Goal: Task Accomplishment & Management: Manage account settings

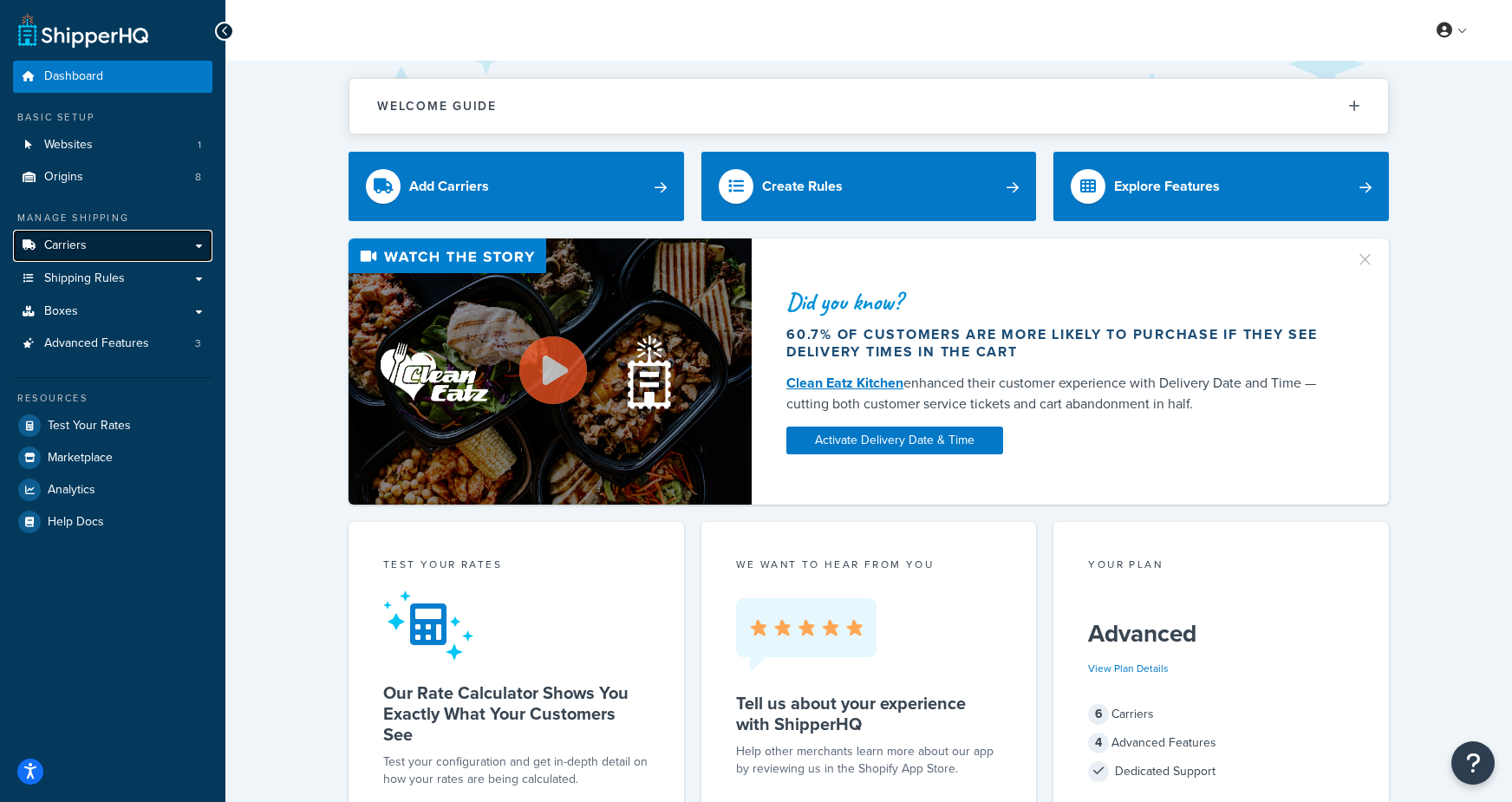
click at [44, 242] on span "Carriers" at bounding box center [65, 245] width 42 height 14
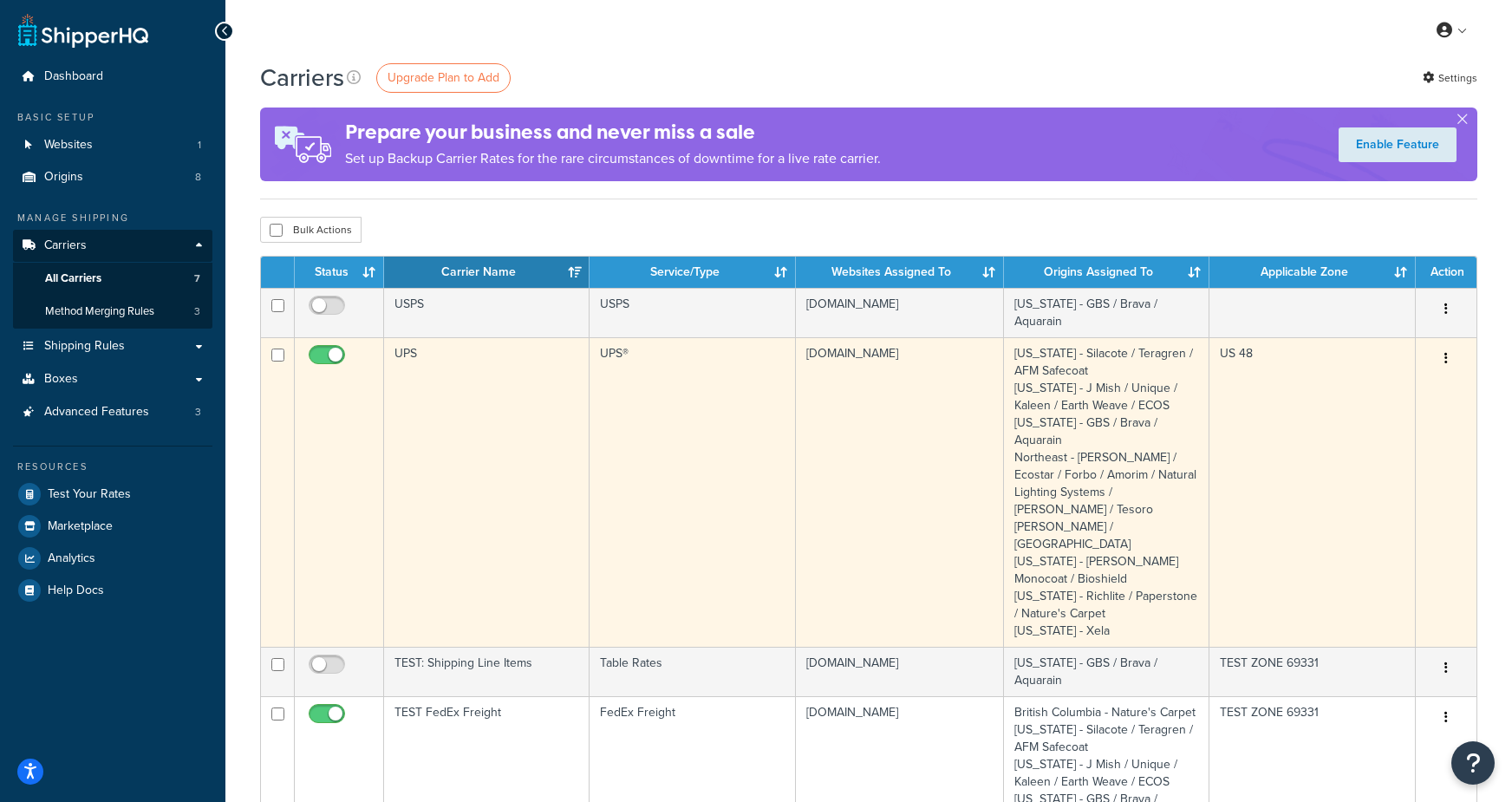
click at [508, 397] on td "UPS" at bounding box center [487, 492] width 205 height 309
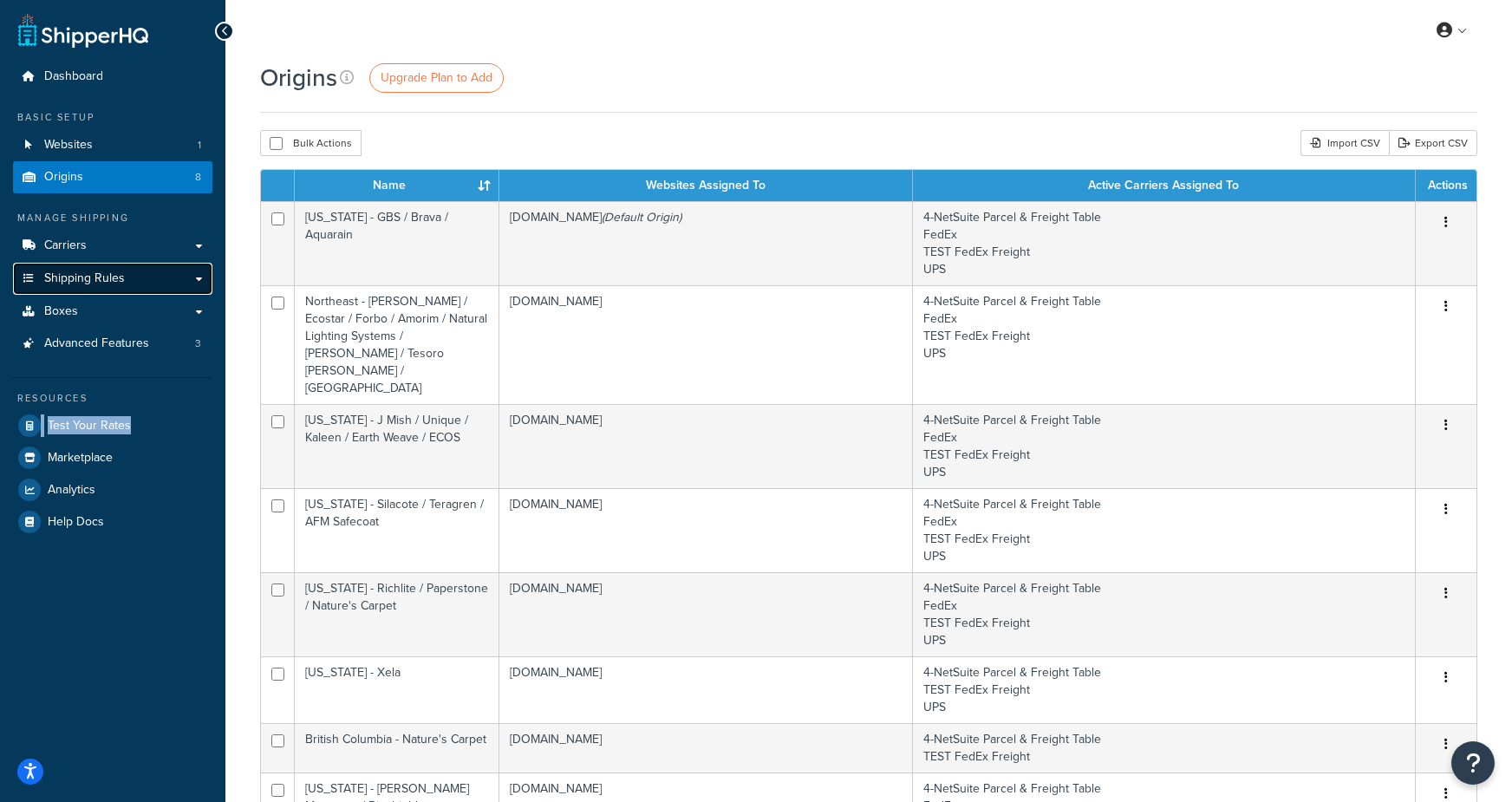
click at [94, 281] on span "Shipping Rules" at bounding box center [85, 279] width 81 height 14
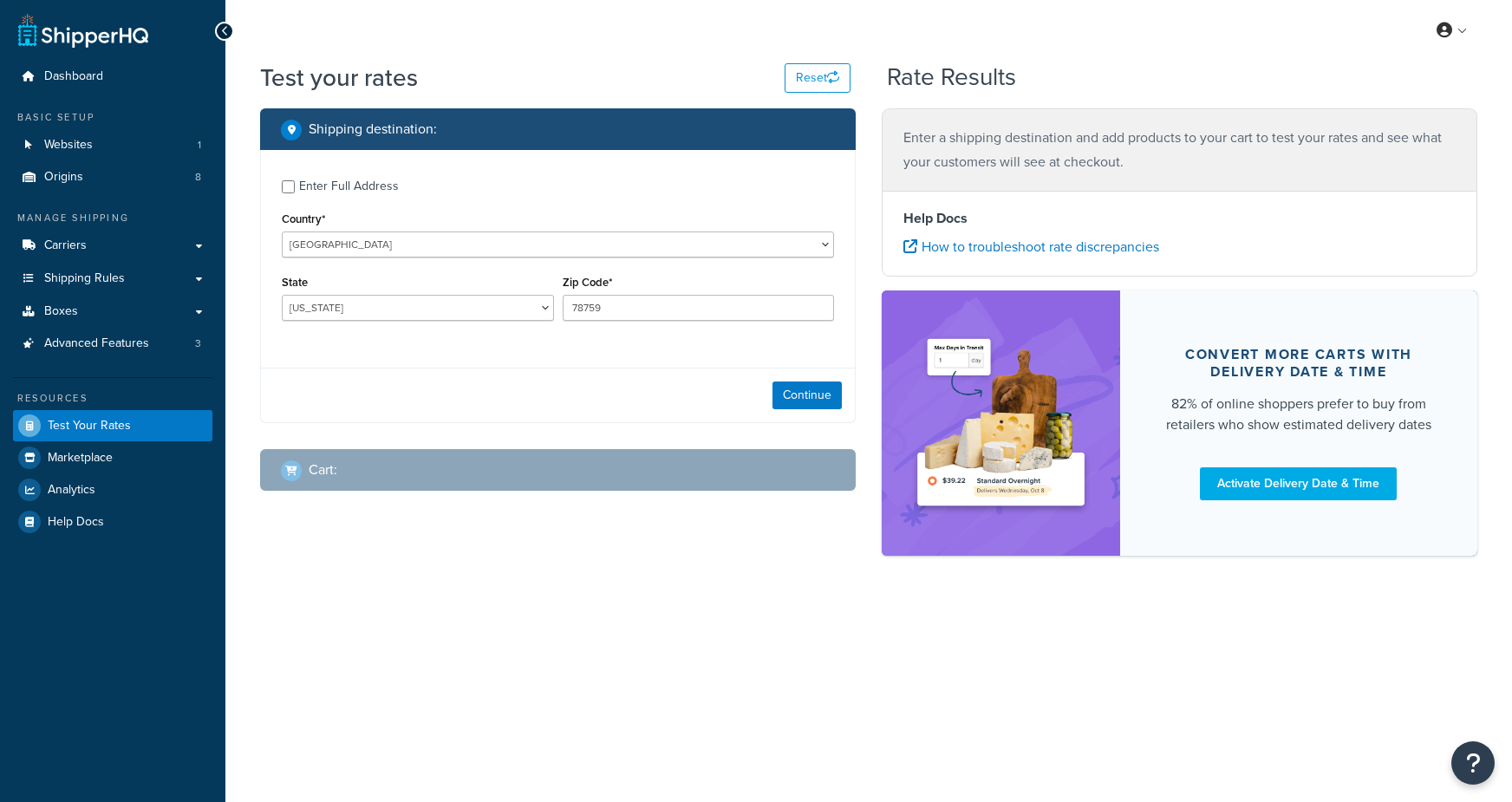
select select "[GEOGRAPHIC_DATA]"
click at [817, 395] on button "Continue" at bounding box center [807, 395] width 69 height 28
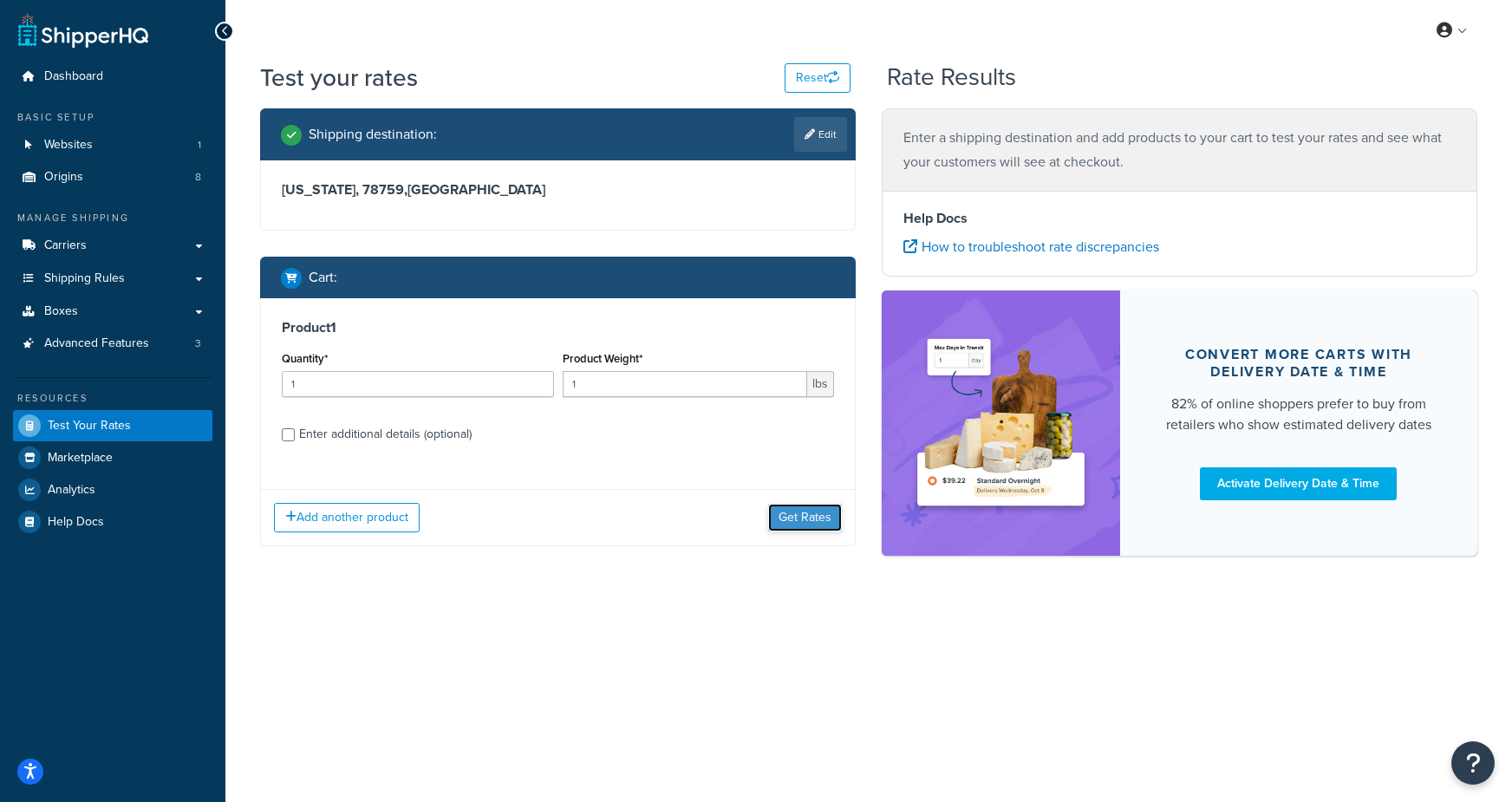
click at [805, 504] on button "Get Rates" at bounding box center [805, 517] width 74 height 28
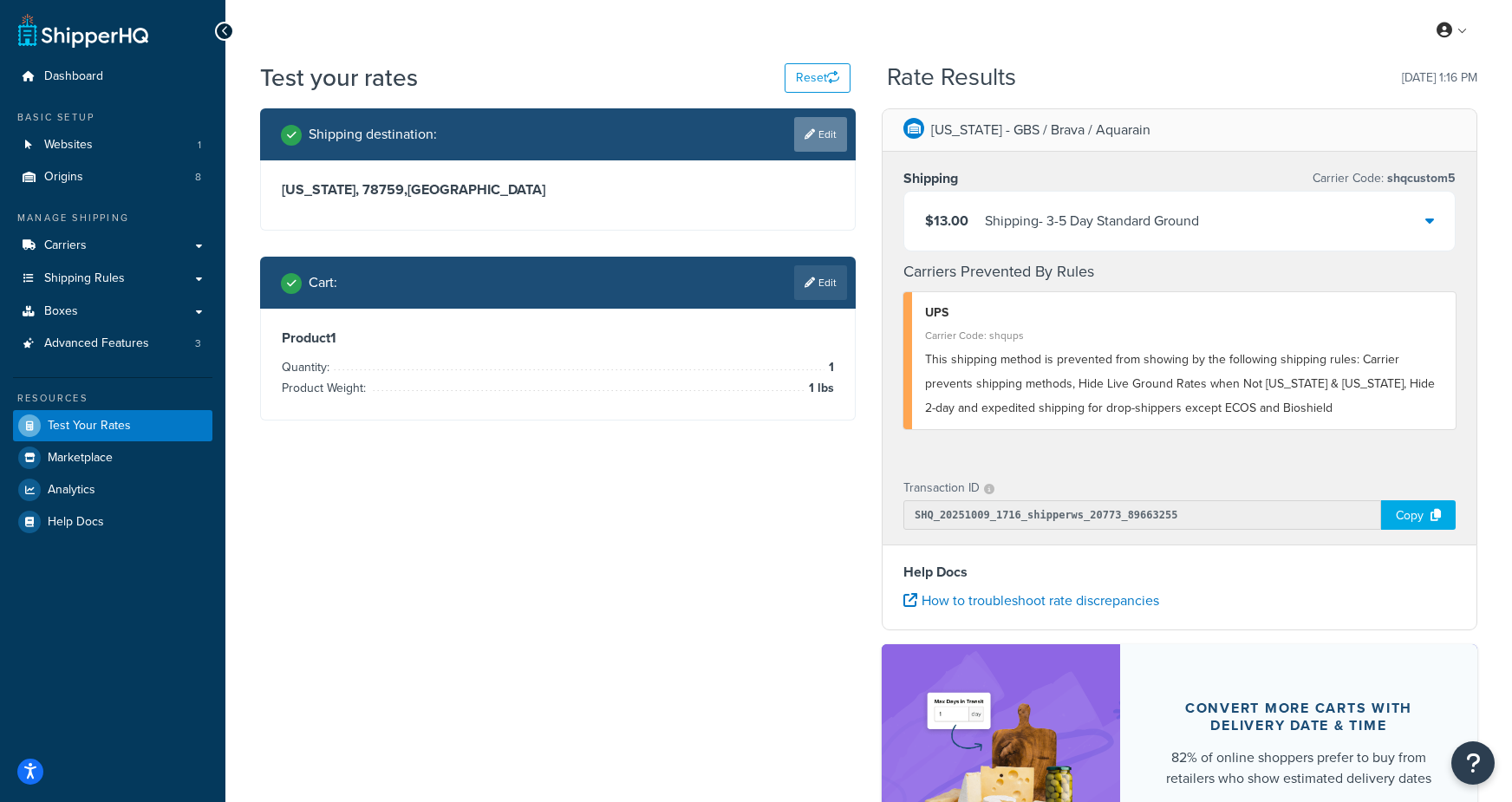
click at [815, 131] on link "Edit" at bounding box center [820, 134] width 53 height 35
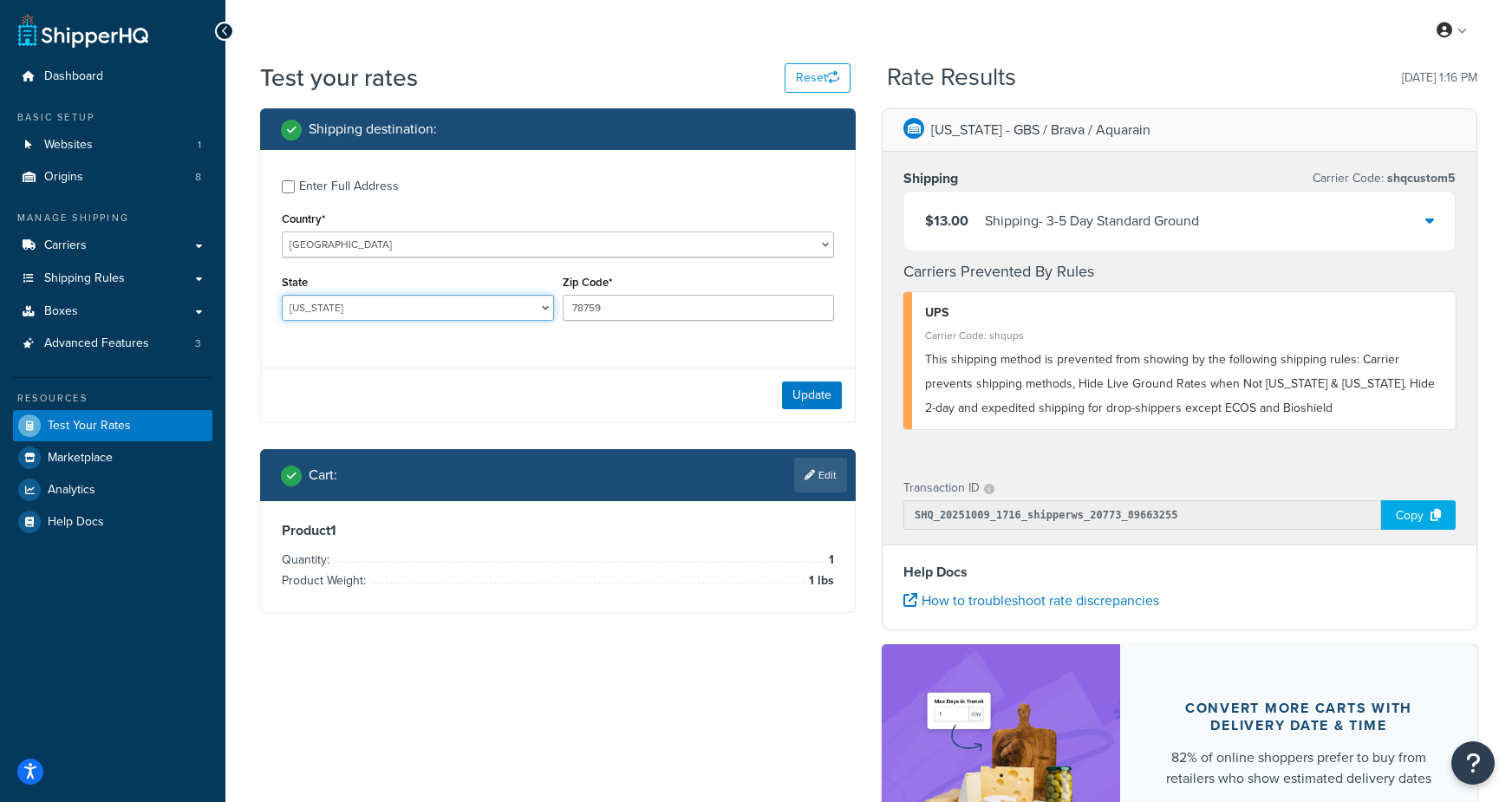
click at [442, 314] on select "Alabama Alaska American Samoa Arizona Arkansas Armed Forces Americas Armed Forc…" at bounding box center [417, 307] width 273 height 26
select select "NE"
click at [282, 295] on select "Alabama Alaska American Samoa Arizona Arkansas Armed Forces Americas Armed Forc…" at bounding box center [417, 307] width 273 height 26
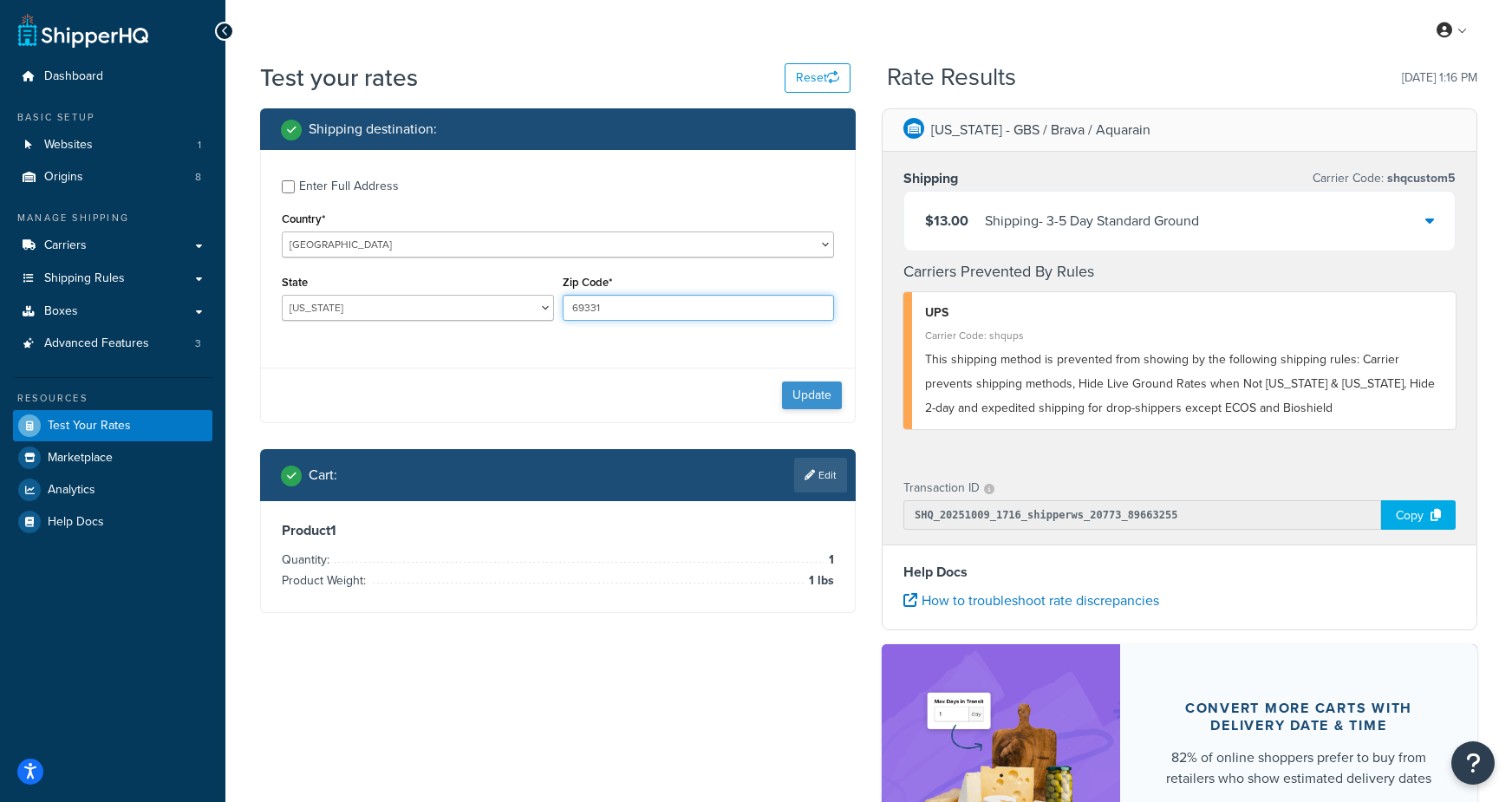
type input "69331"
click at [805, 398] on button "Update" at bounding box center [811, 395] width 60 height 28
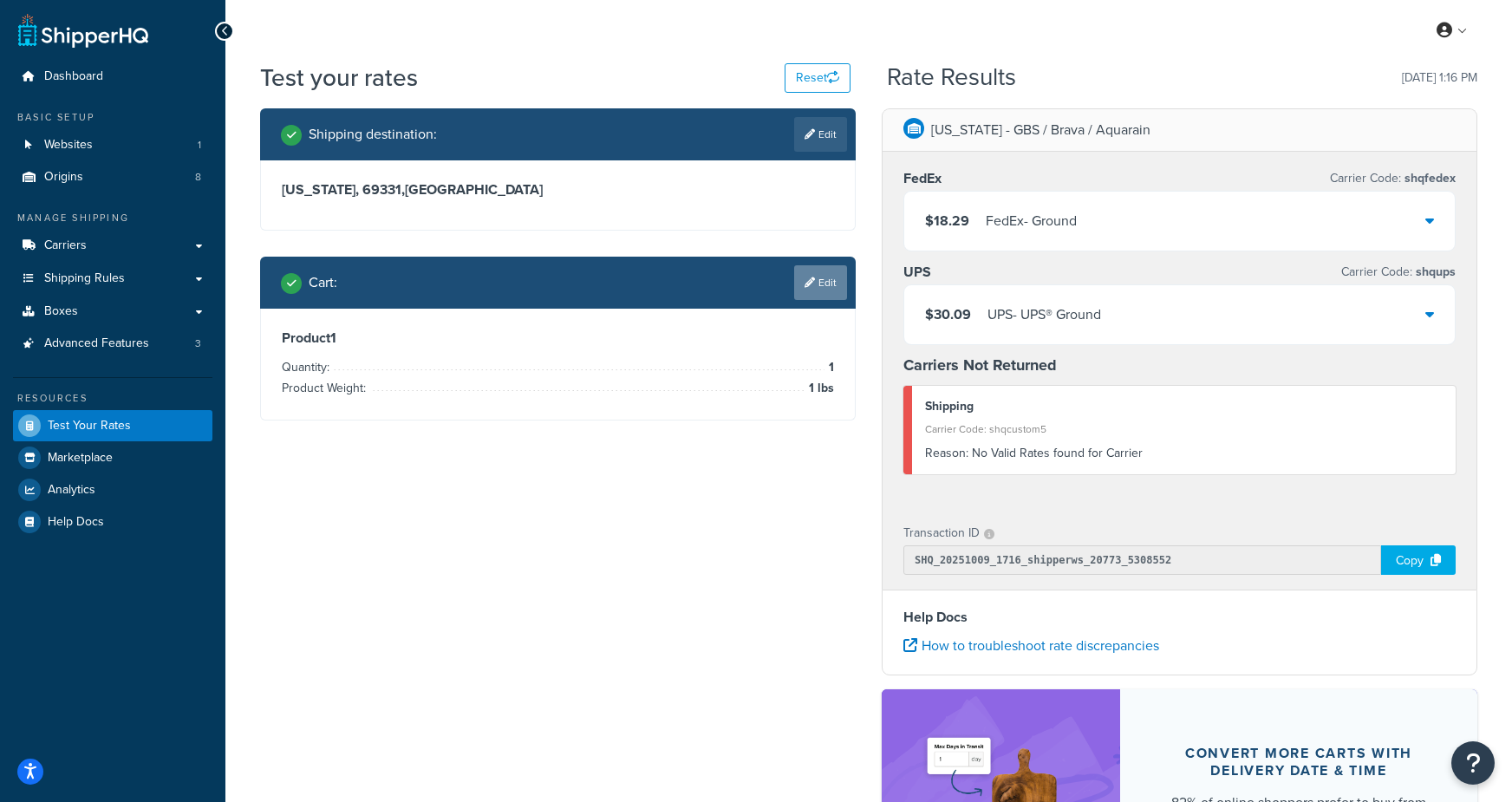
click at [810, 280] on icon at bounding box center [810, 282] width 11 height 11
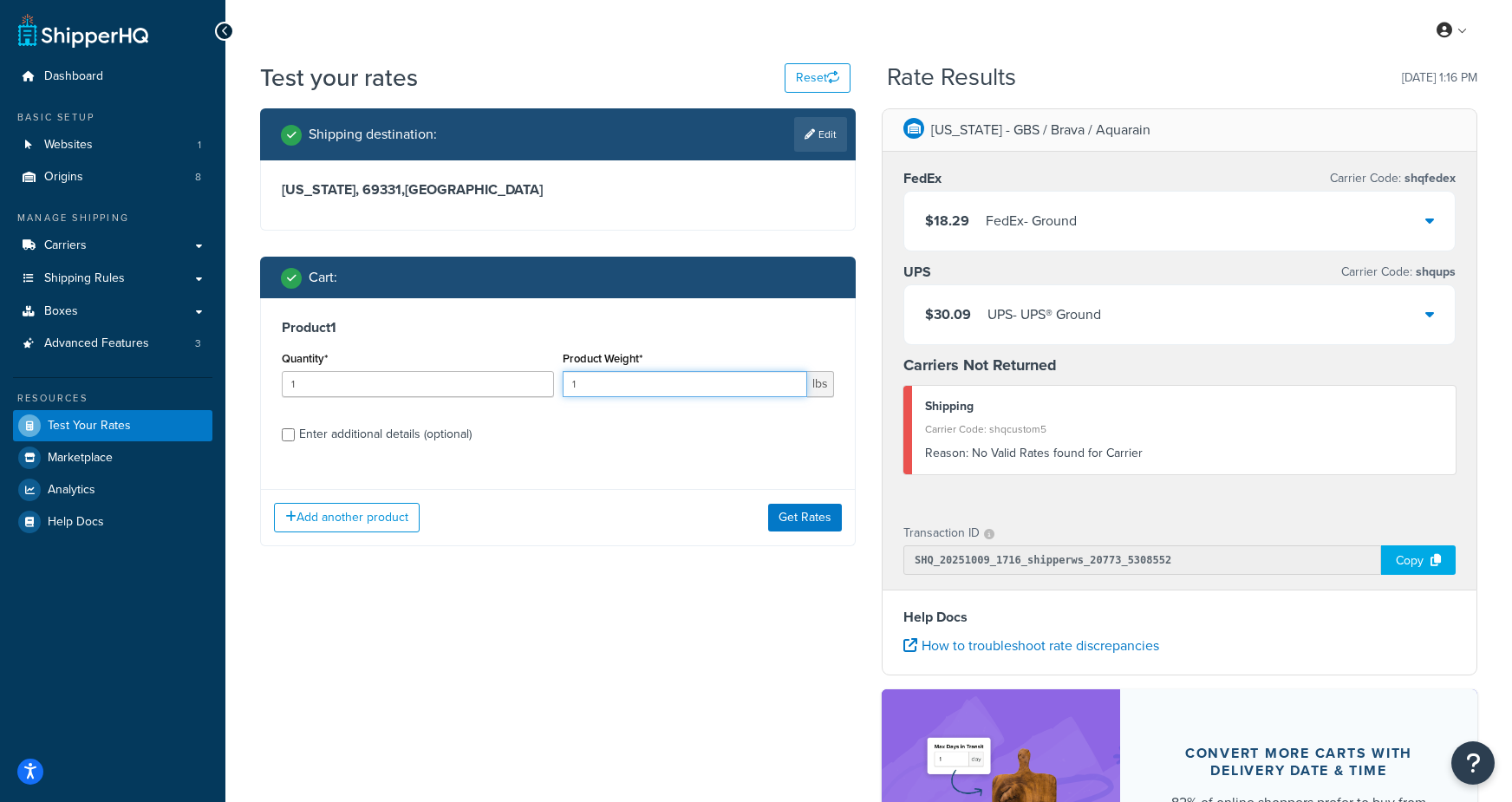
drag, startPoint x: 619, startPoint y: 388, endPoint x: 493, endPoint y: 384, distance: 126.1
click at [493, 384] on div "Quantity* 1 Product Weight* 1 lbs" at bounding box center [558, 379] width 561 height 63
type input "25"
click at [804, 507] on button "Get Rates" at bounding box center [805, 517] width 74 height 28
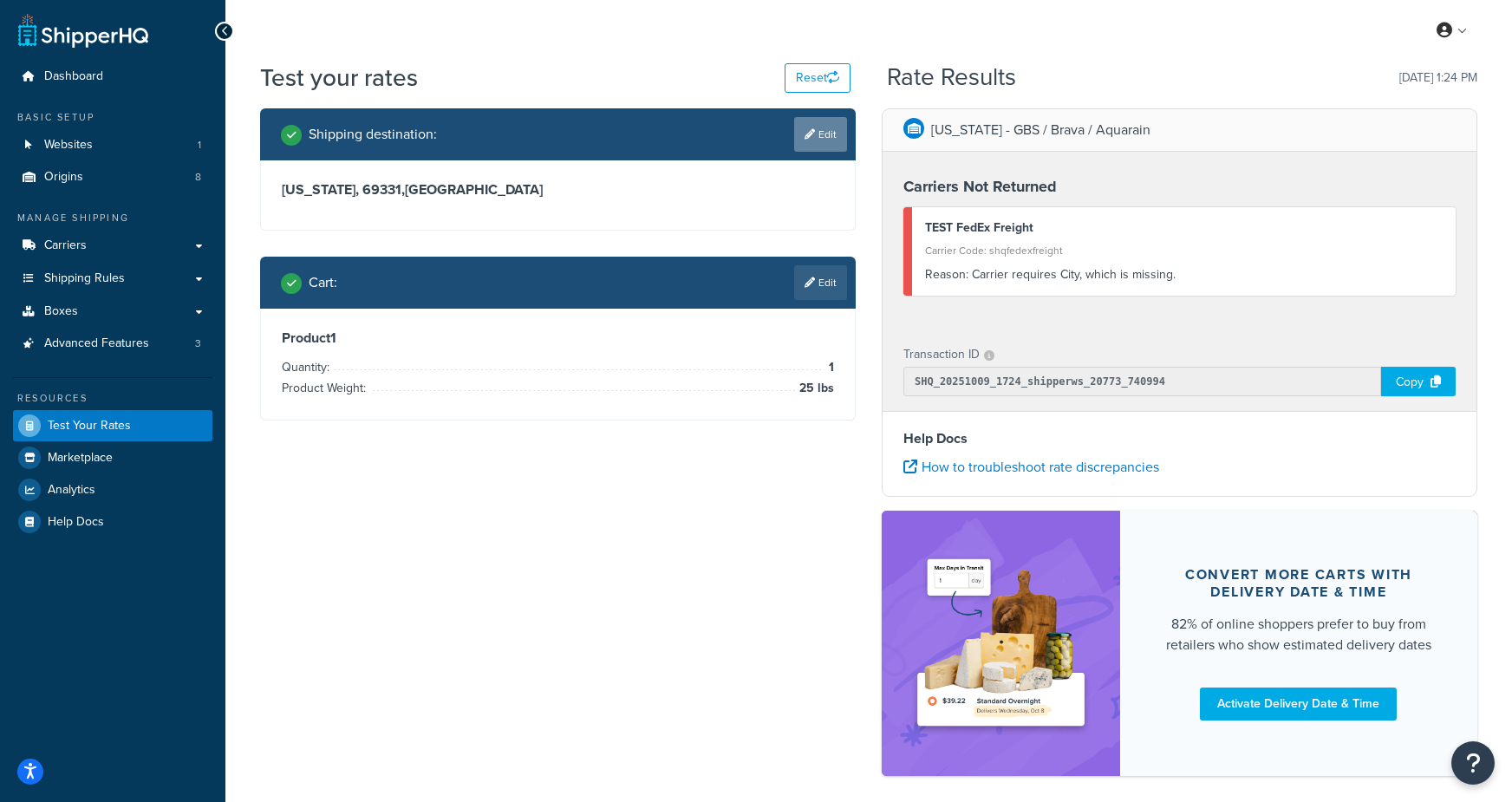
click at [805, 134] on icon at bounding box center [810, 135] width 11 height 11
select select "NE"
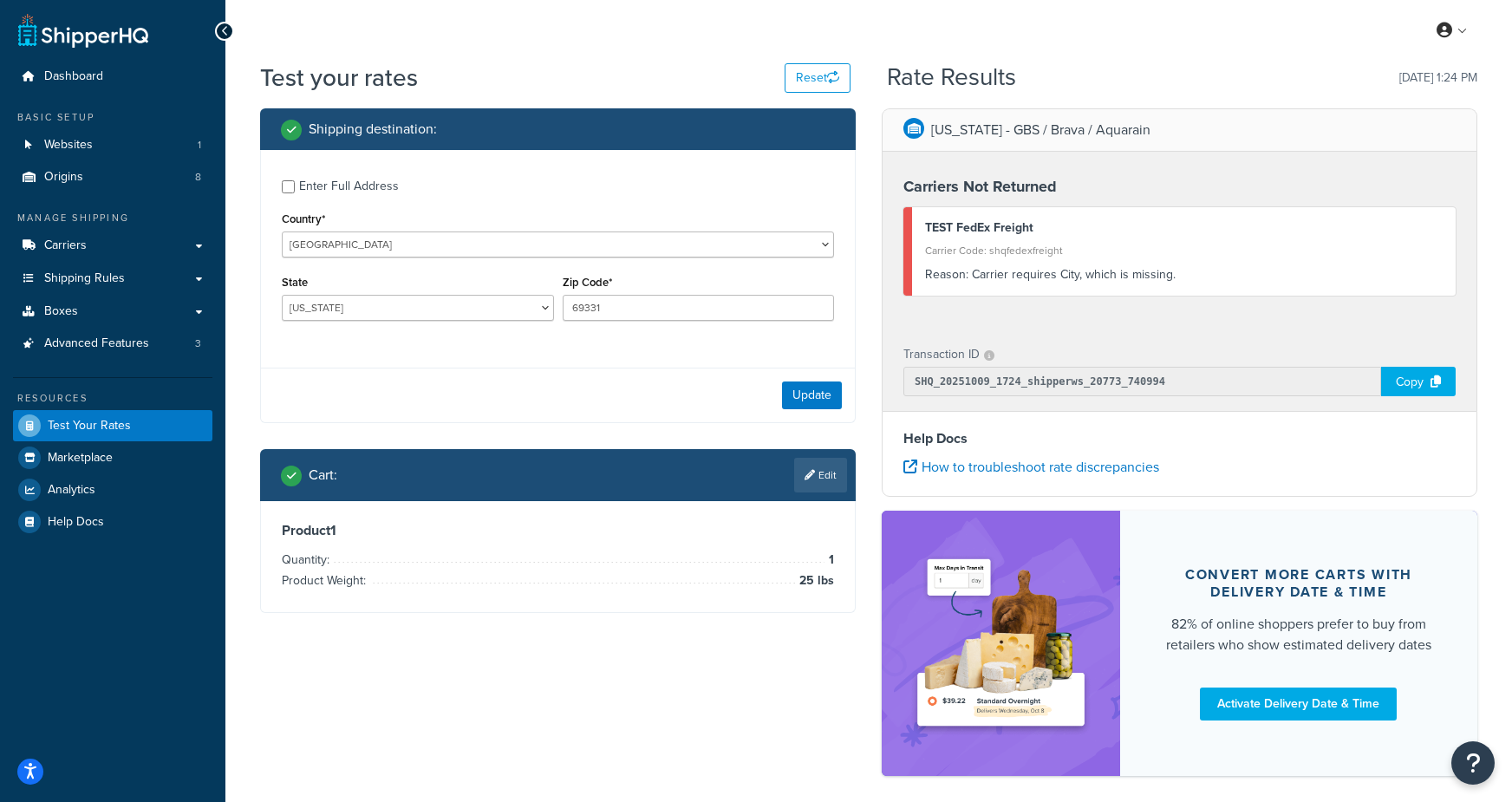
click at [318, 179] on div "Enter Full Address" at bounding box center [349, 186] width 100 height 24
click at [295, 180] on input "Enter Full Address" at bounding box center [288, 186] width 13 height 13
checkbox input "true"
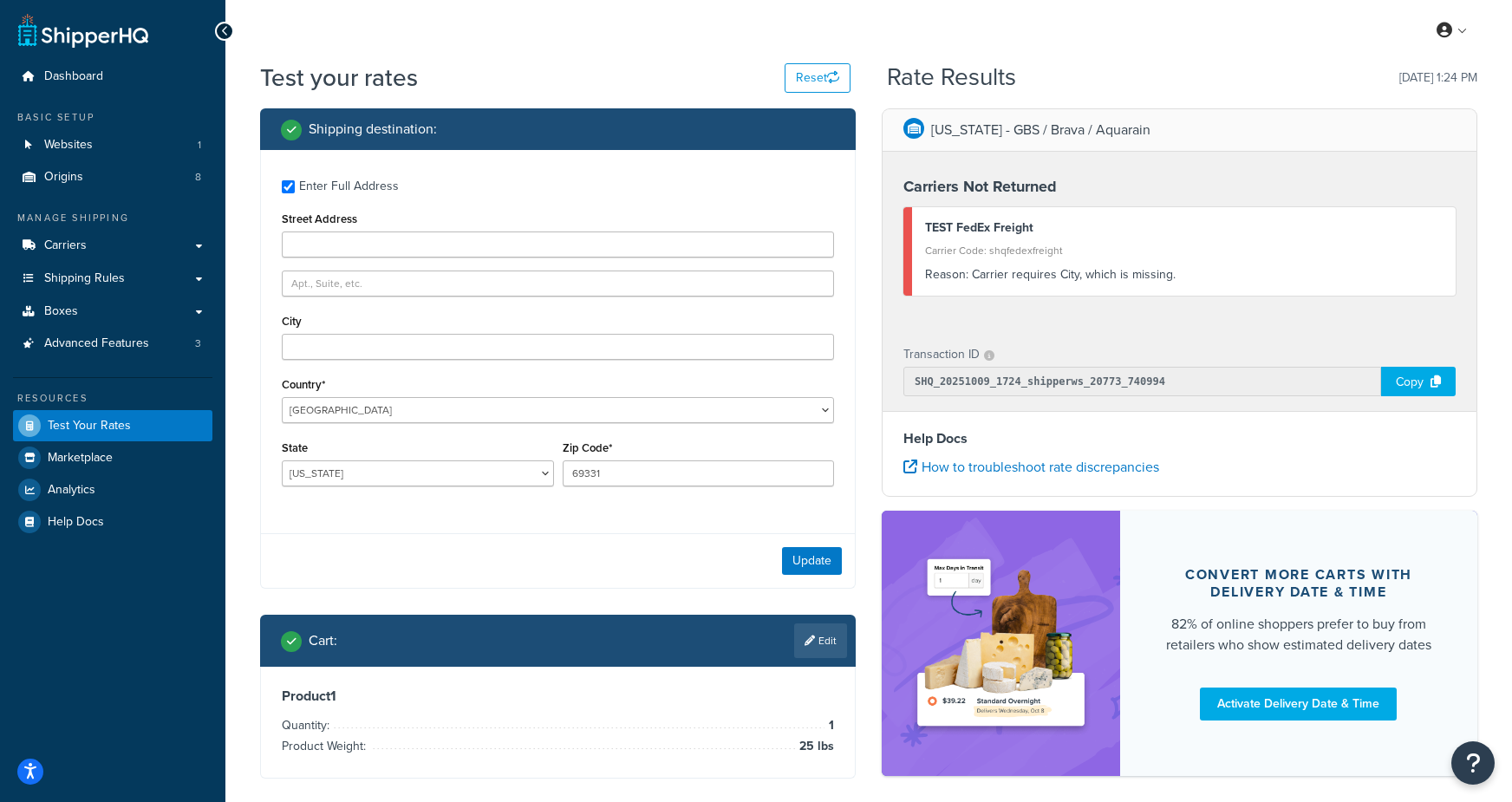
click at [357, 332] on div "City" at bounding box center [558, 334] width 552 height 50
click at [351, 345] on input "City" at bounding box center [558, 346] width 552 height 26
type input "angora"
click at [805, 562] on button "Update" at bounding box center [811, 560] width 60 height 28
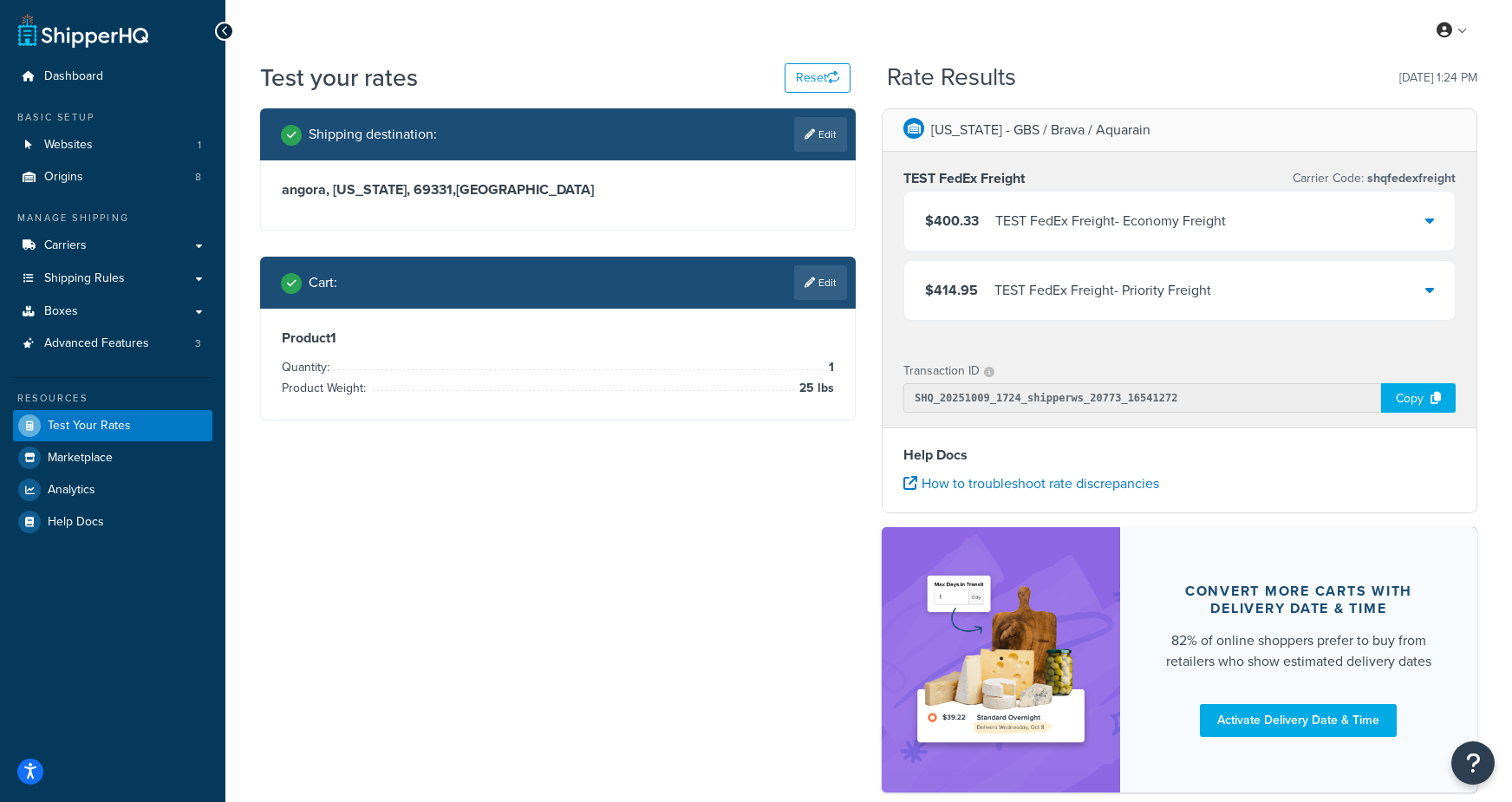
click at [811, 289] on link "Edit" at bounding box center [820, 282] width 53 height 35
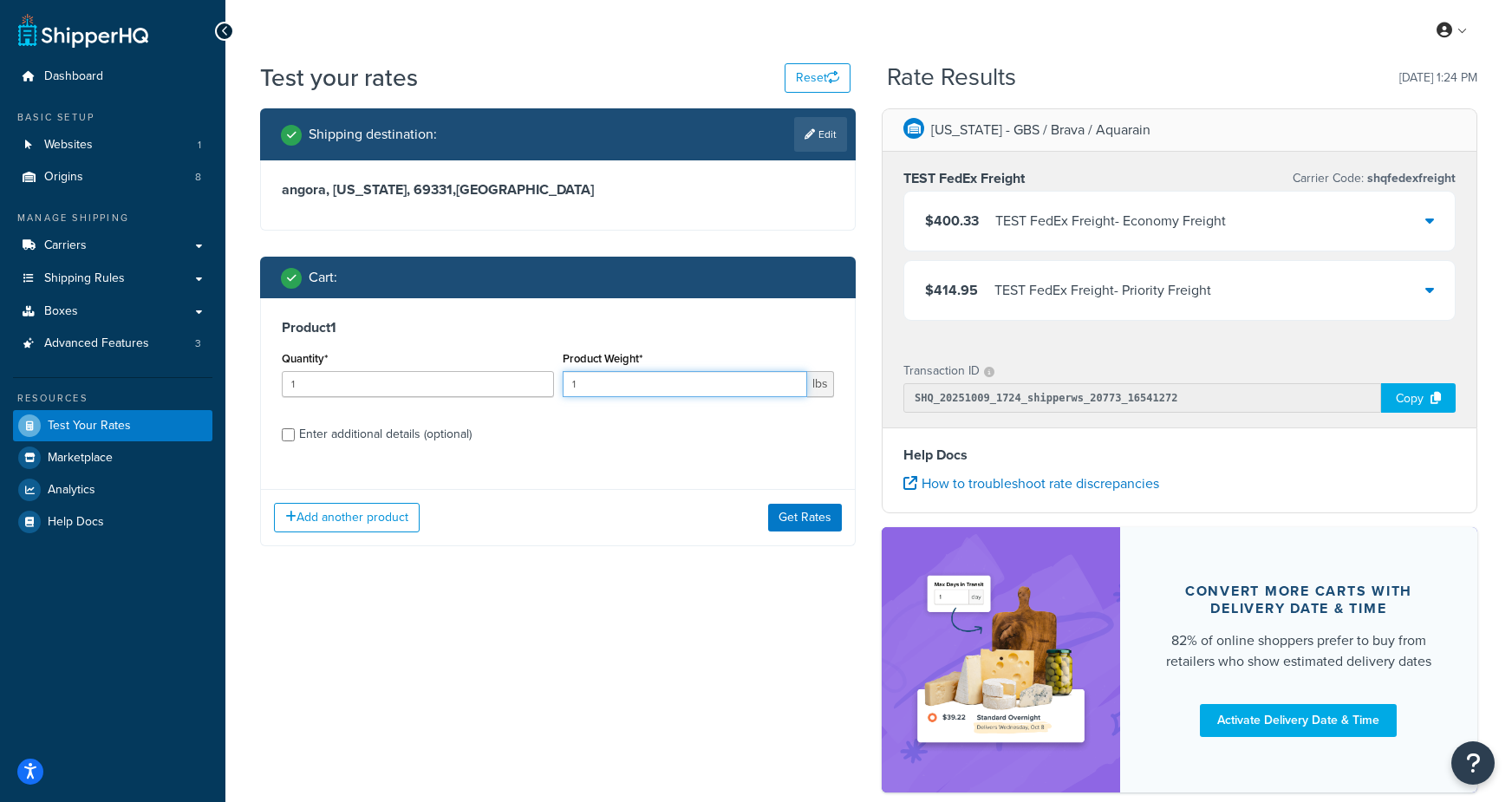
click at [620, 390] on input "1" at bounding box center [685, 384] width 246 height 26
drag, startPoint x: 618, startPoint y: 389, endPoint x: 495, endPoint y: 383, distance: 123.1
click at [495, 383] on div "Quantity* 1 Product Weight* 1 lbs" at bounding box center [558, 379] width 561 height 63
type input "30"
click at [827, 511] on button "Get Rates" at bounding box center [805, 517] width 74 height 28
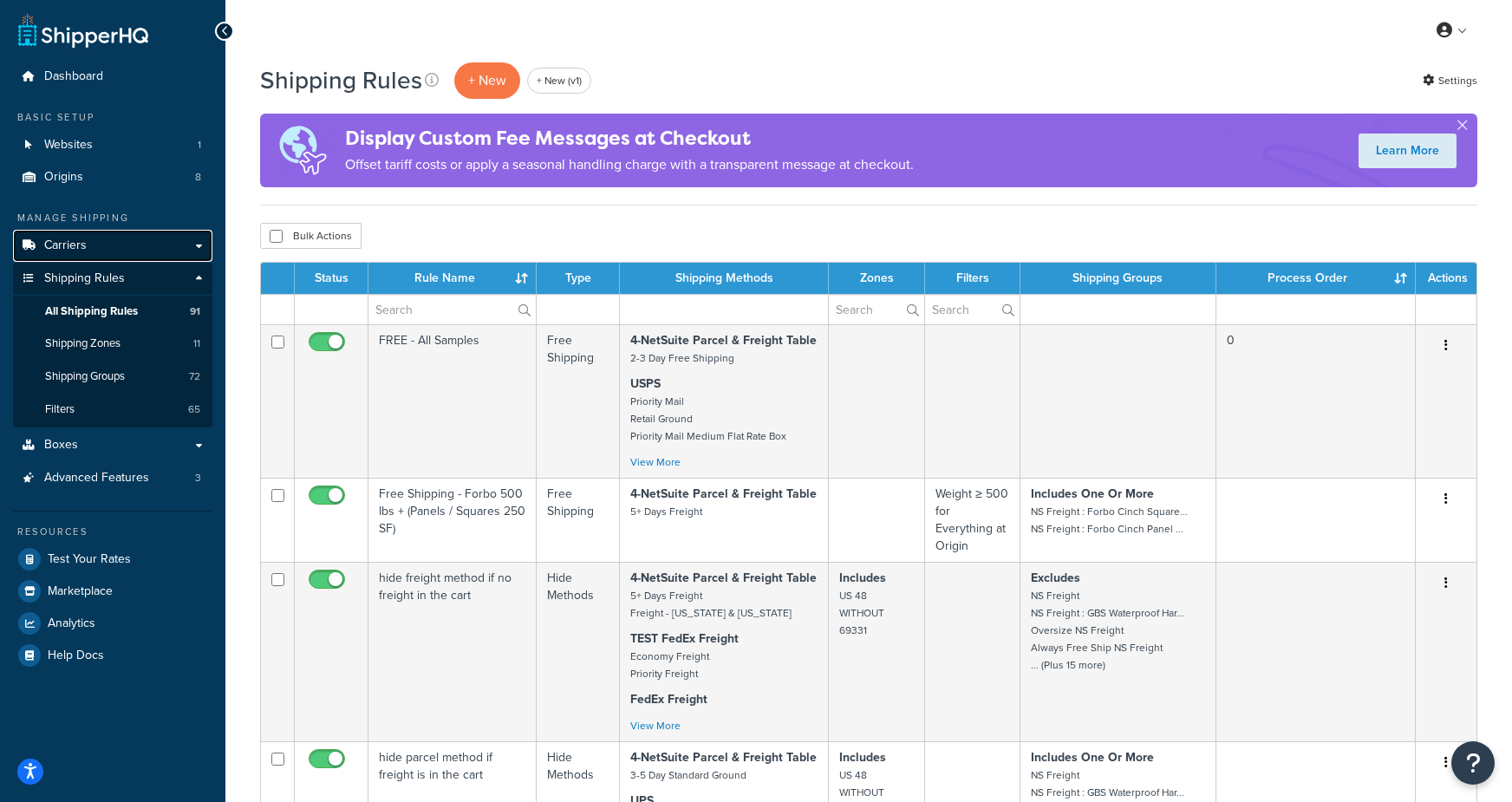
click at [94, 250] on link "Carriers" at bounding box center [112, 245] width 200 height 32
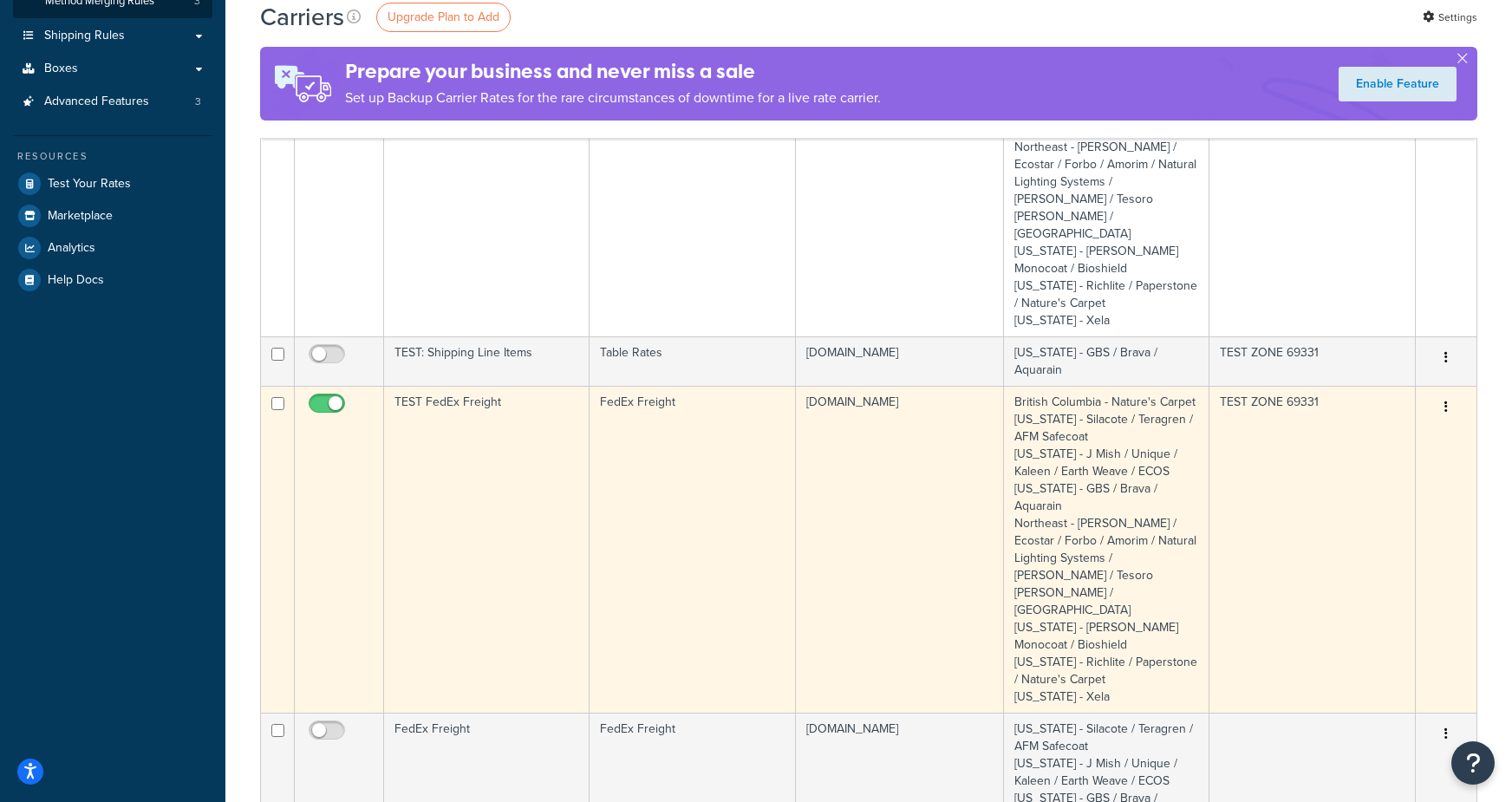
scroll to position [313, 0]
click at [432, 446] on td "TEST FedEx Freight" at bounding box center [487, 546] width 205 height 326
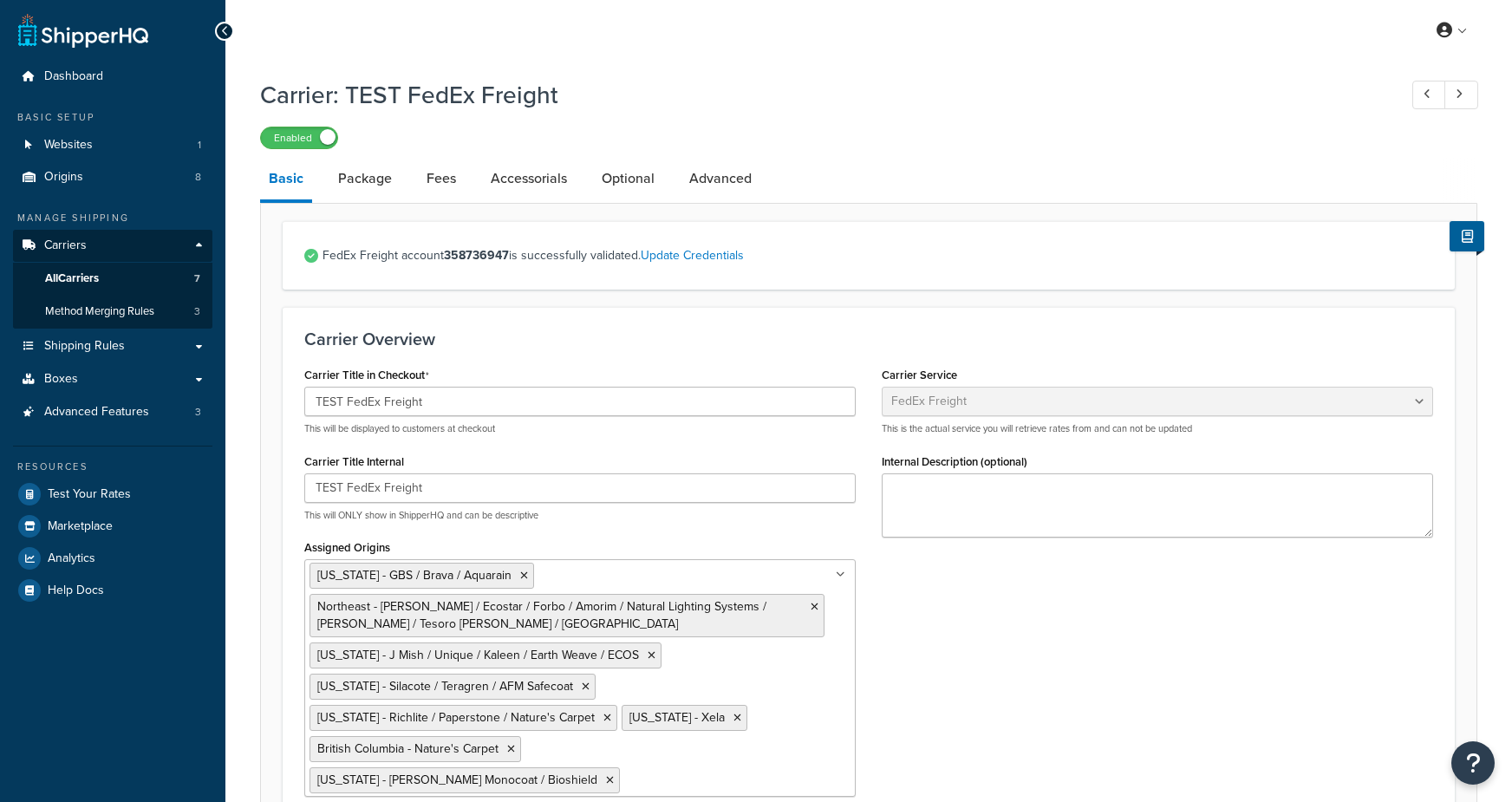
select select "fedExFreight"
click at [619, 168] on link "Optional" at bounding box center [628, 178] width 70 height 41
select select "55"
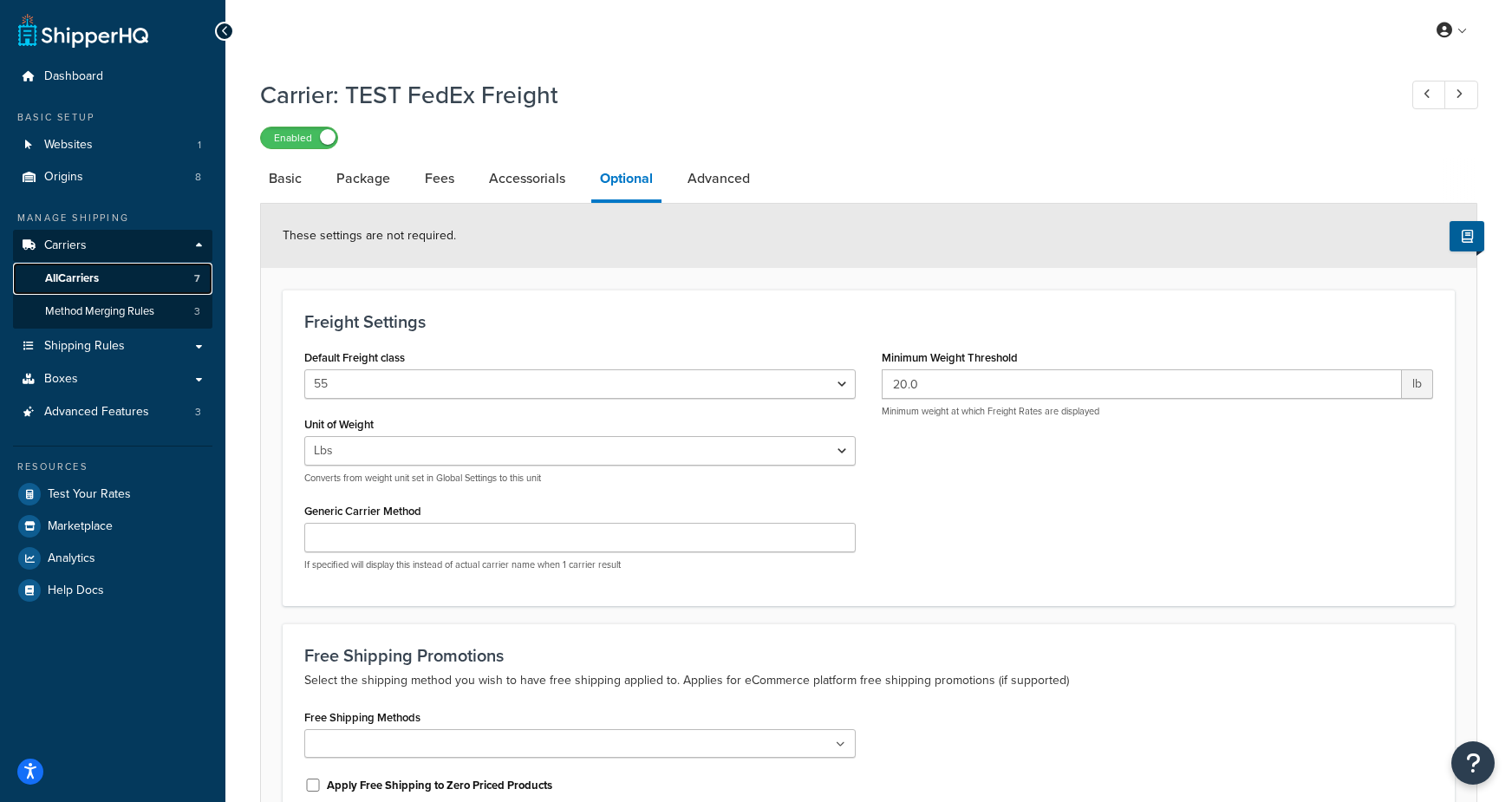
click at [90, 277] on span "All Carriers" at bounding box center [72, 279] width 54 height 14
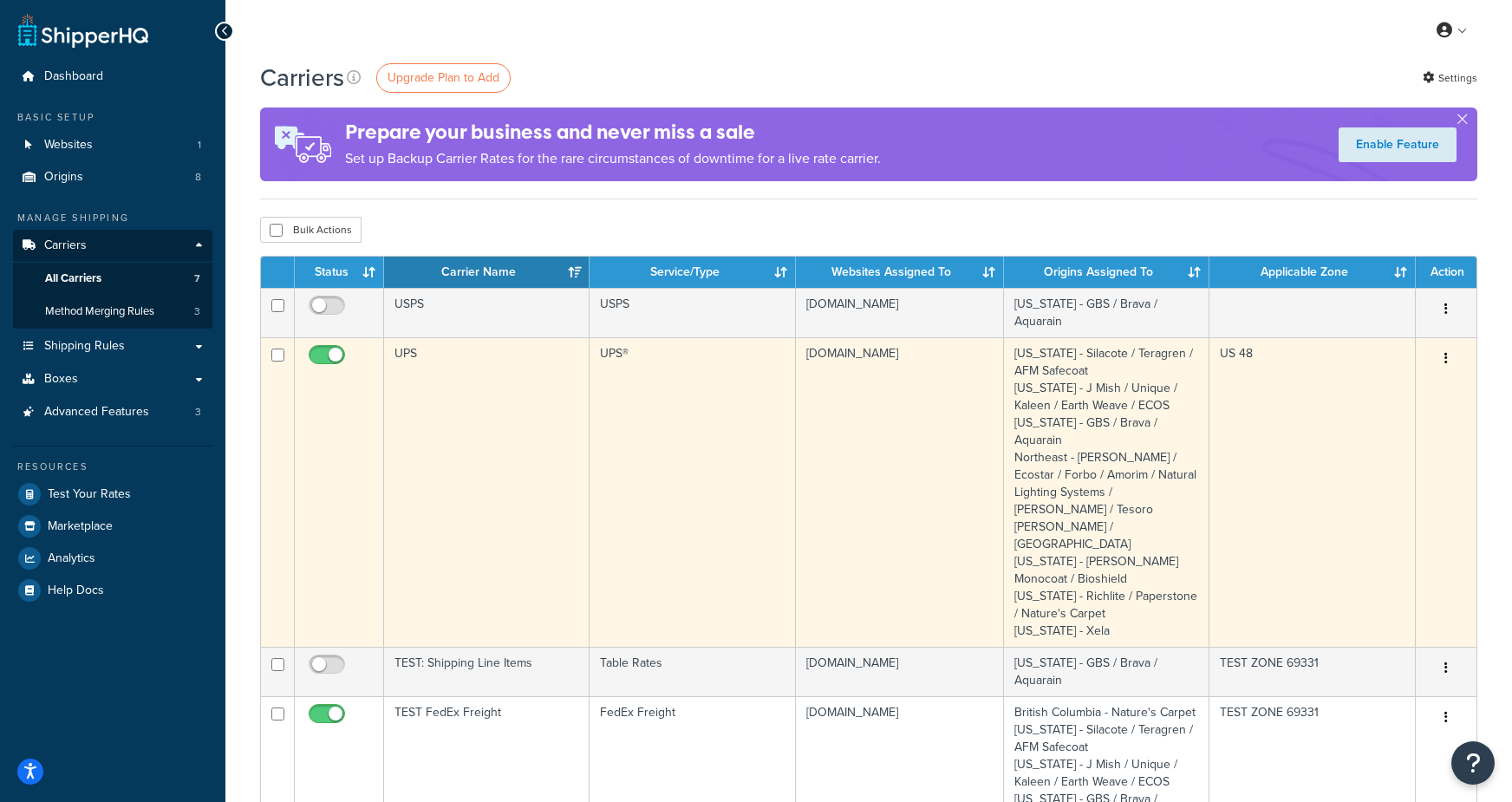
click at [514, 432] on td "UPS" at bounding box center [487, 492] width 205 height 309
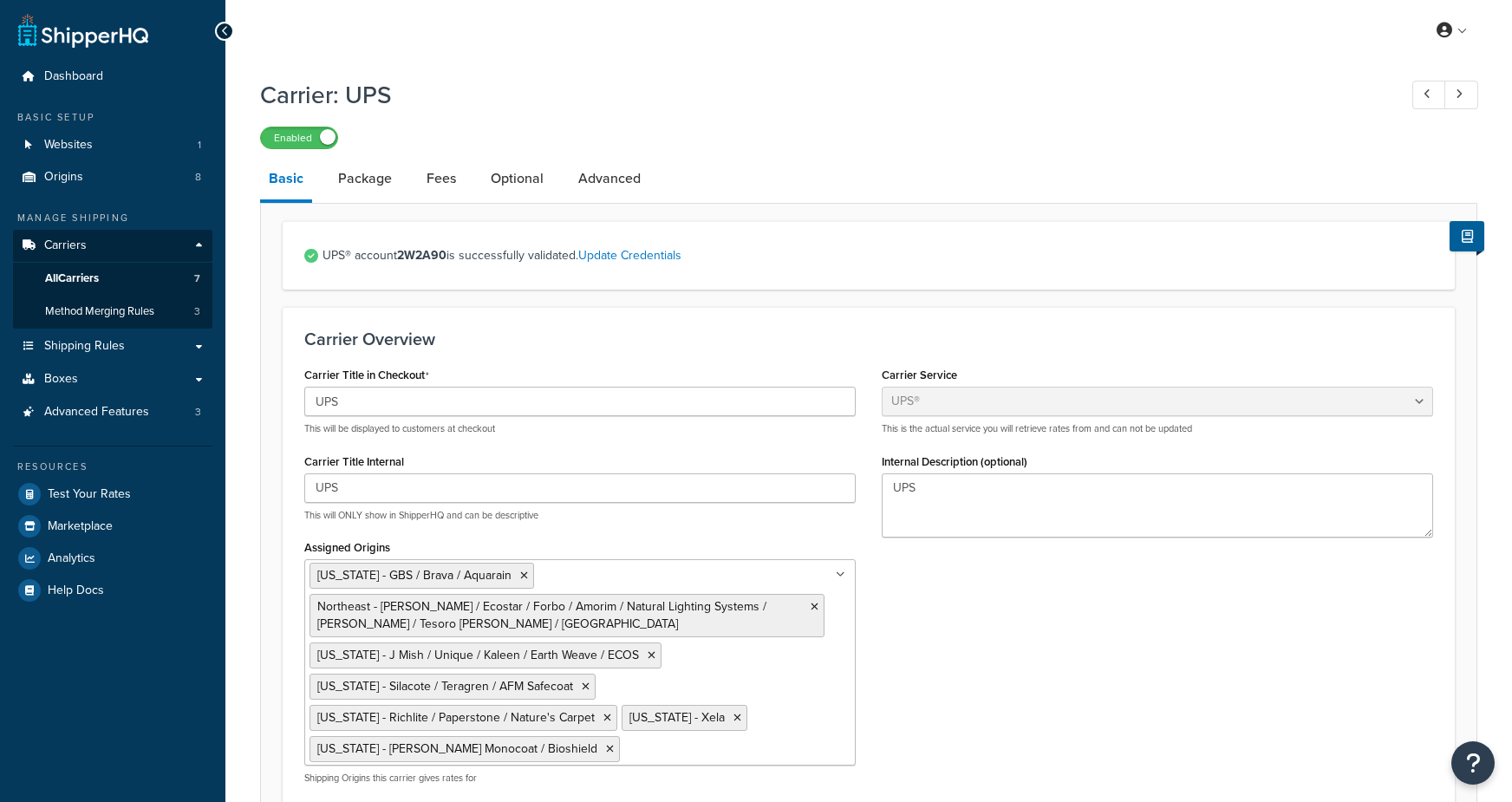
select select "ups"
click at [523, 171] on link "Optional" at bounding box center [517, 178] width 70 height 41
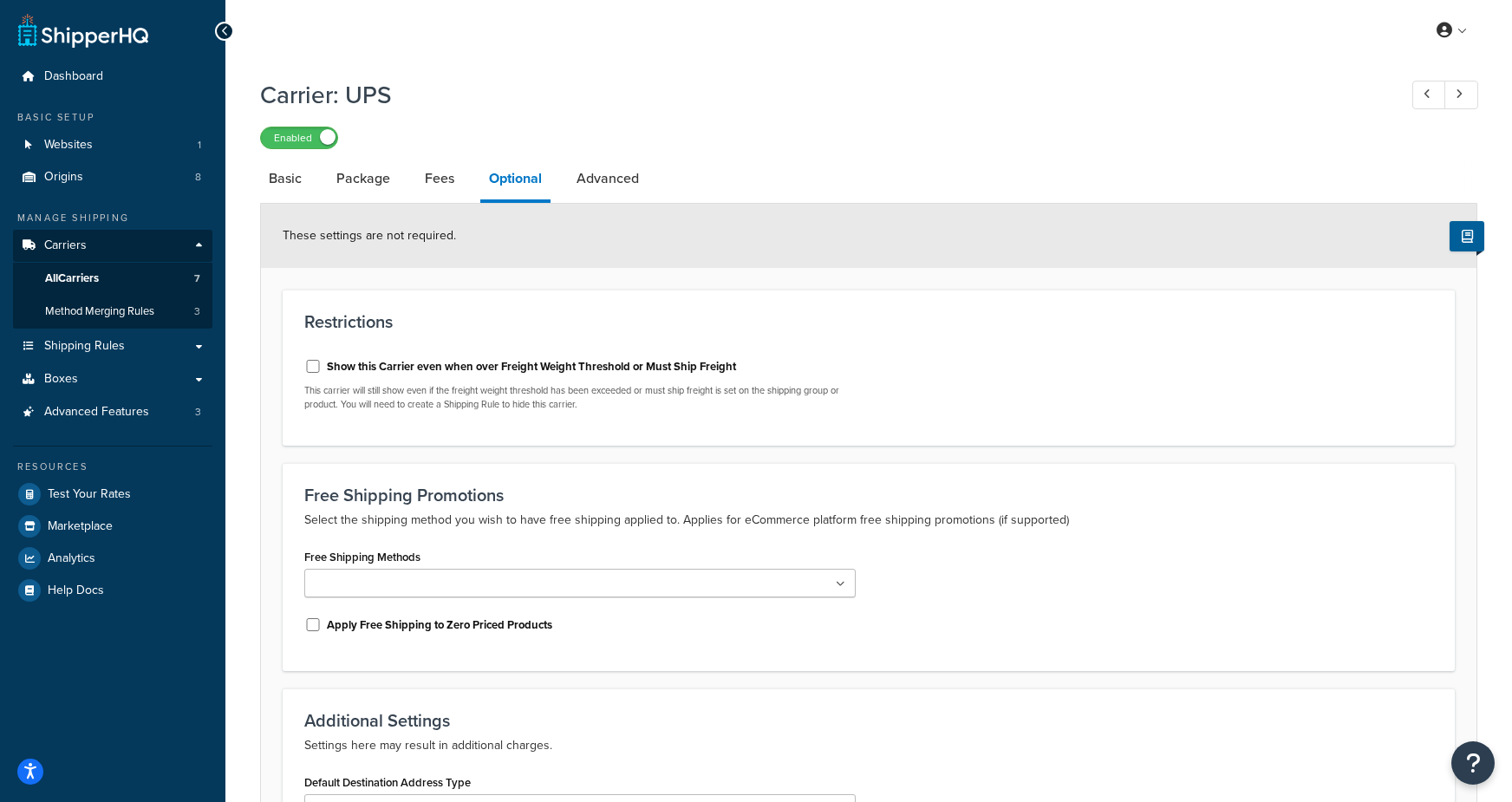
click at [589, 125] on div "Enabled" at bounding box center [868, 137] width 1217 height 24
click at [154, 281] on link "All Carriers 7" at bounding box center [112, 279] width 200 height 32
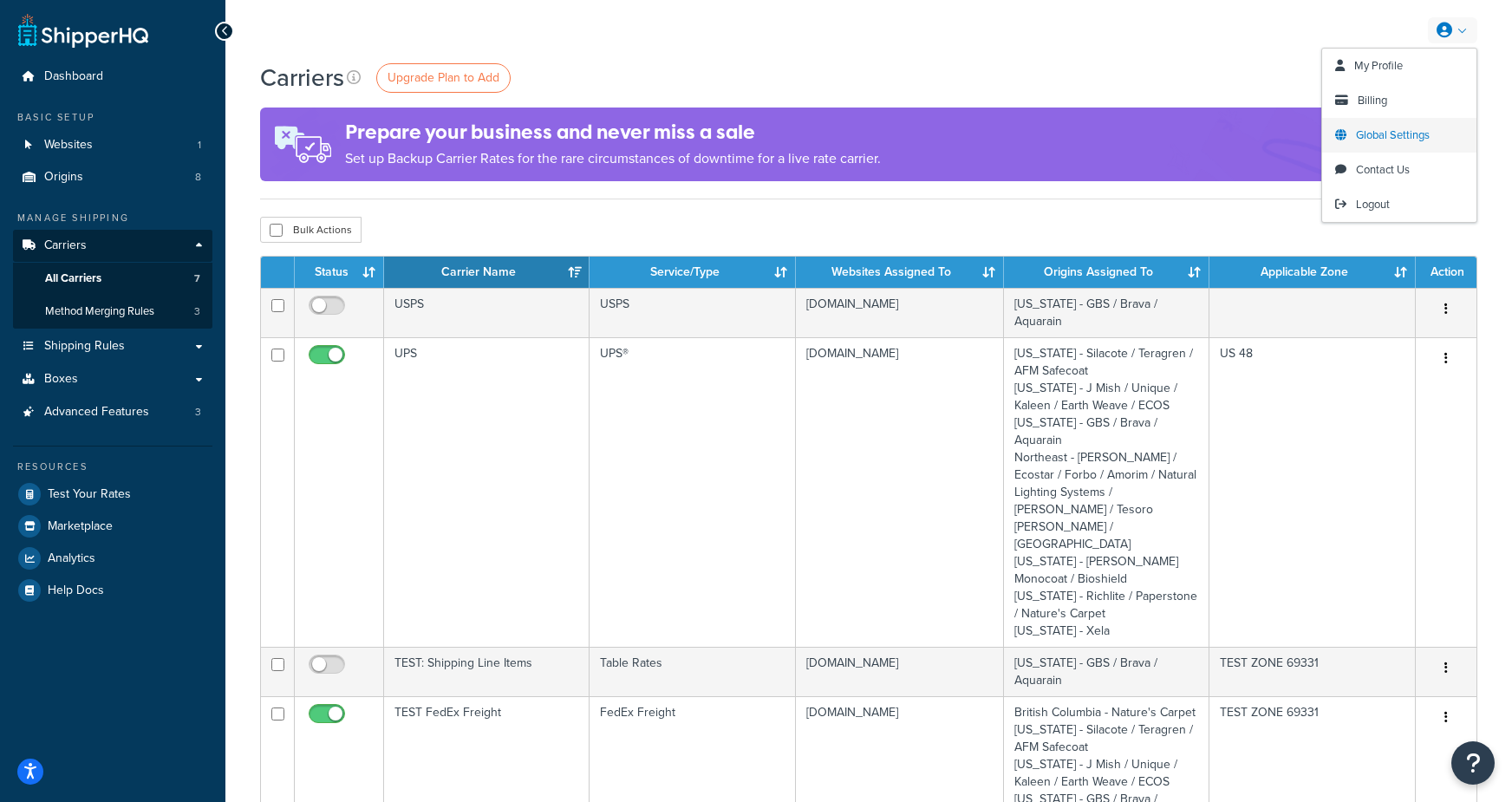
click at [1413, 137] on span "Global Settings" at bounding box center [1393, 135] width 74 height 16
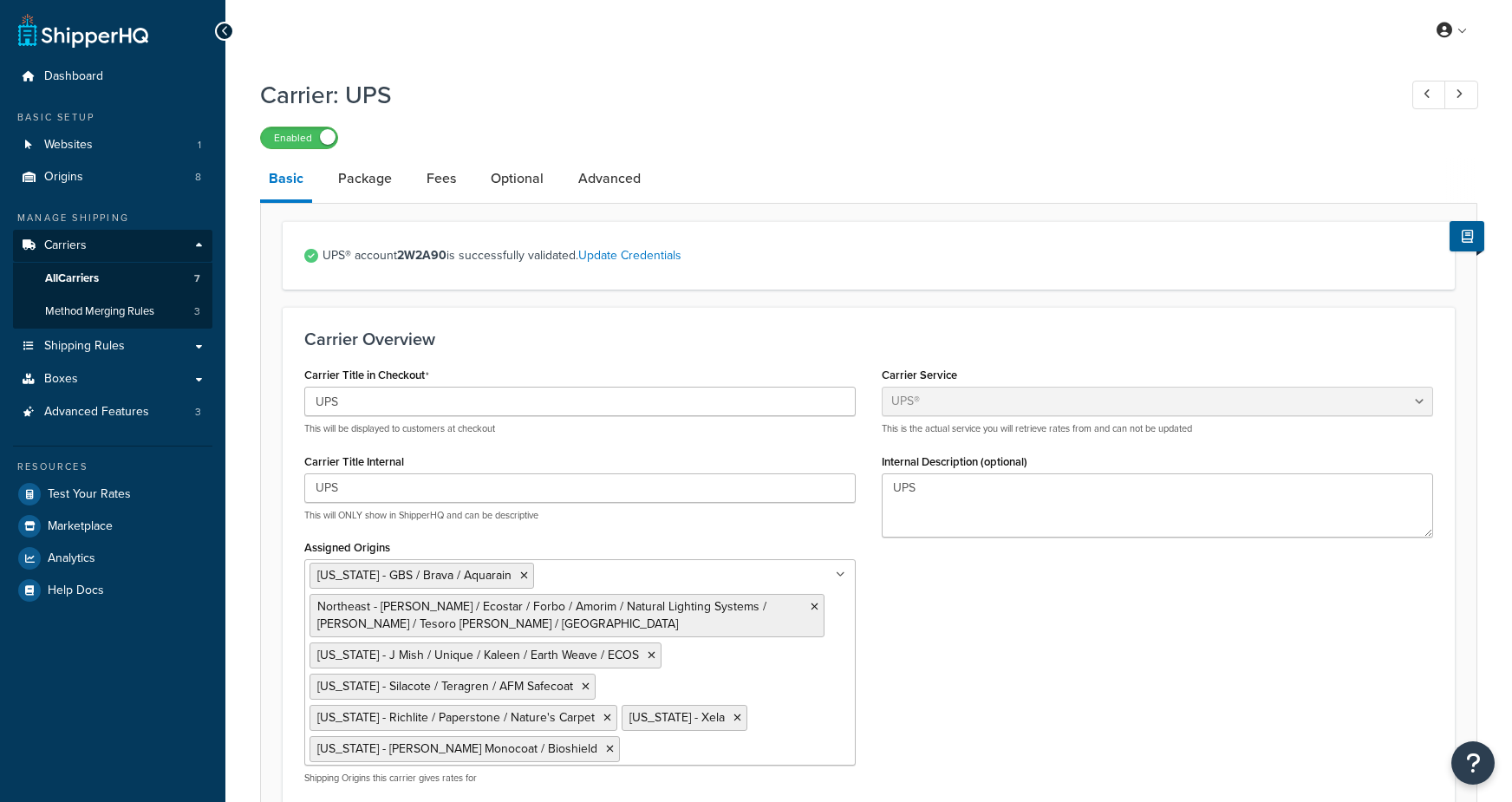
select select "ups"
click at [502, 180] on link "Optional" at bounding box center [517, 178] width 70 height 41
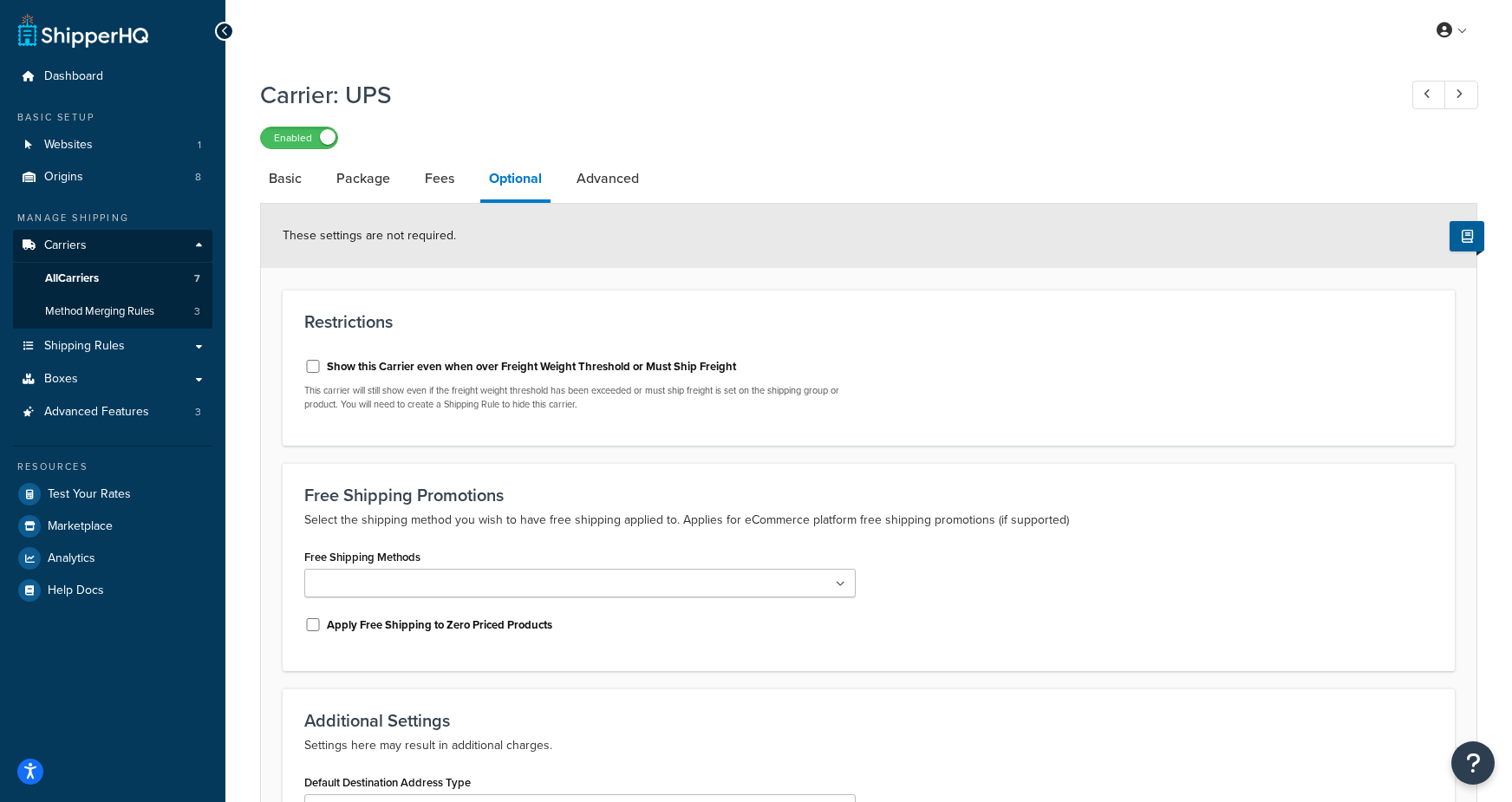
click at [486, 363] on label "Show this Carrier even when over Freight Weight Threshold or Must Ship Freight" at bounding box center [531, 366] width 409 height 15
click at [322, 363] on input "Show this Carrier even when over Freight Weight Threshold or Must Ship Freight" at bounding box center [312, 366] width 17 height 13
checkbox input "true"
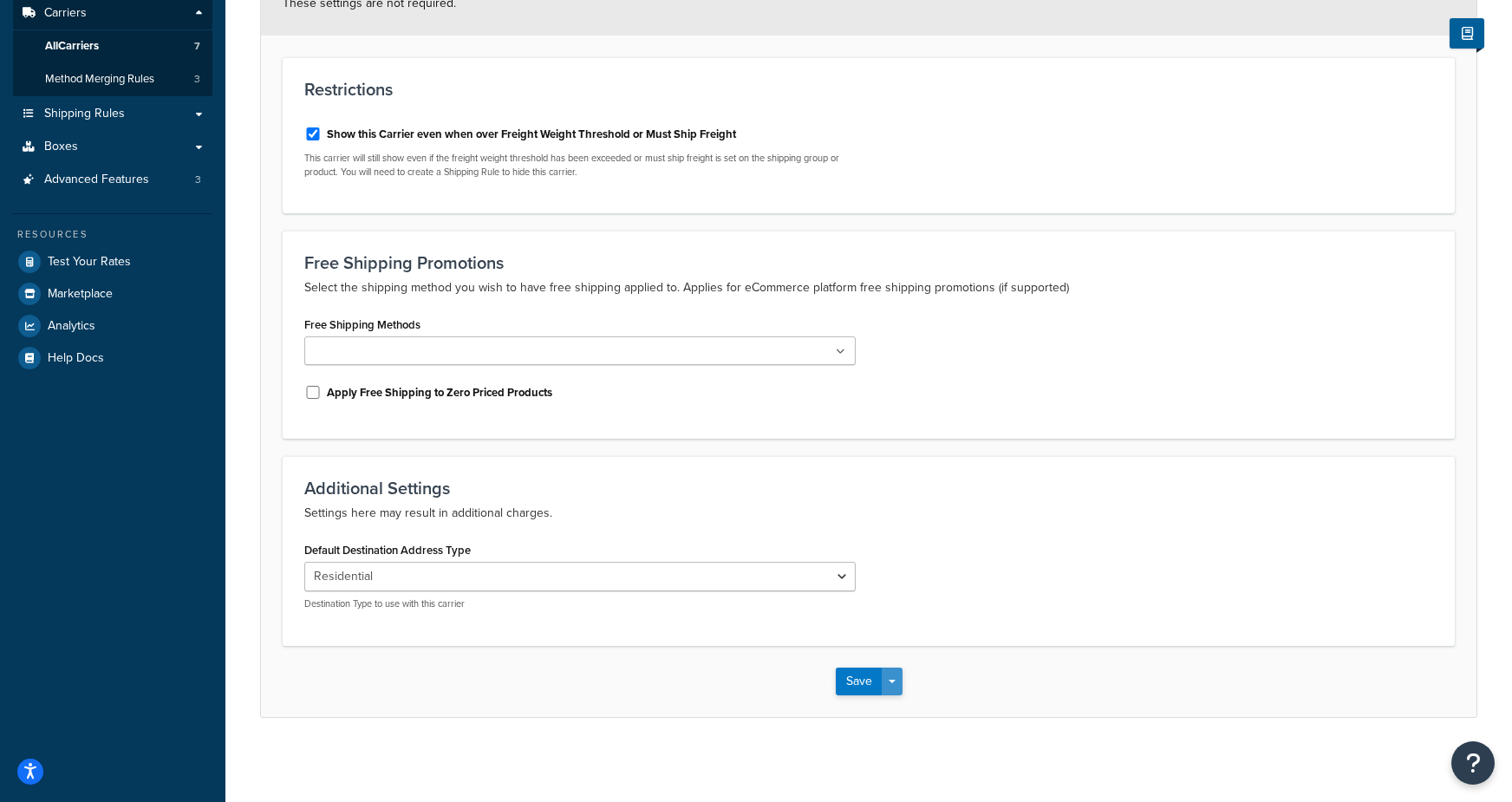
click at [899, 687] on button "Save Dropdown" at bounding box center [891, 681] width 21 height 28
click at [915, 711] on button "Save and Edit" at bounding box center [899, 713] width 127 height 36
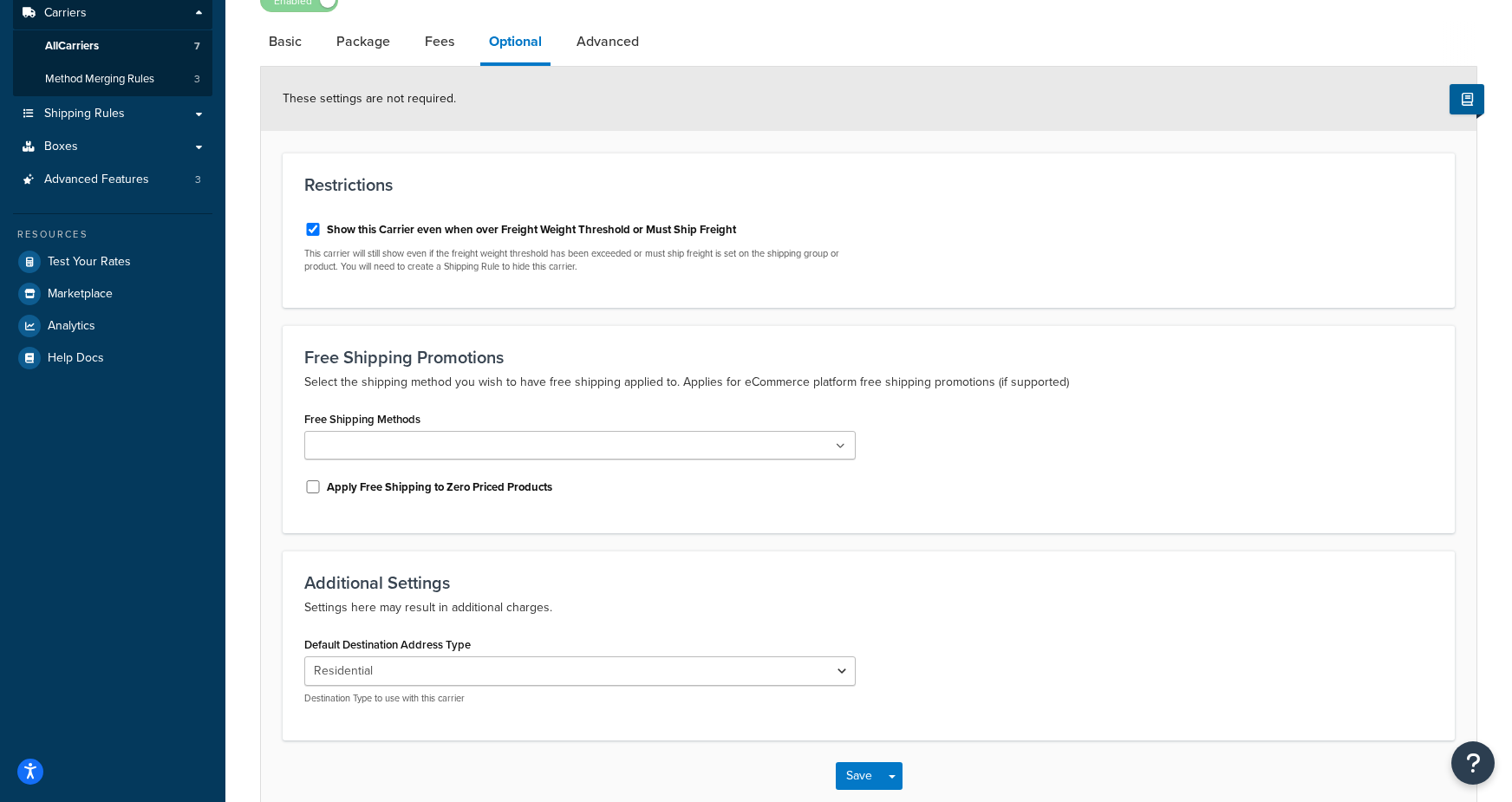
scroll to position [0, 0]
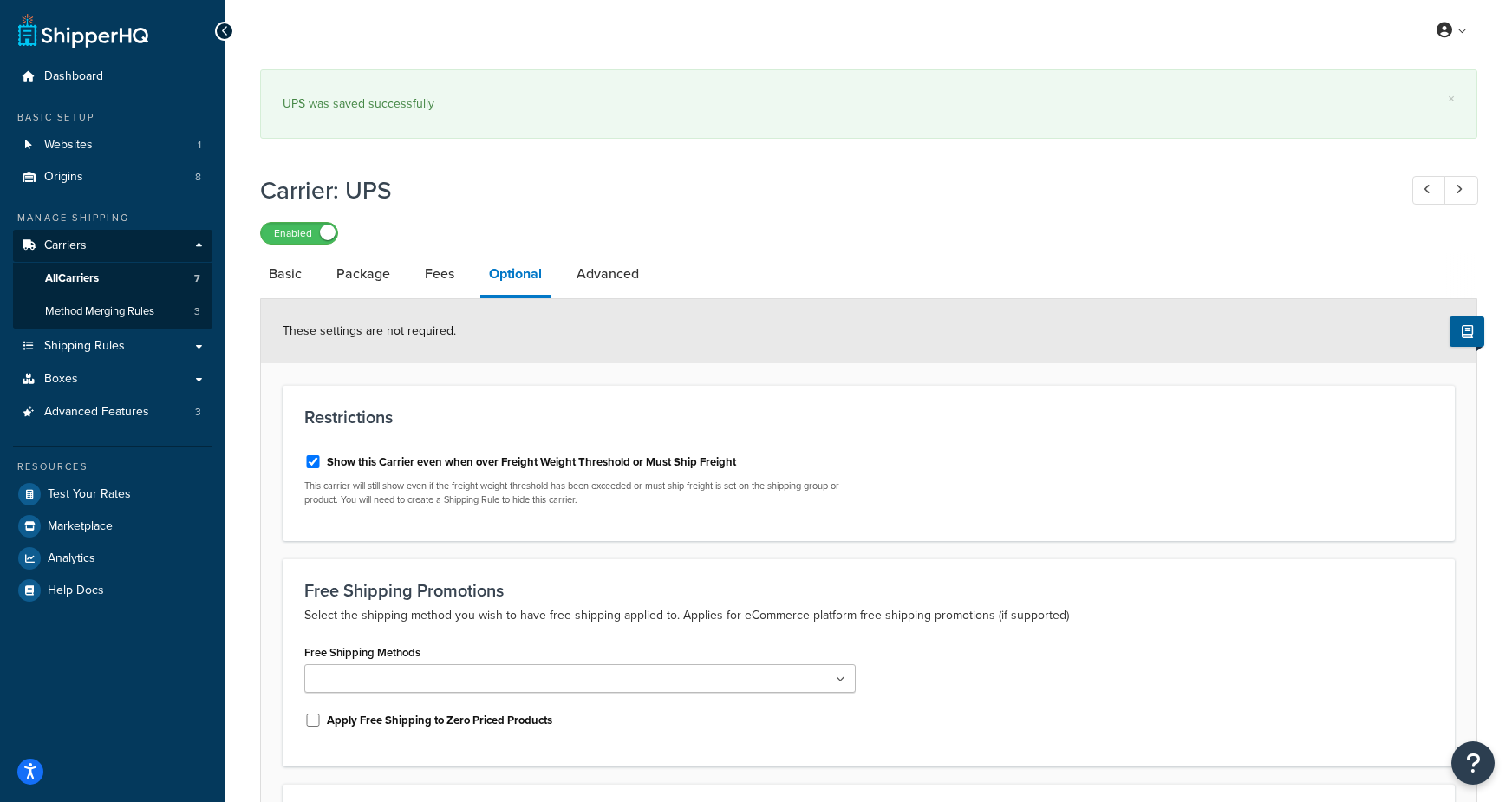
click at [593, 445] on div "Show this Carrier even when over Freight Weight Threshold or Must Ship Freight …" at bounding box center [580, 480] width 577 height 79
click at [585, 465] on label "Show this Carrier even when over Freight Weight Threshold or Must Ship Freight" at bounding box center [531, 461] width 409 height 15
click at [322, 465] on input "Show this Carrier even when over Freight Weight Threshold or Must Ship Freight" at bounding box center [312, 461] width 17 height 13
checkbox input "false"
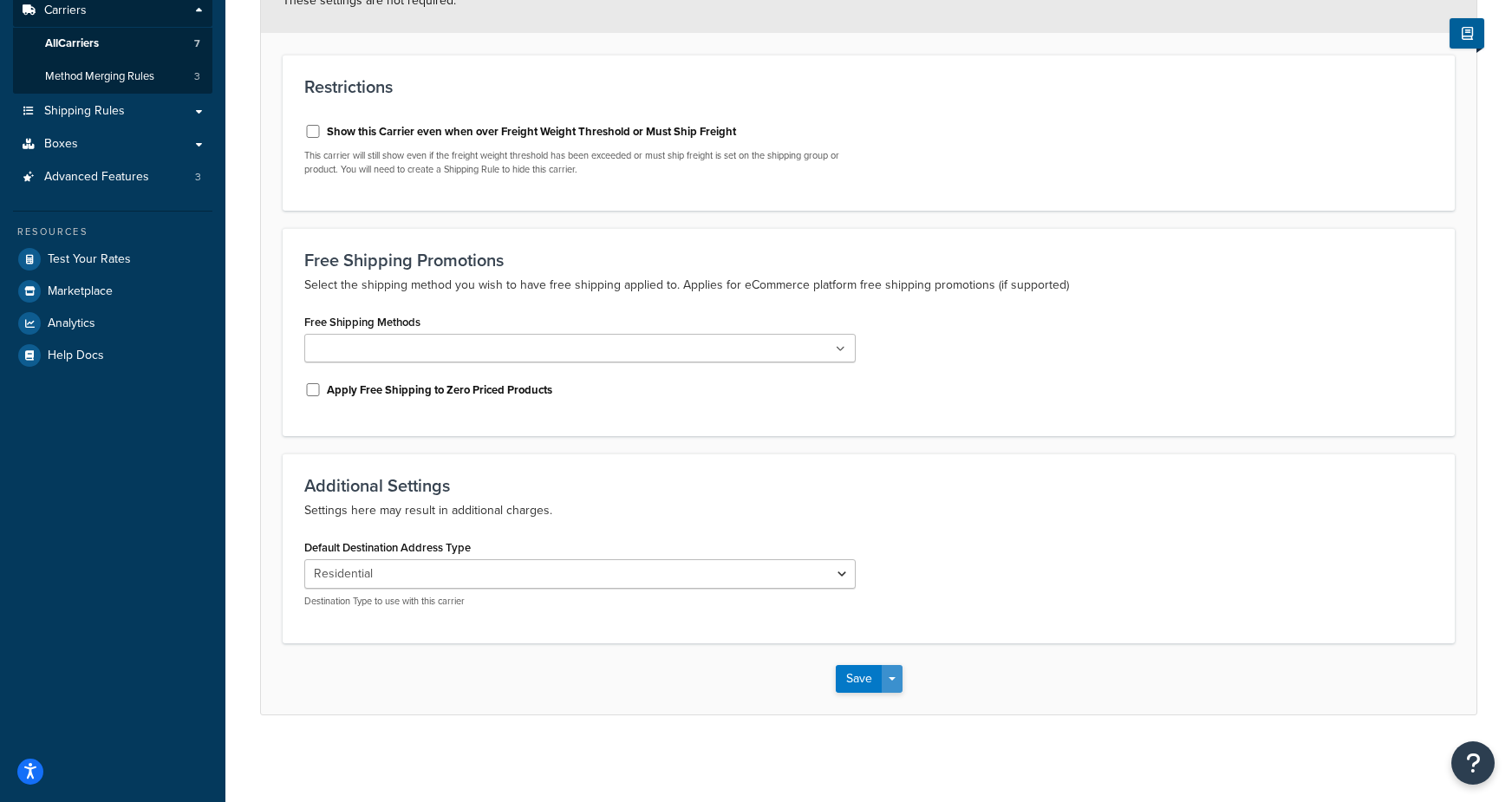
drag, startPoint x: 896, startPoint y: 679, endPoint x: 902, endPoint y: 703, distance: 24.7
click at [896, 679] on button "Save Dropdown" at bounding box center [891, 678] width 21 height 28
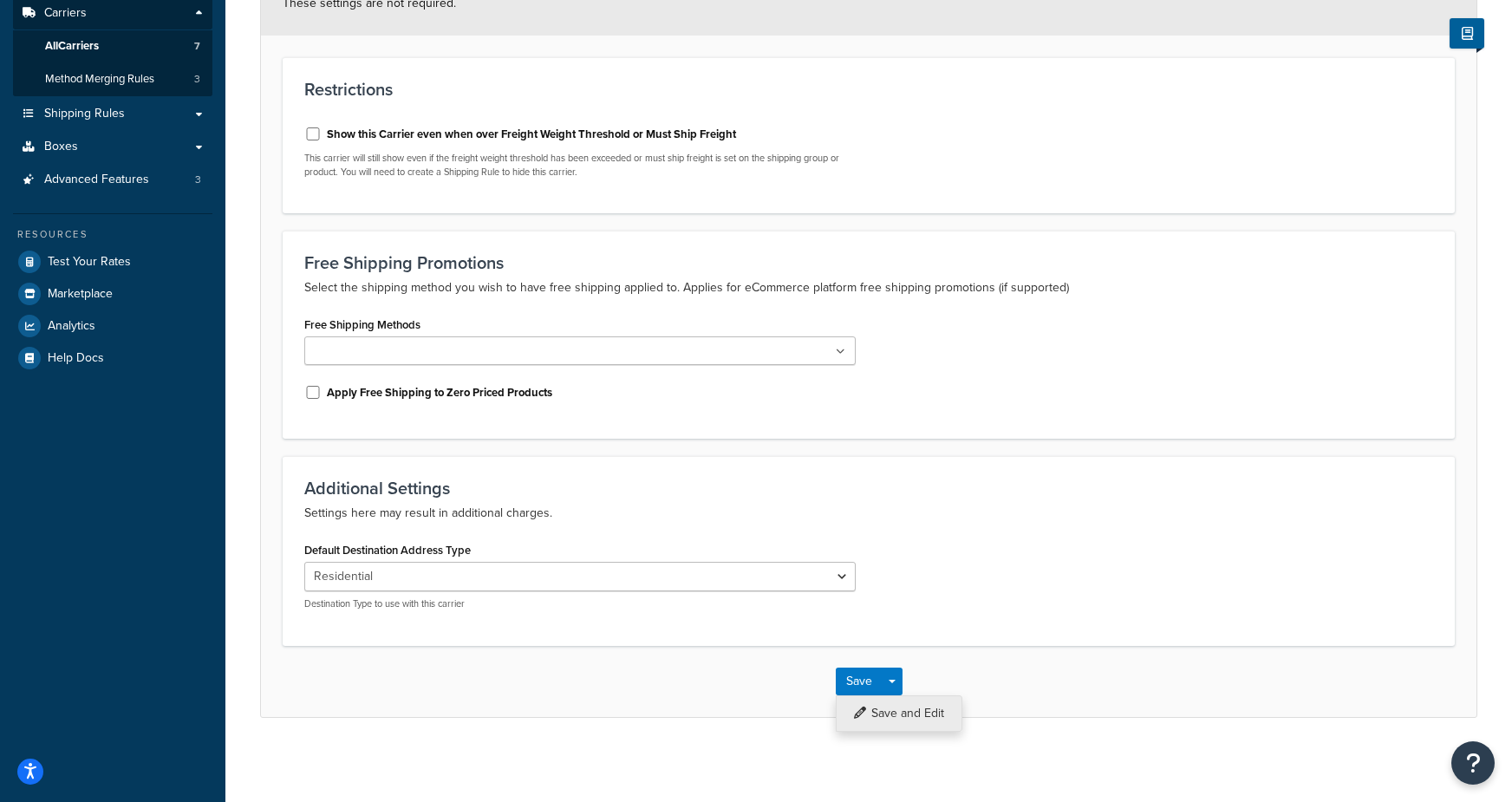
drag, startPoint x: 907, startPoint y: 714, endPoint x: 903, endPoint y: 685, distance: 29.3
click at [907, 713] on button "Save and Edit" at bounding box center [899, 713] width 127 height 36
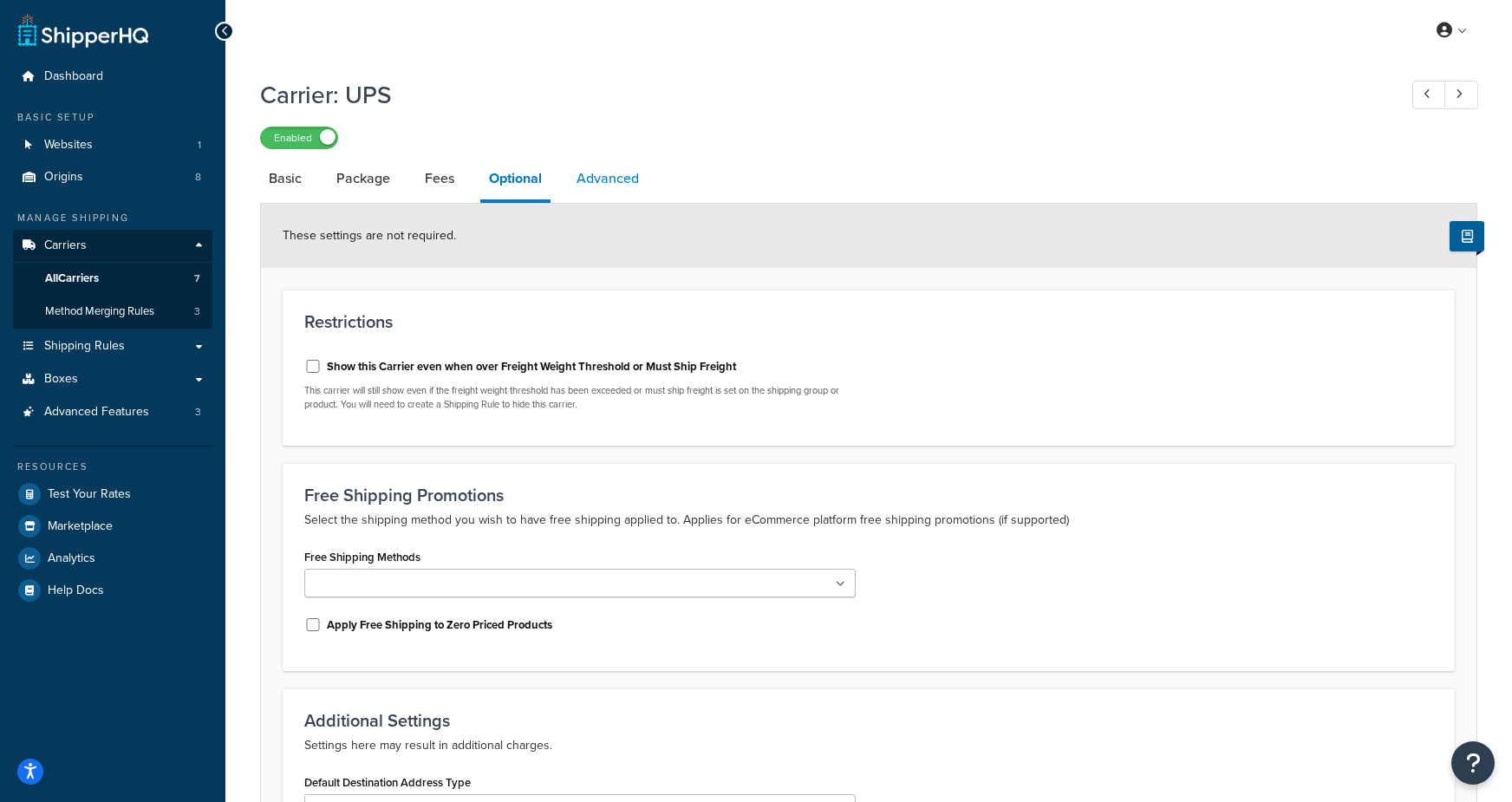
click at [591, 179] on link "Advanced" at bounding box center [607, 178] width 80 height 41
select select "false"
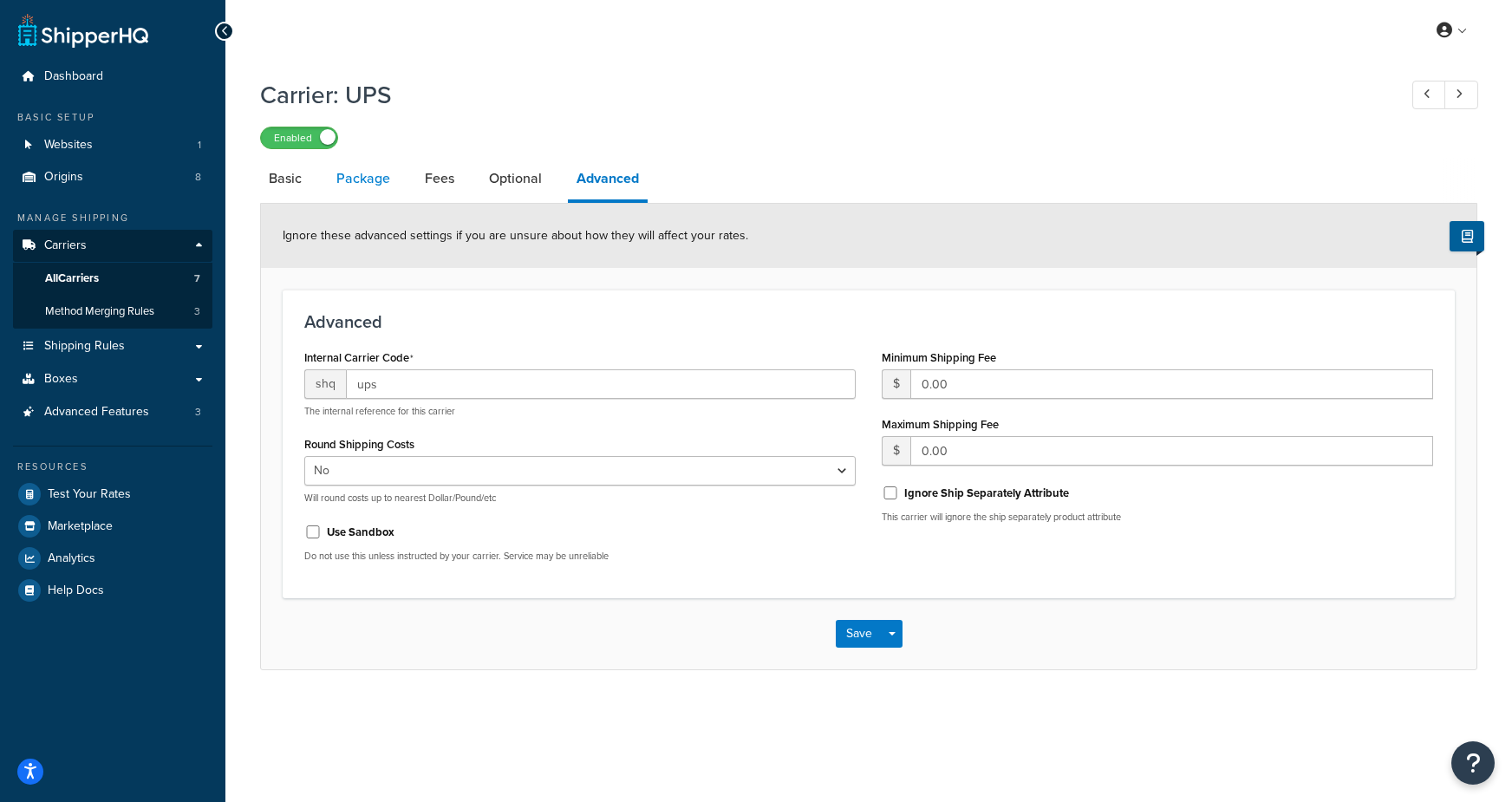
click at [347, 174] on link "Package" at bounding box center [362, 178] width 71 height 41
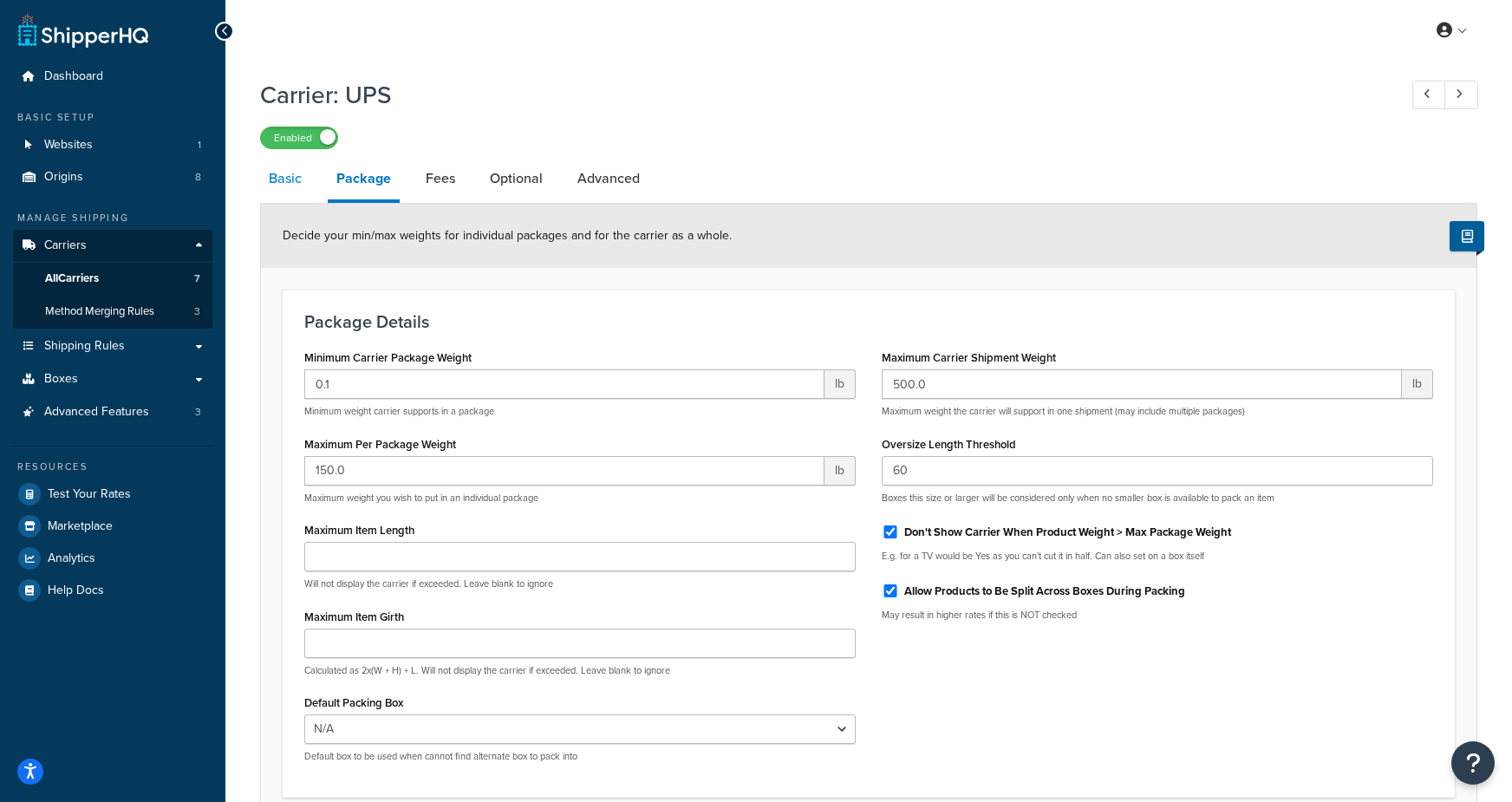
click at [276, 167] on link "Basic" at bounding box center [285, 178] width 50 height 41
select select "ups"
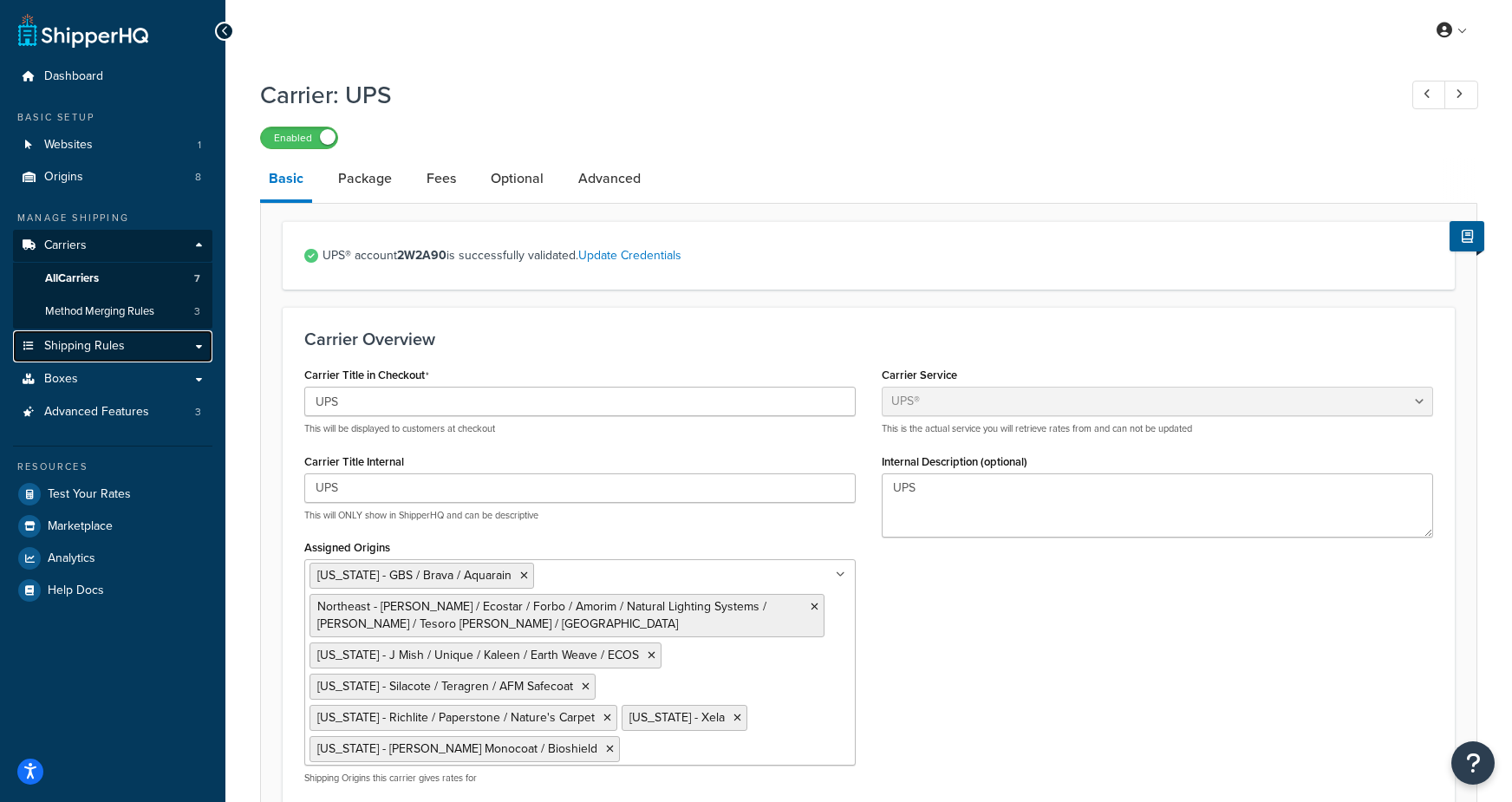
click at [114, 353] on span "Shipping Rules" at bounding box center [85, 346] width 81 height 14
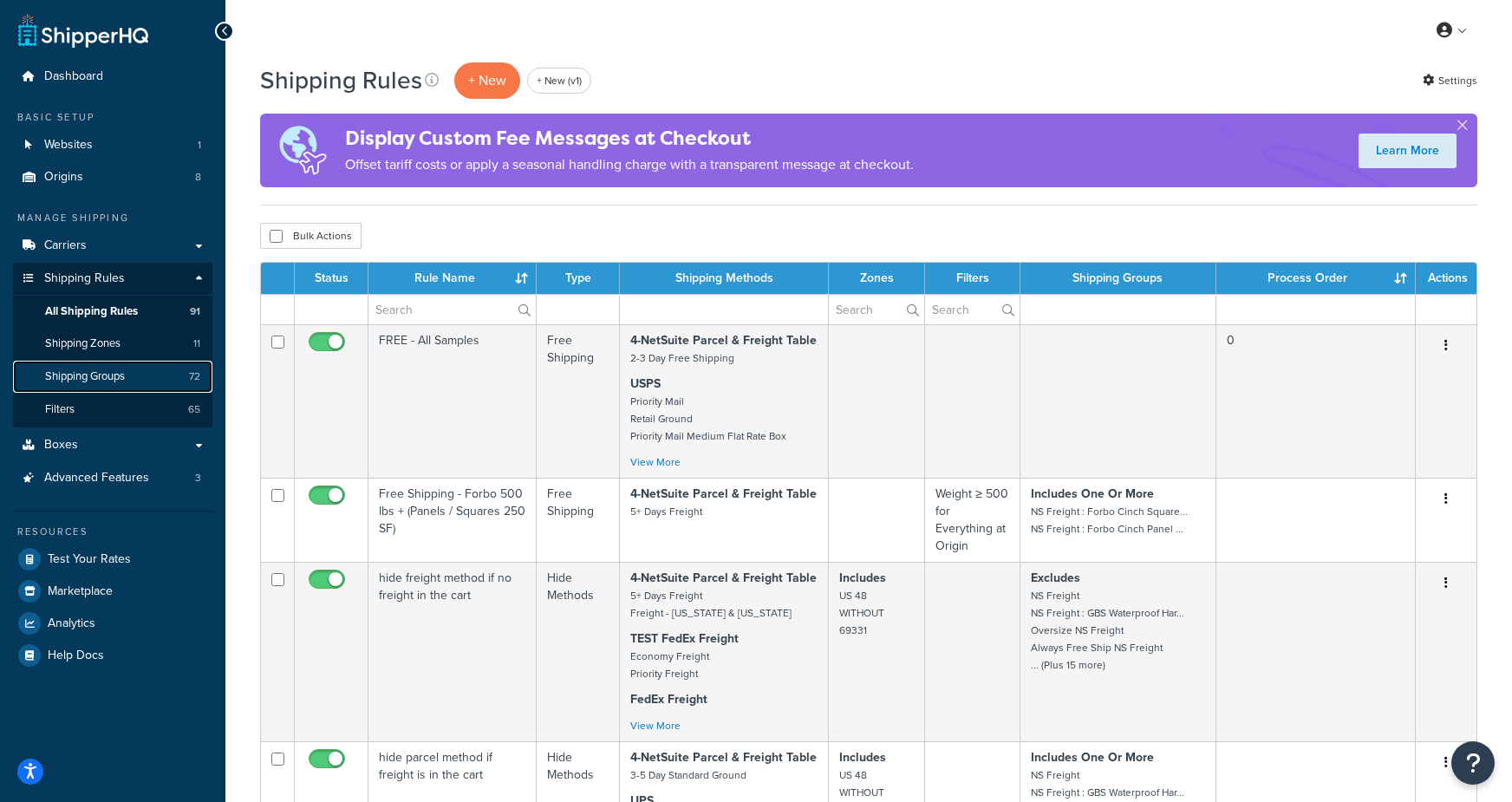
click at [114, 376] on span "Shipping Groups" at bounding box center [85, 377] width 80 height 14
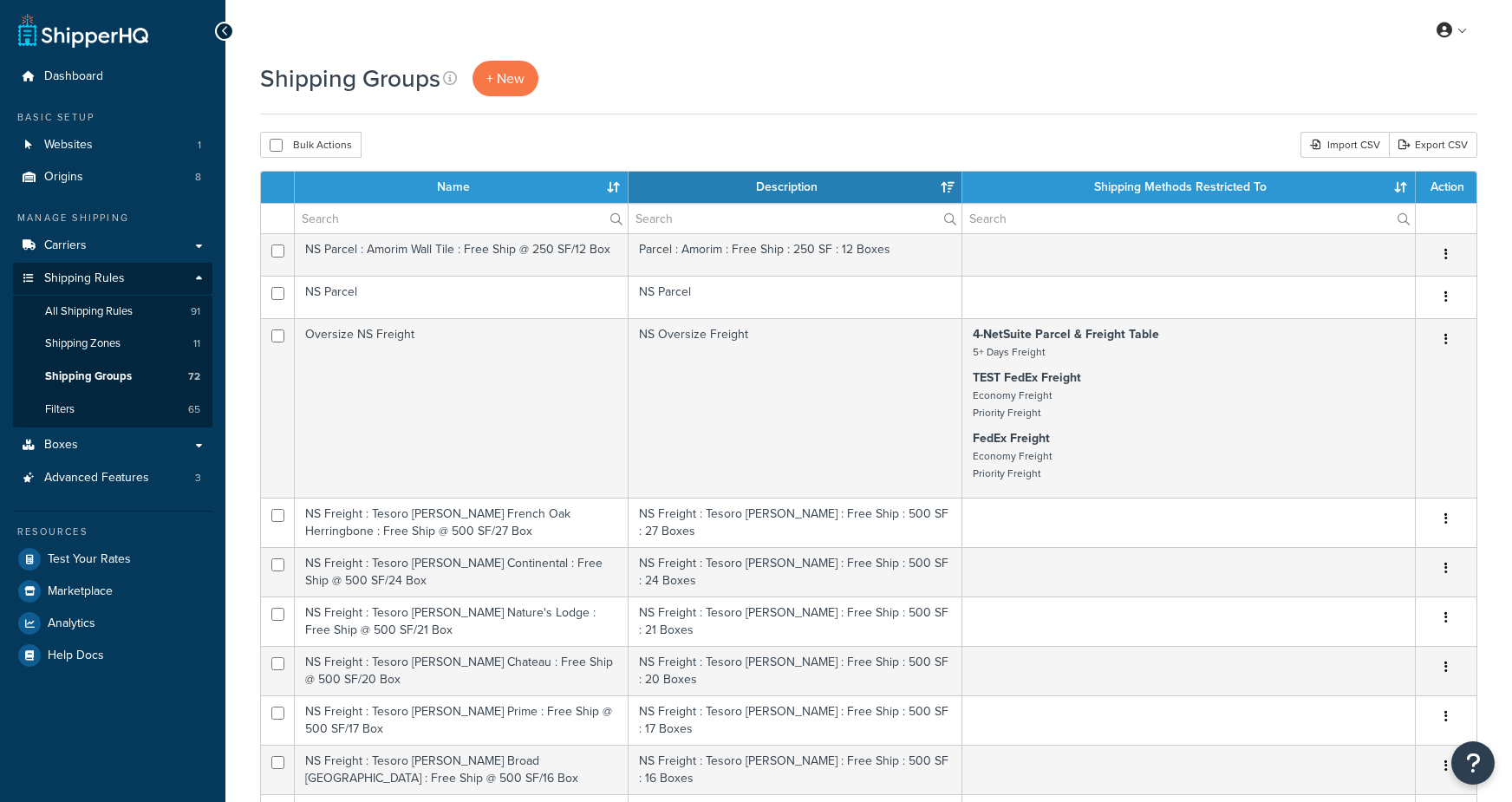
select select "15"
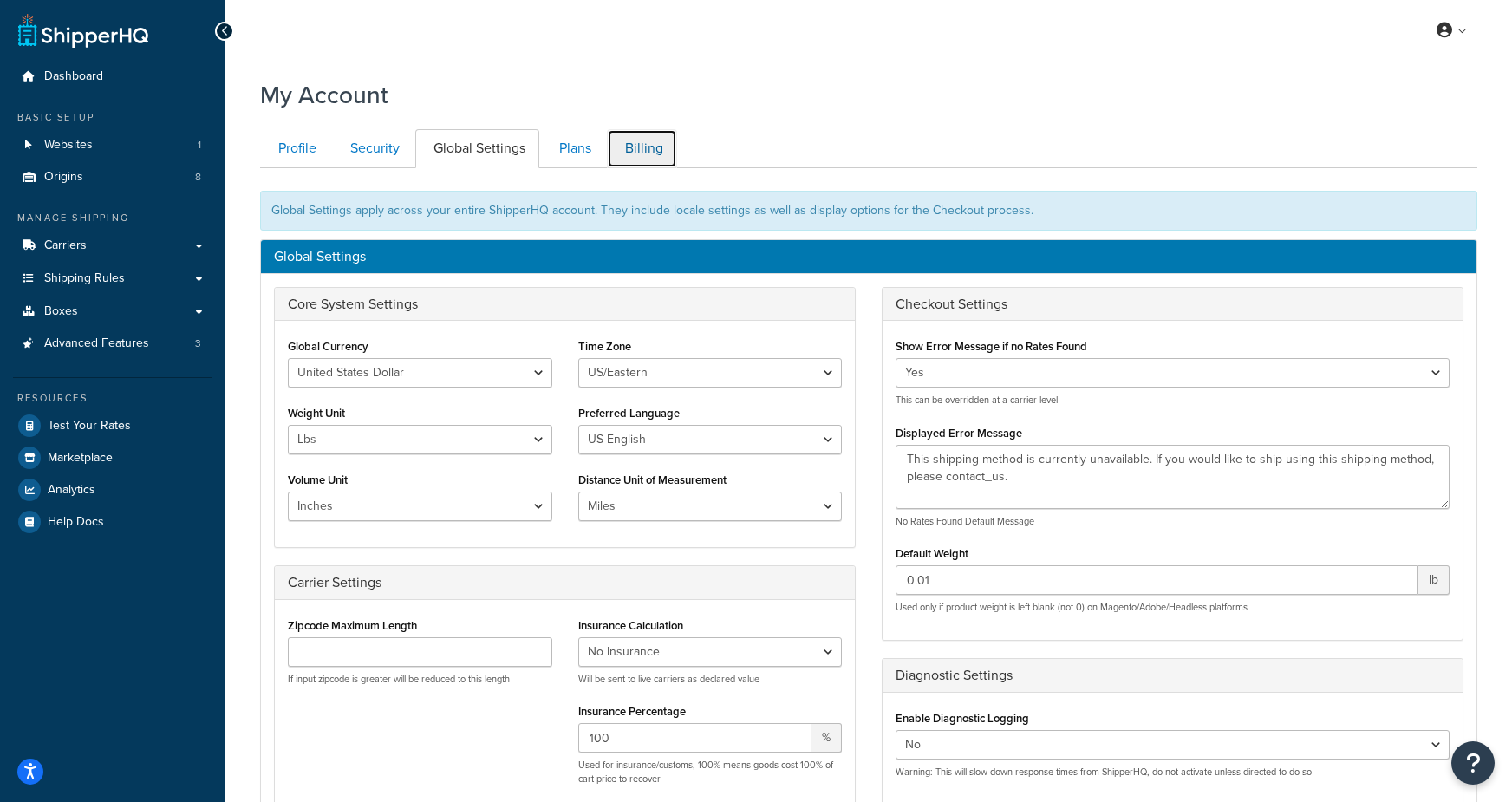
click at [651, 138] on link "Billing" at bounding box center [642, 148] width 70 height 39
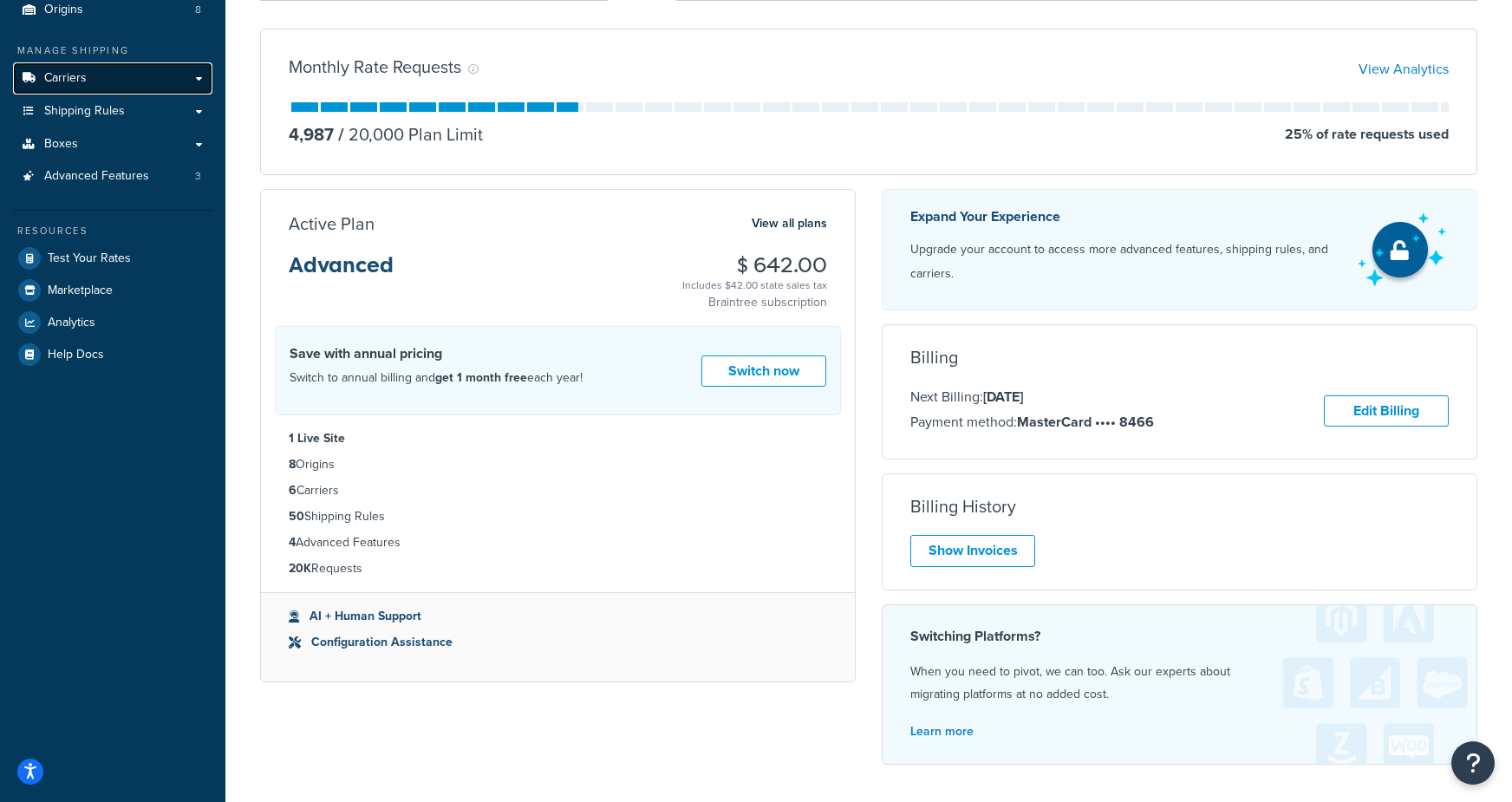
click at [124, 89] on link "Carriers" at bounding box center [112, 78] width 200 height 32
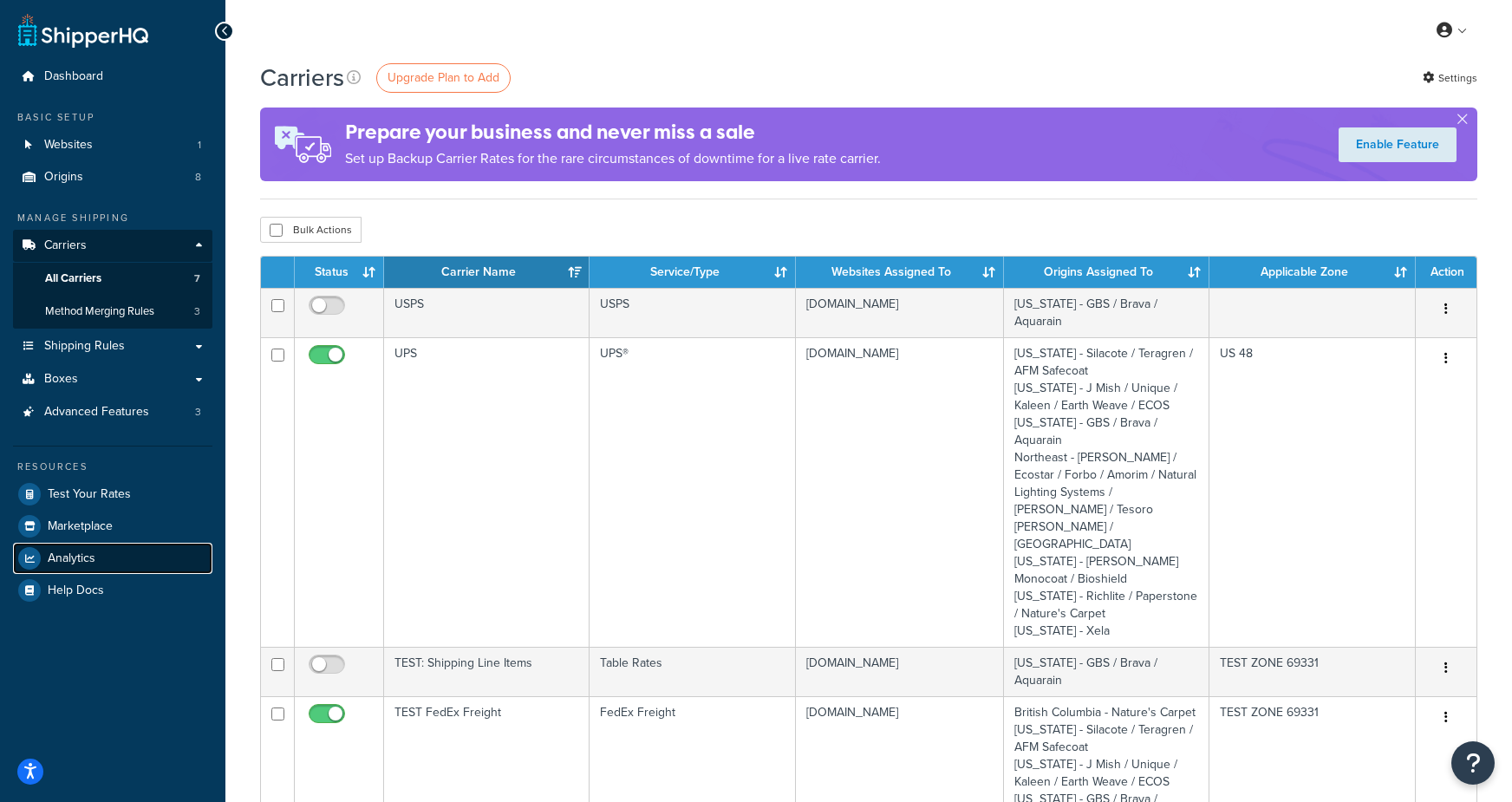
click at [120, 550] on link "Analytics" at bounding box center [112, 557] width 200 height 31
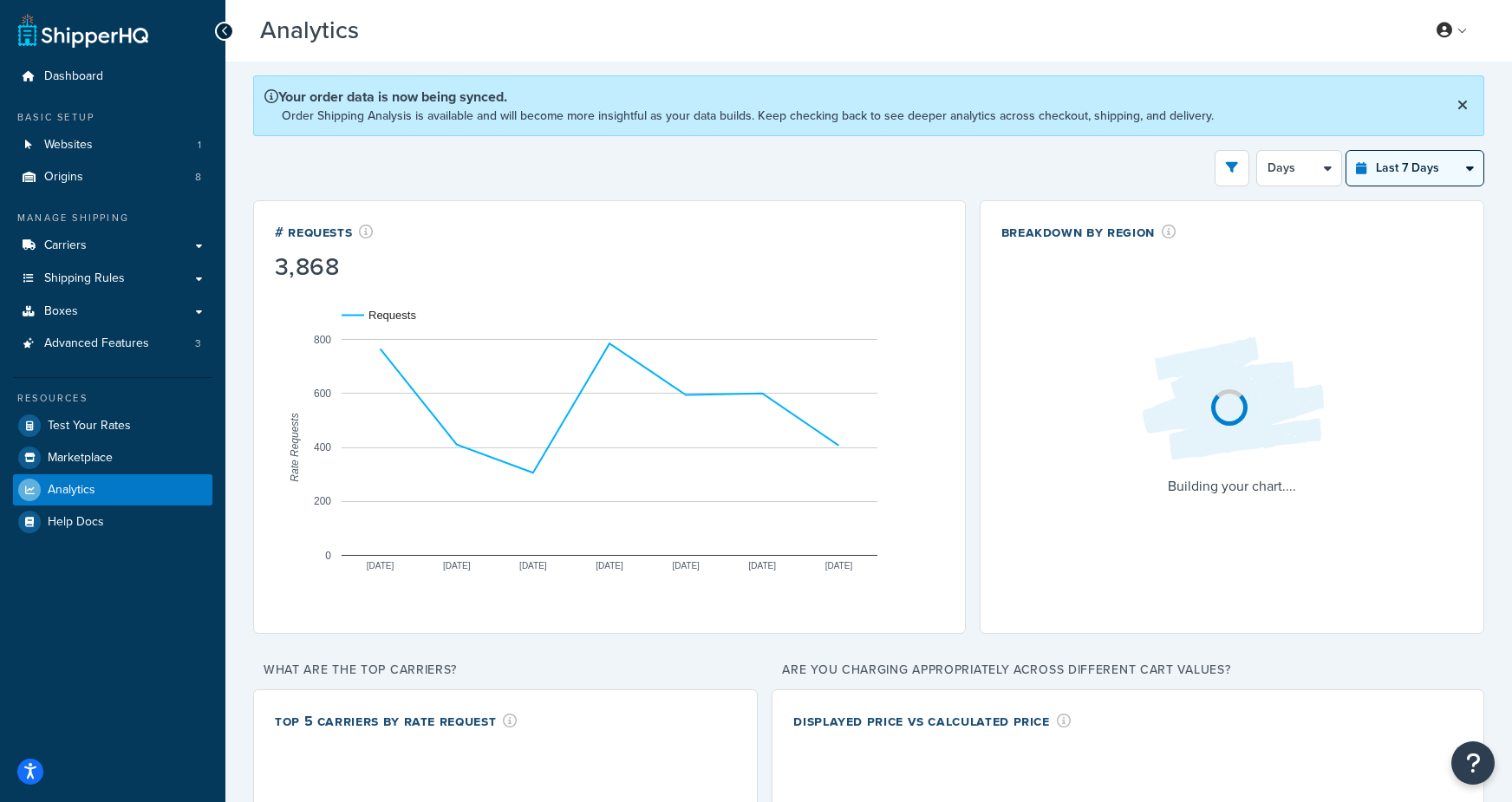
click at [1406, 168] on select "Last 24 Hours Last 7 Days Last 30 Days Last 3 Months Last 6 Months Last 12 Mont…" at bounding box center [1415, 168] width 137 height 35
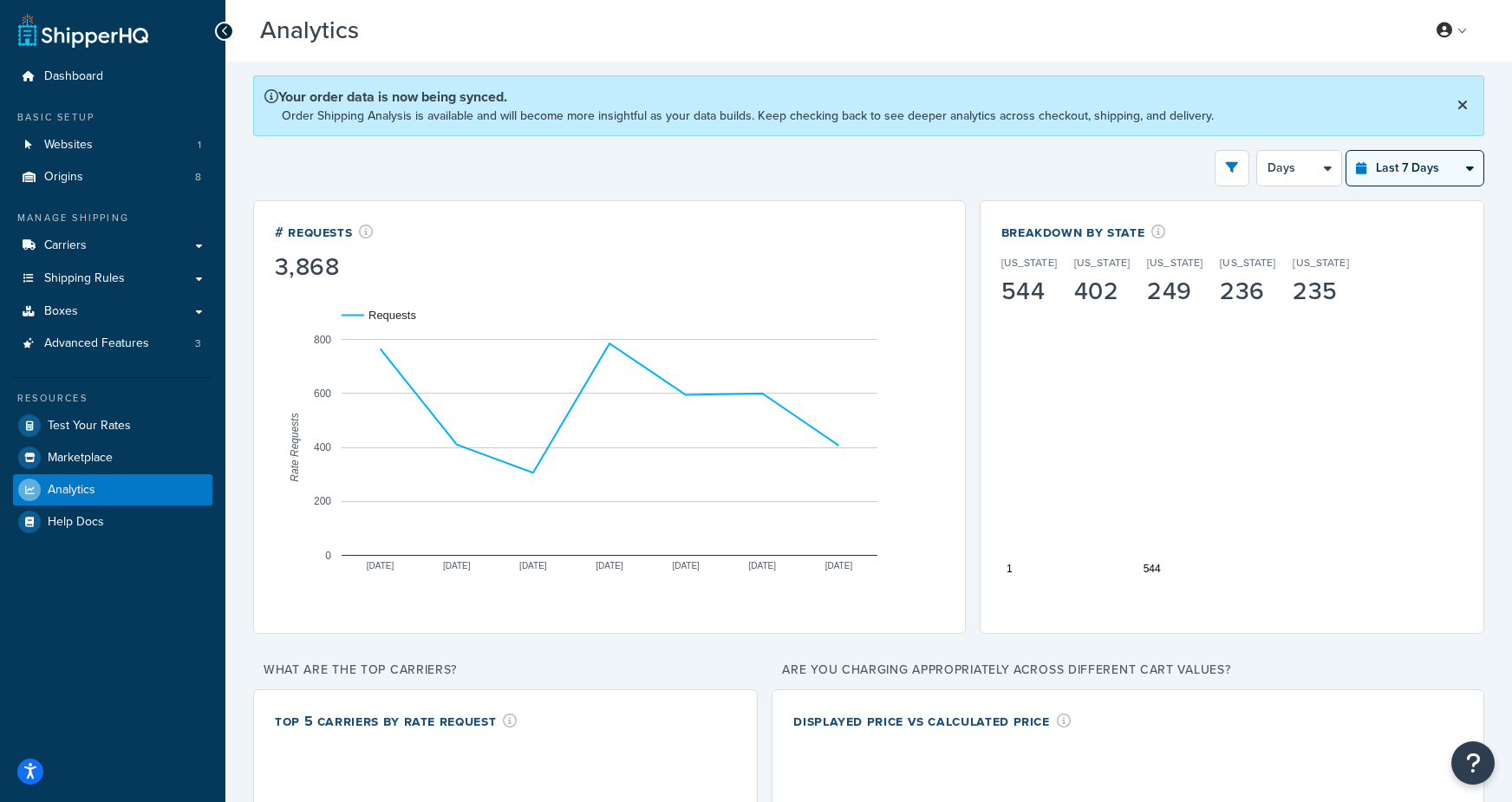
select select "last_year"
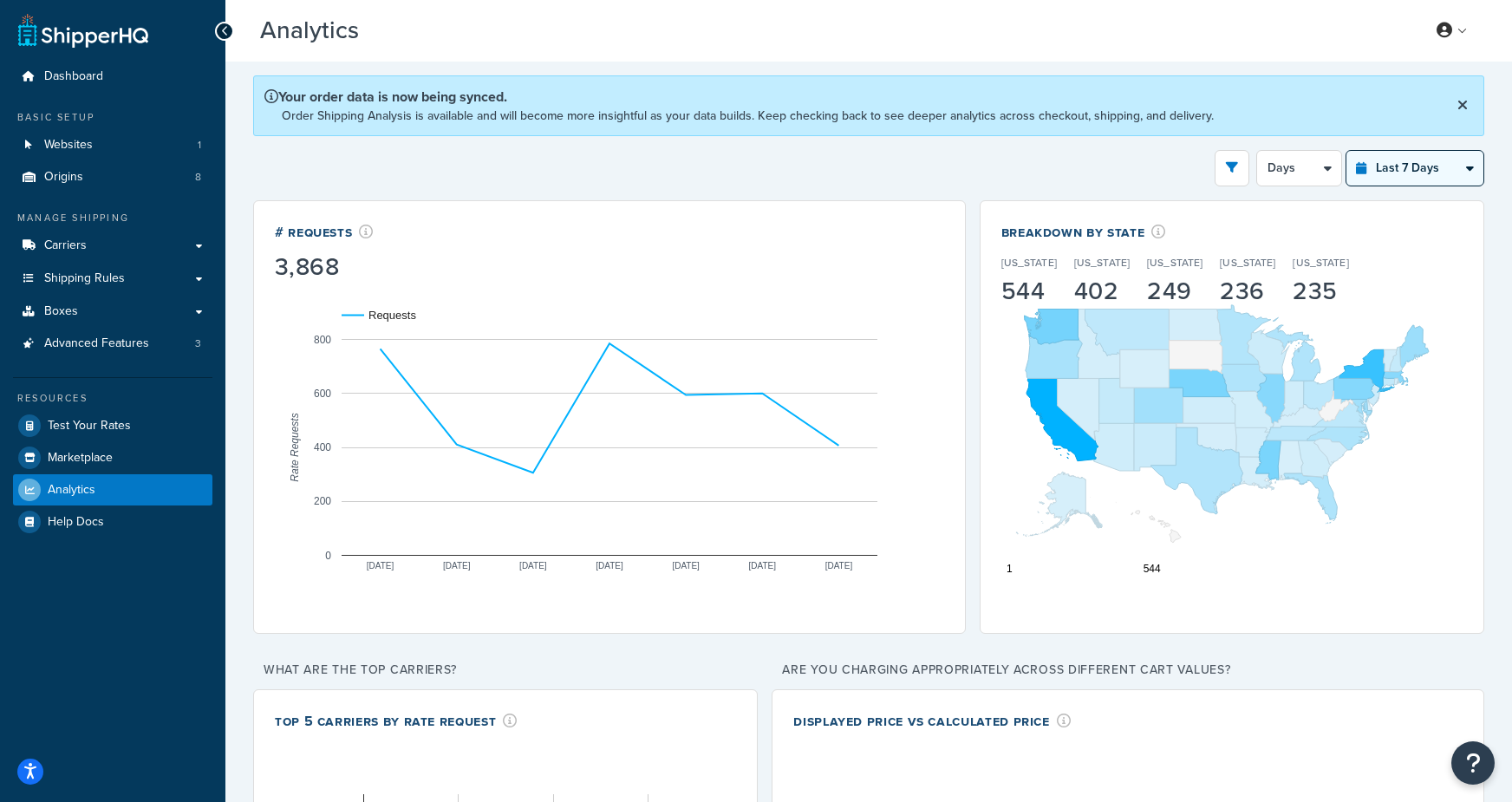
click at [1347, 151] on select "Last 24 Hours Last 7 Days Last 30 Days Last 3 Months Last 6 Months Last 12 Mont…" at bounding box center [1415, 168] width 137 height 35
select select "1M"
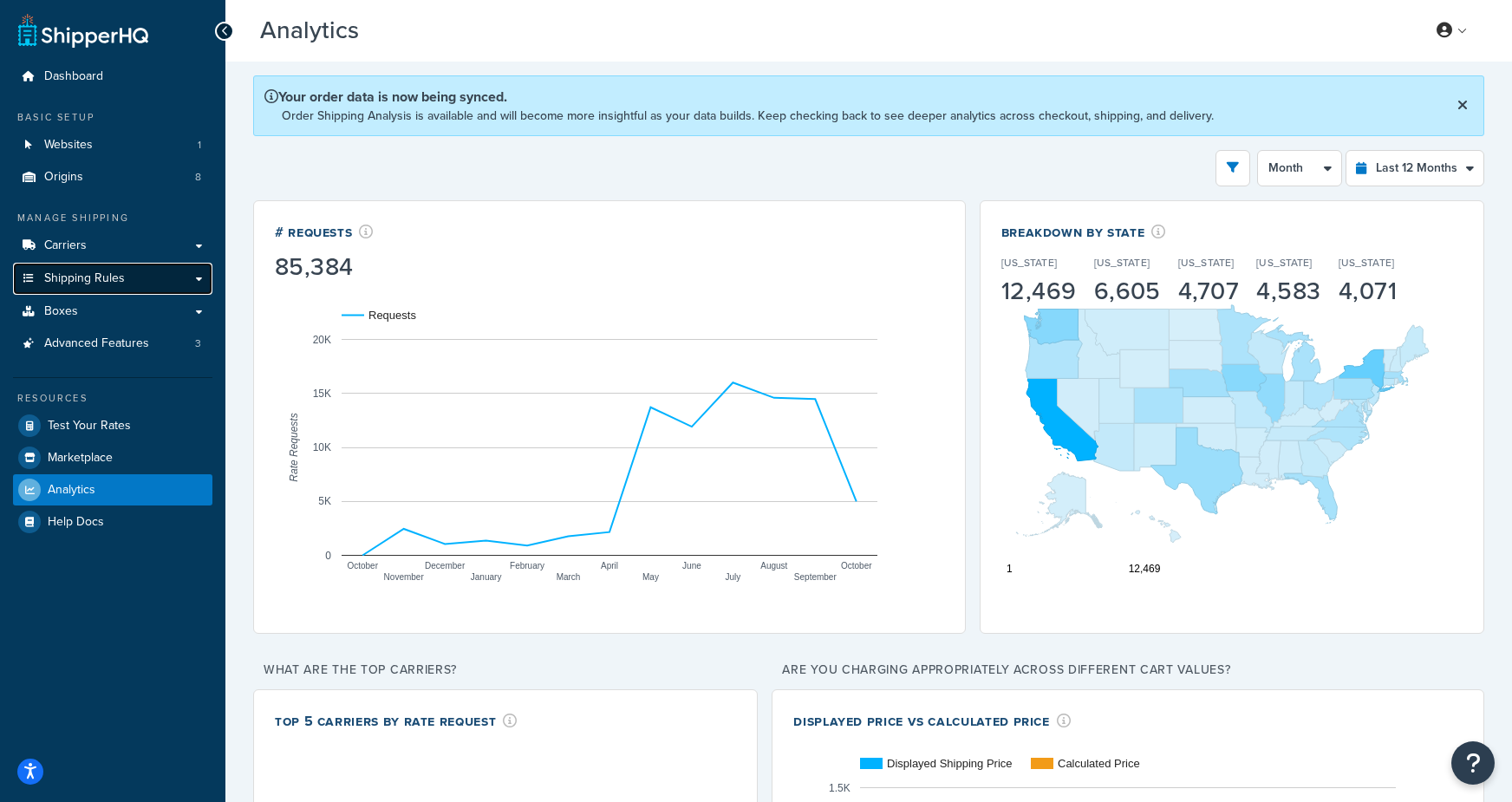
click at [96, 285] on span "Shipping Rules" at bounding box center [85, 279] width 81 height 14
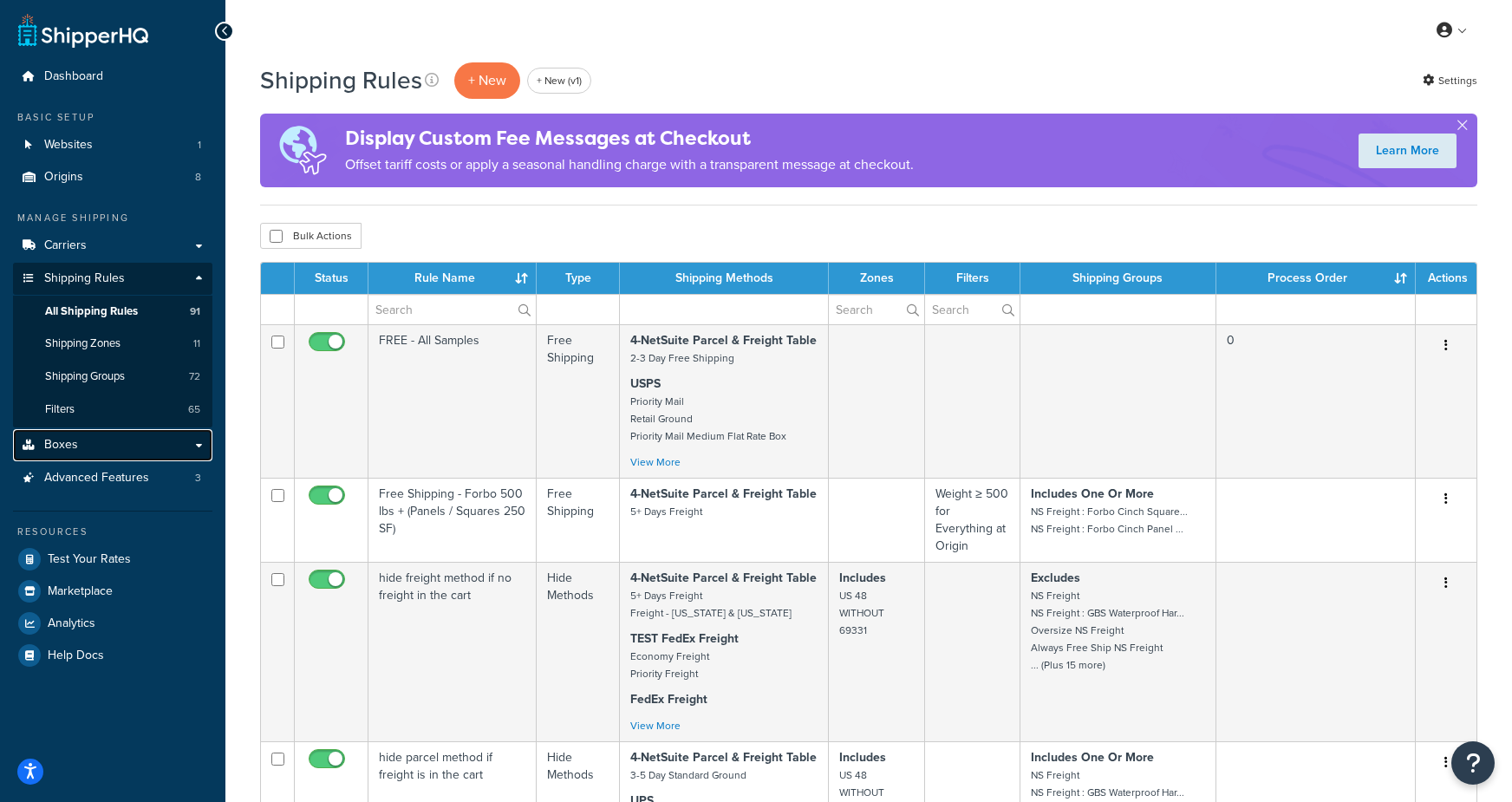
click at [71, 448] on span "Boxes" at bounding box center [61, 445] width 34 height 14
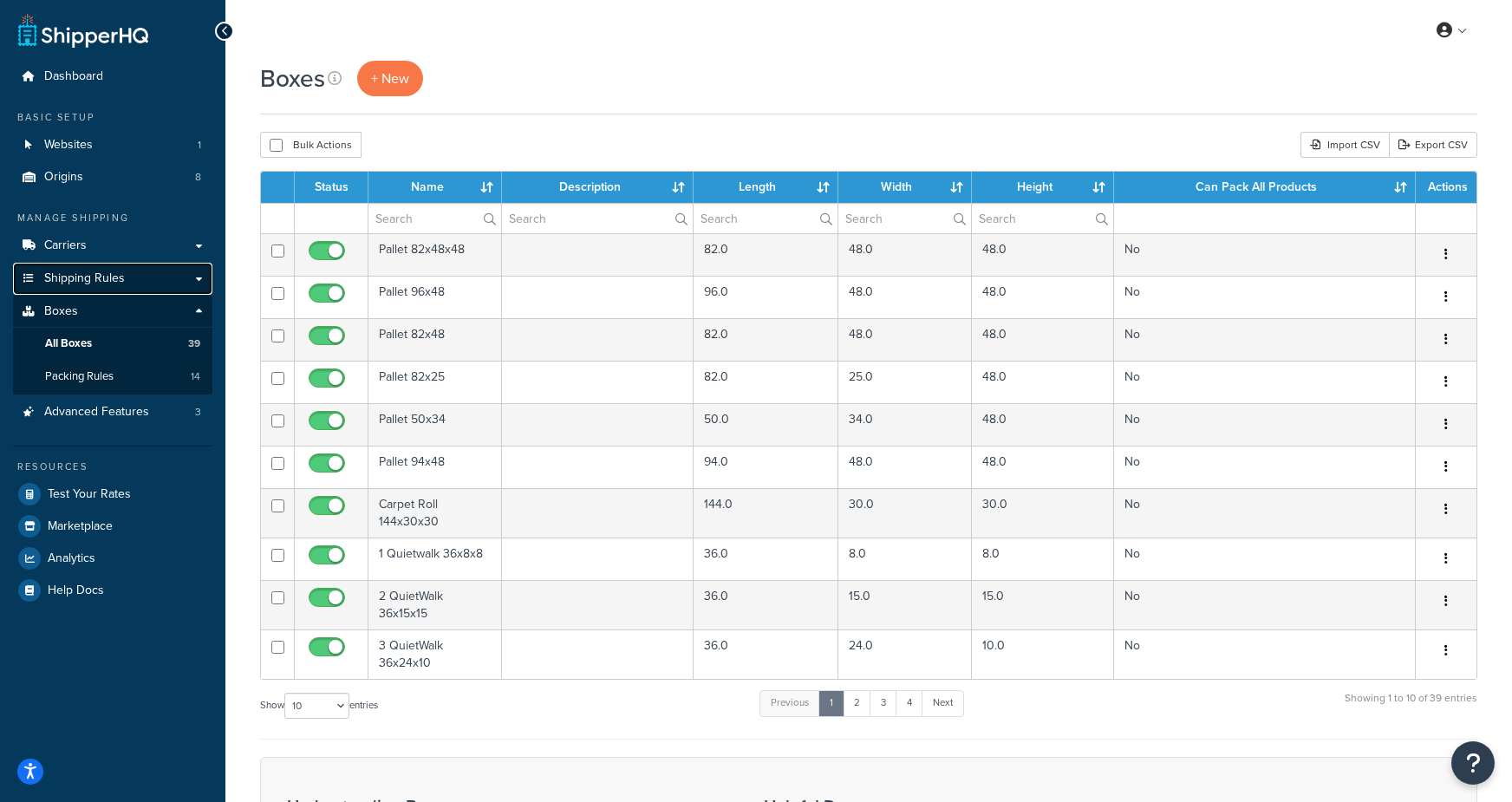
click at [90, 281] on span "Shipping Rules" at bounding box center [85, 279] width 81 height 14
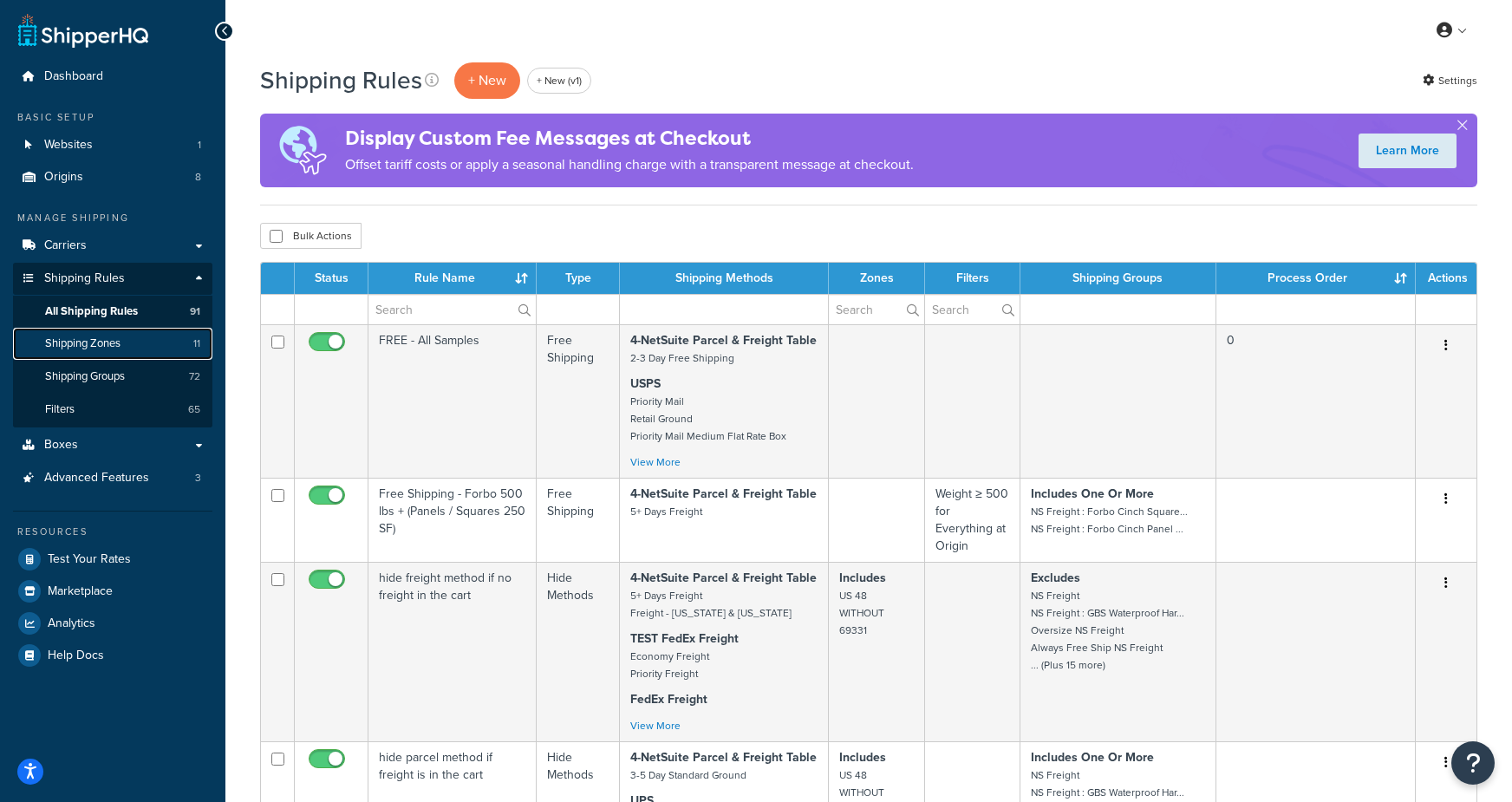
click at [82, 349] on span "Shipping Zones" at bounding box center [83, 343] width 76 height 14
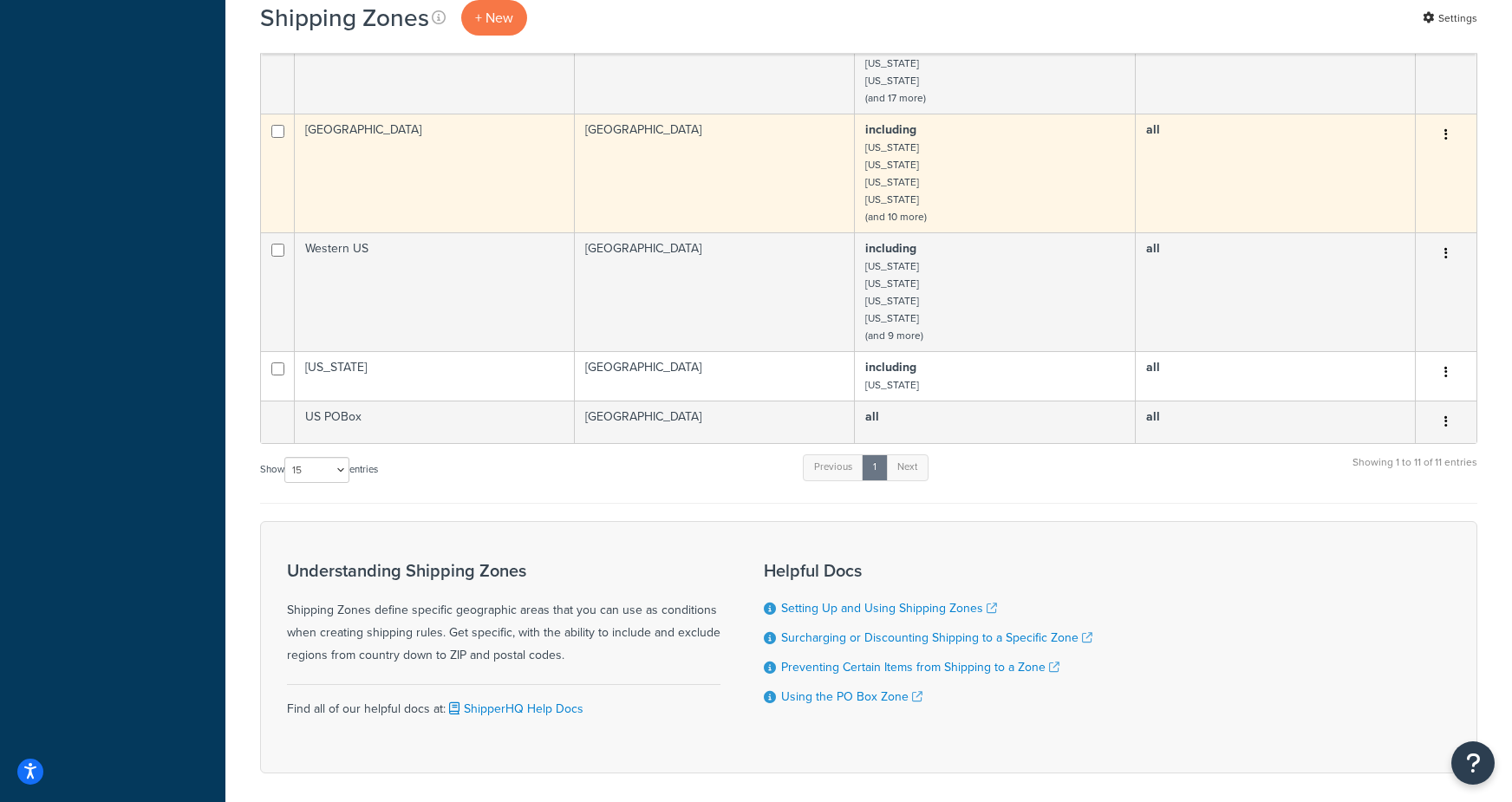
scroll to position [787, 0]
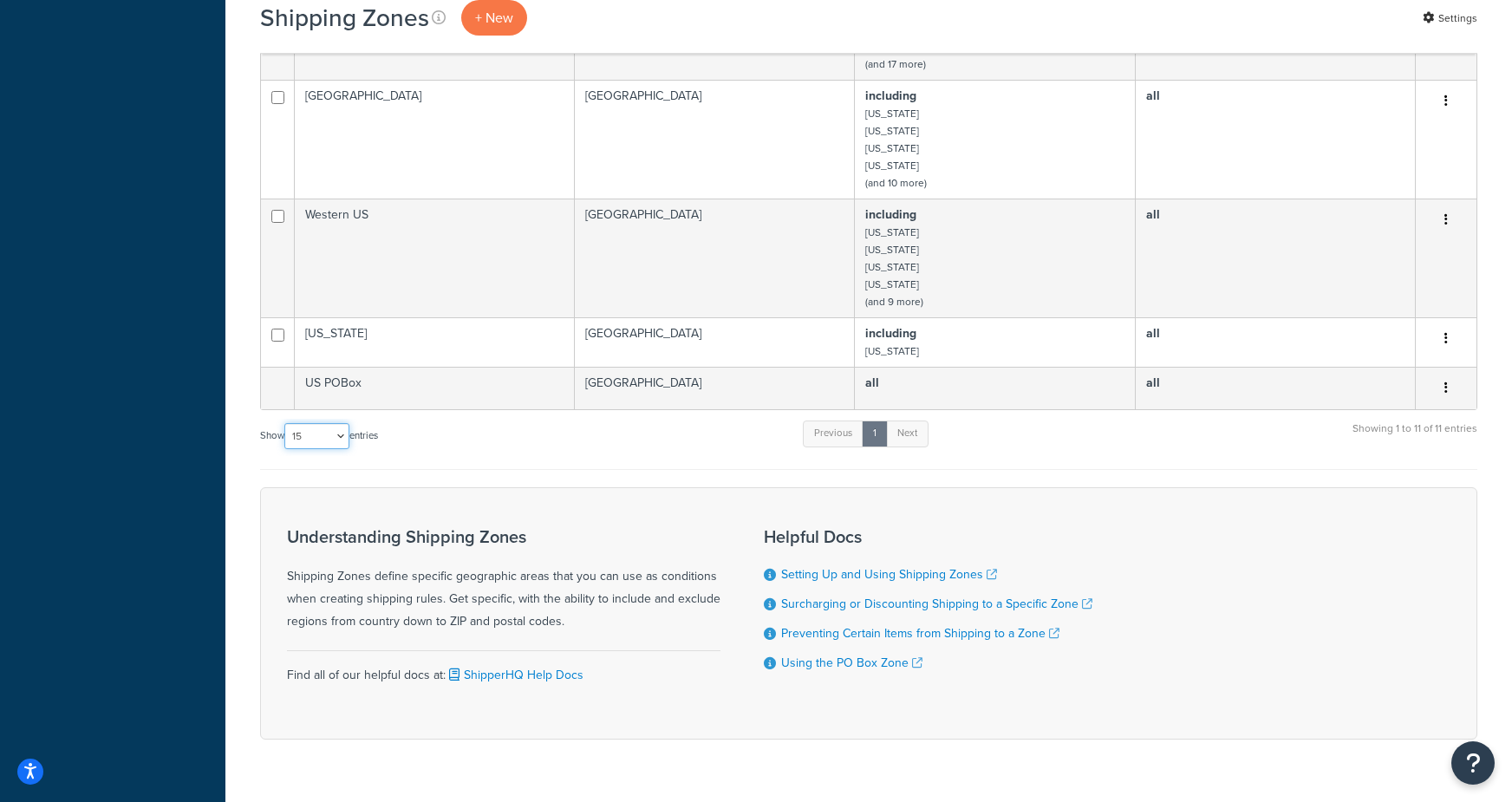
click at [301, 423] on select "10 15 25 50 100" at bounding box center [317, 435] width 65 height 26
select select "100"
click at [286, 423] on select "10 15 25 50 100" at bounding box center [317, 435] width 65 height 26
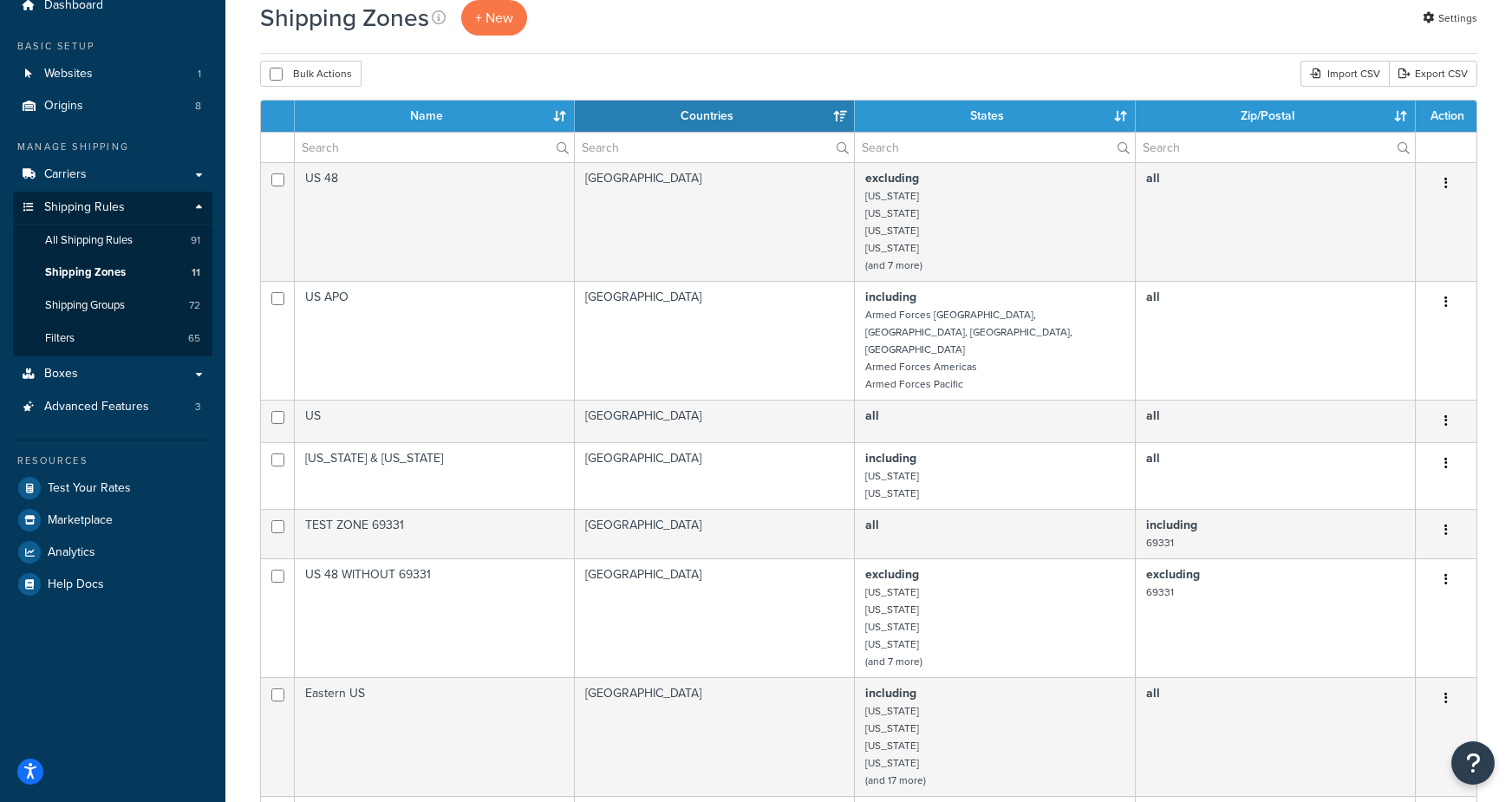
scroll to position [0, 0]
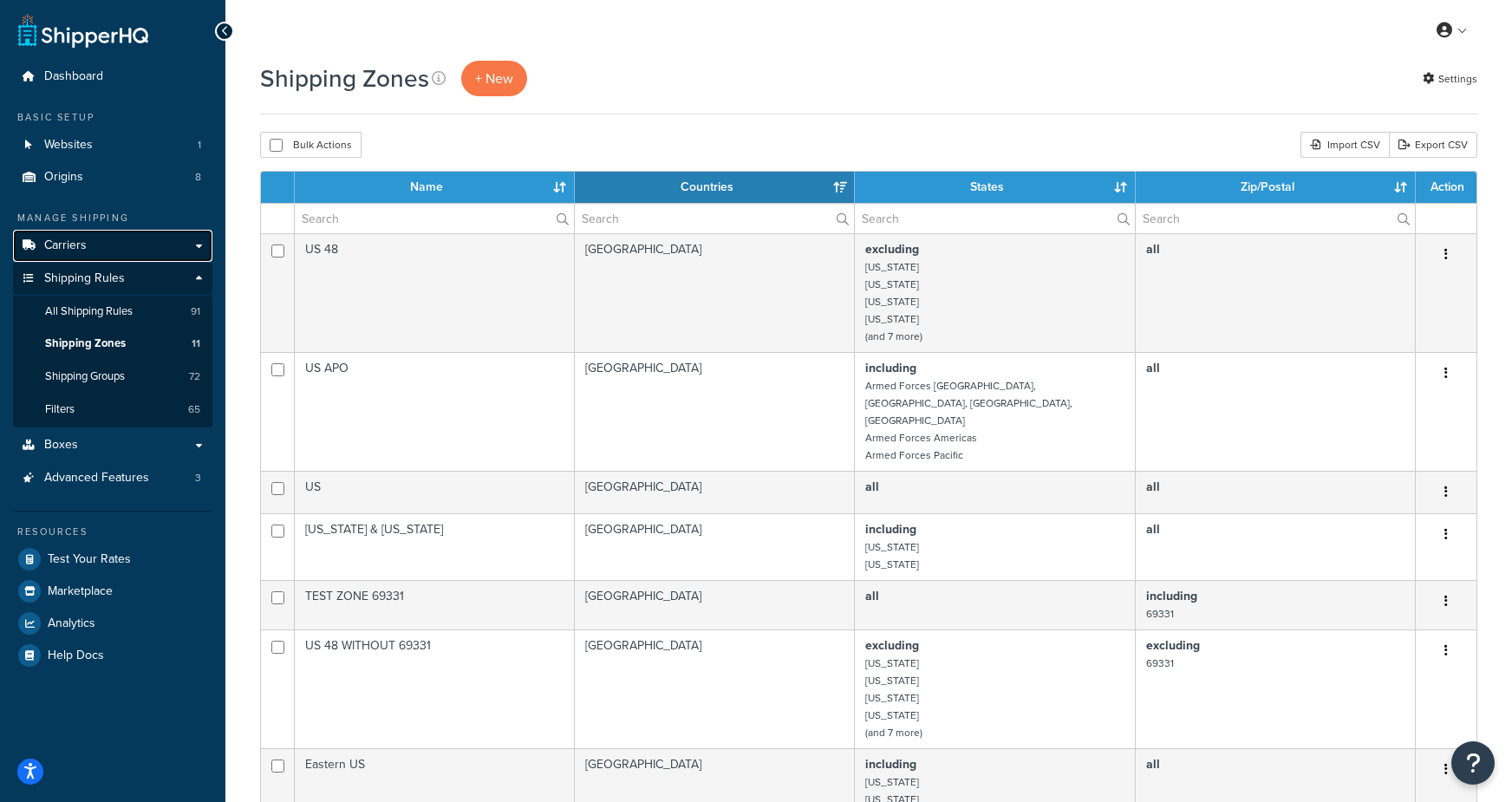
click at [105, 253] on link "Carriers" at bounding box center [112, 245] width 200 height 32
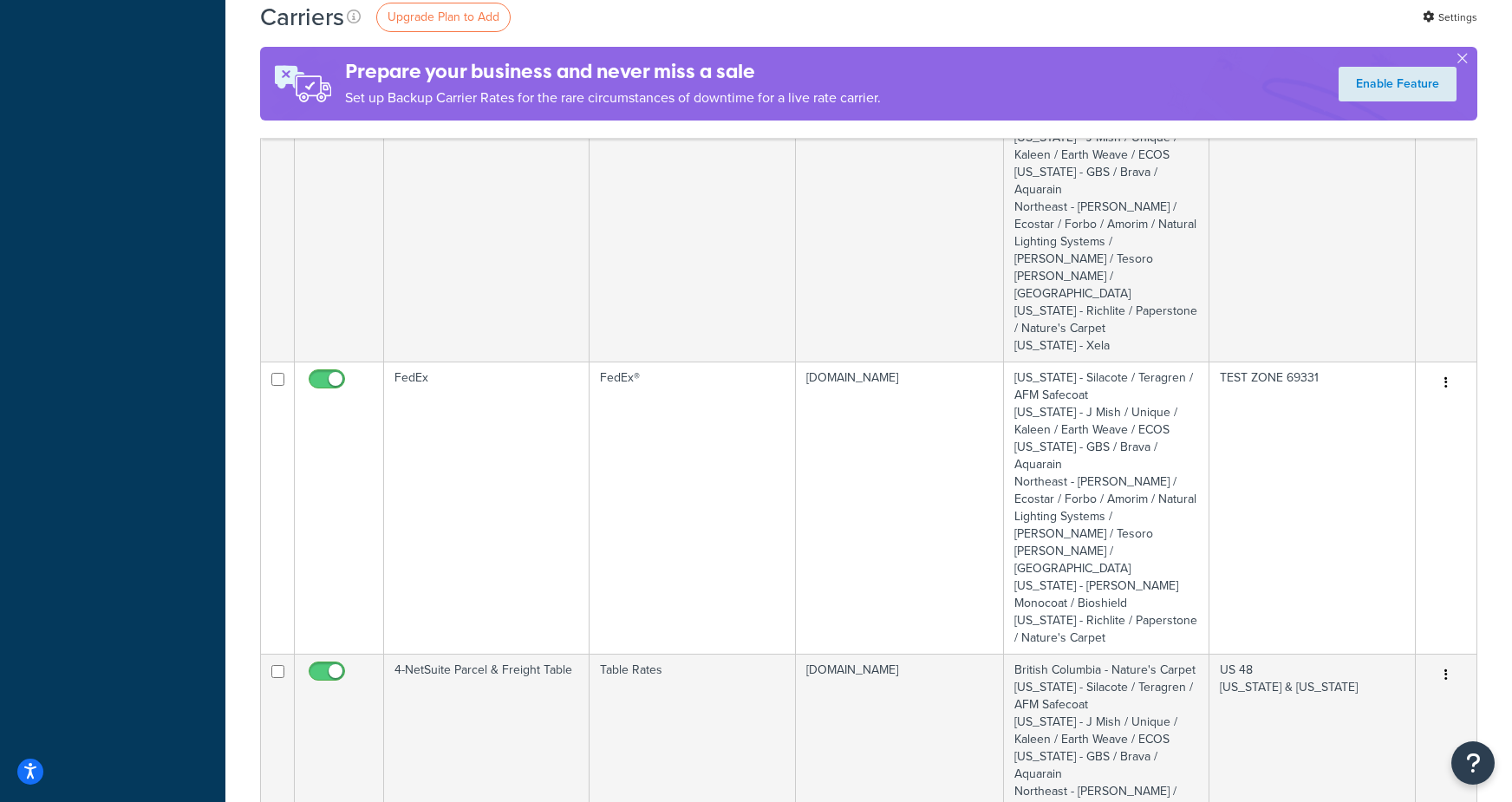
scroll to position [949, 0]
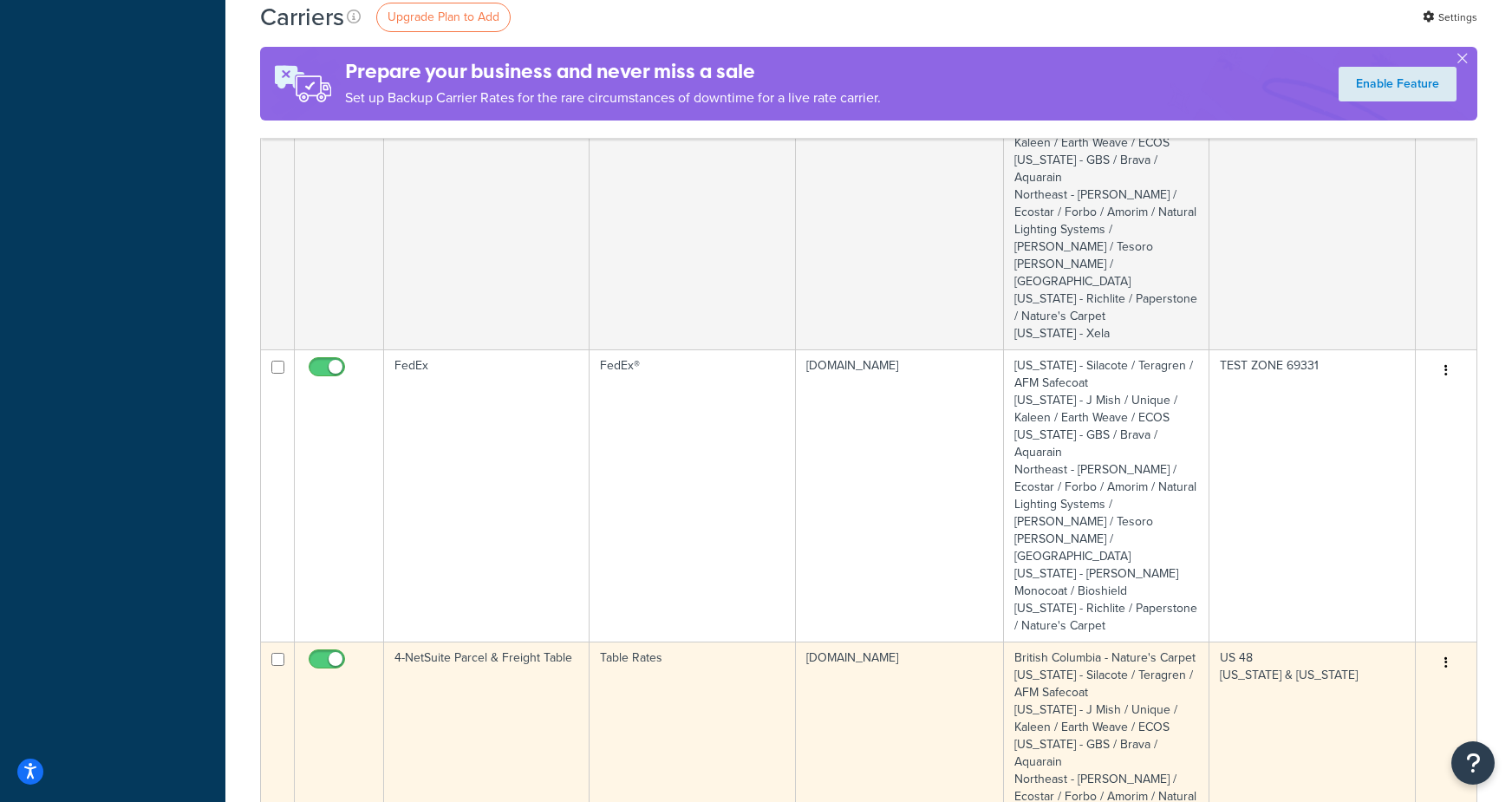
click at [535, 641] on td "4-NetSuite Parcel & Freight Table" at bounding box center [487, 804] width 205 height 326
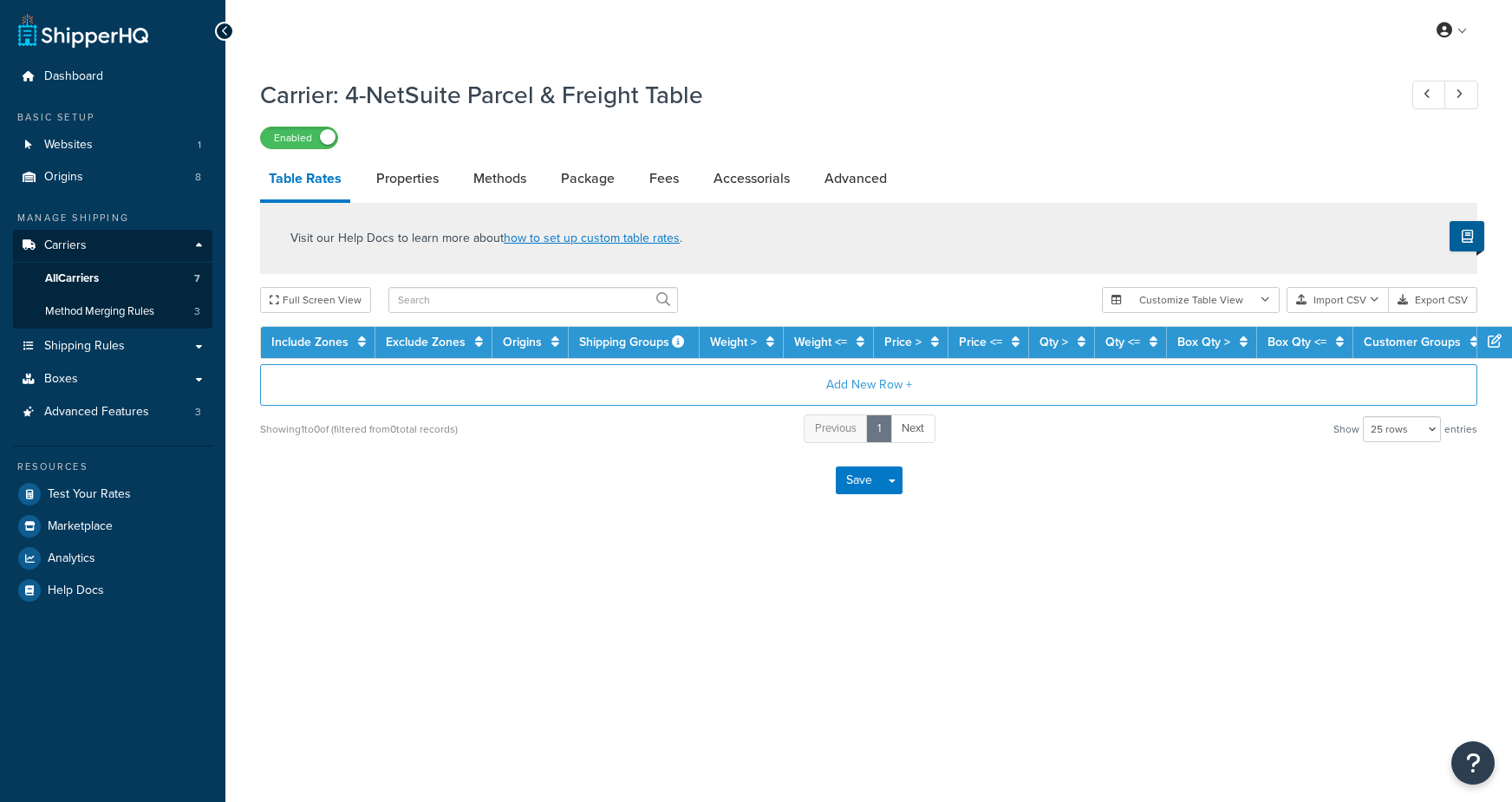
select select "25"
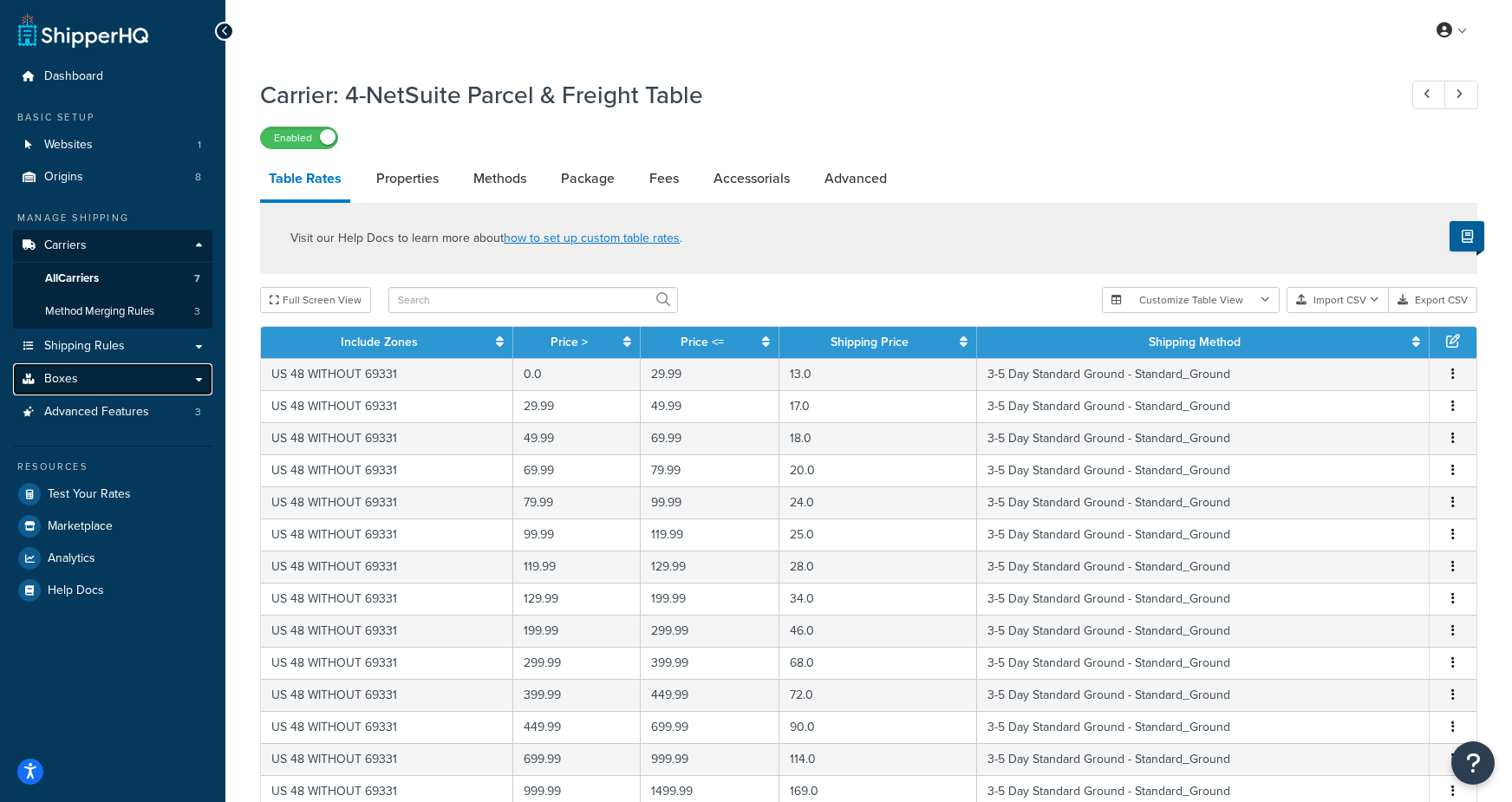
click at [103, 381] on link "Boxes" at bounding box center [112, 379] width 200 height 32
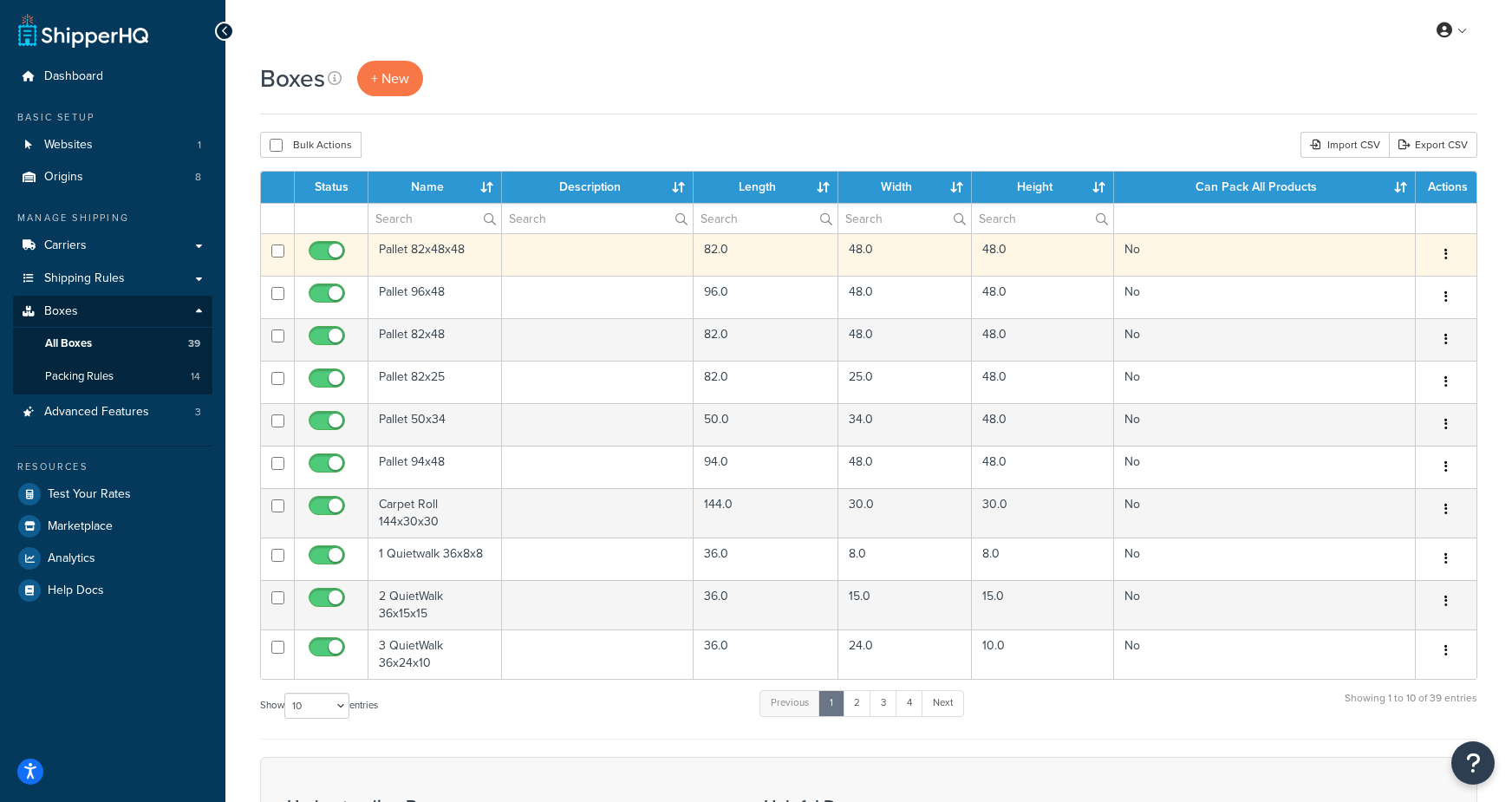
click at [420, 246] on td "Pallet 82x48x48" at bounding box center [435, 254] width 133 height 42
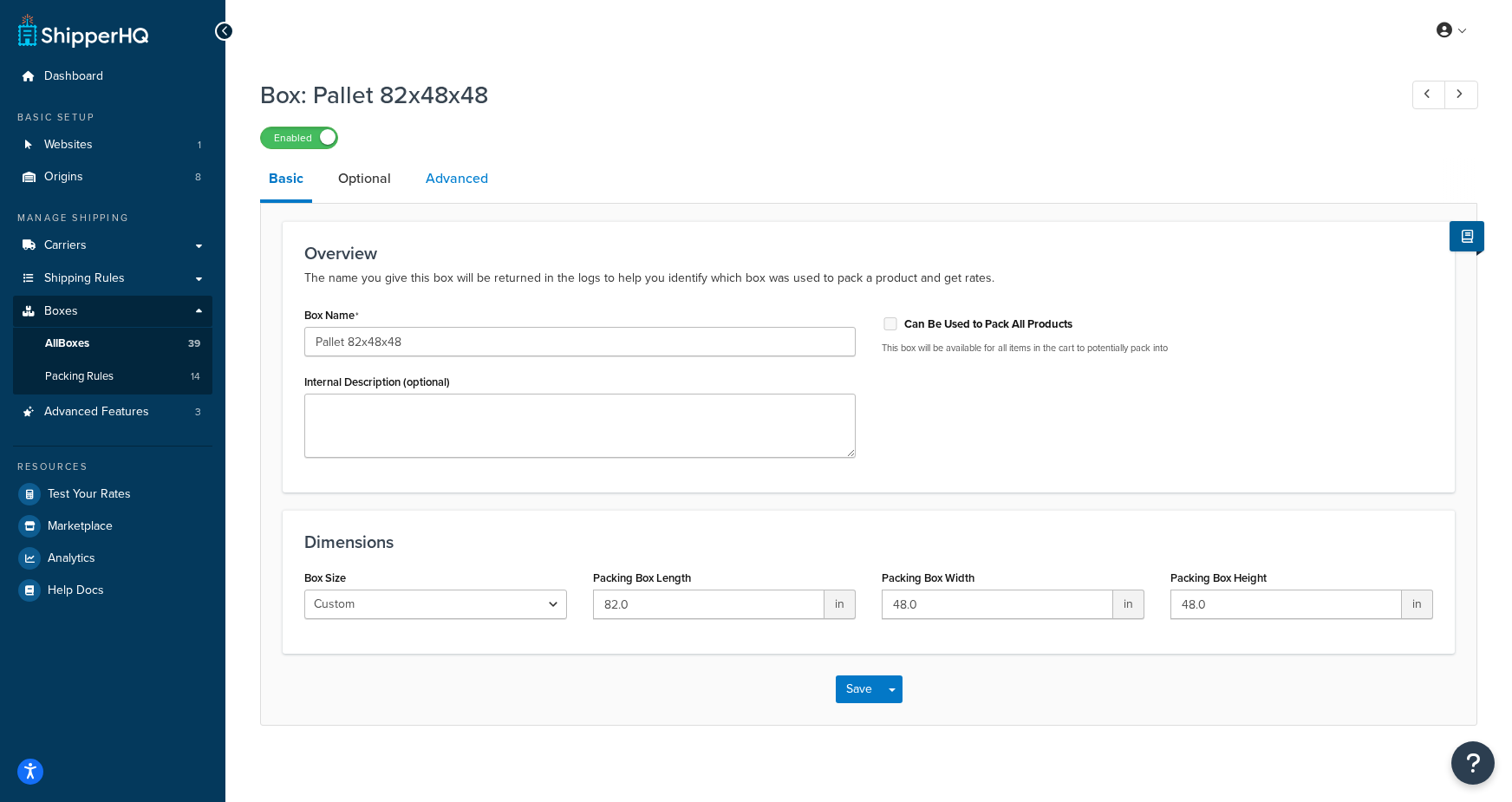
click at [436, 188] on link "Advanced" at bounding box center [457, 178] width 80 height 41
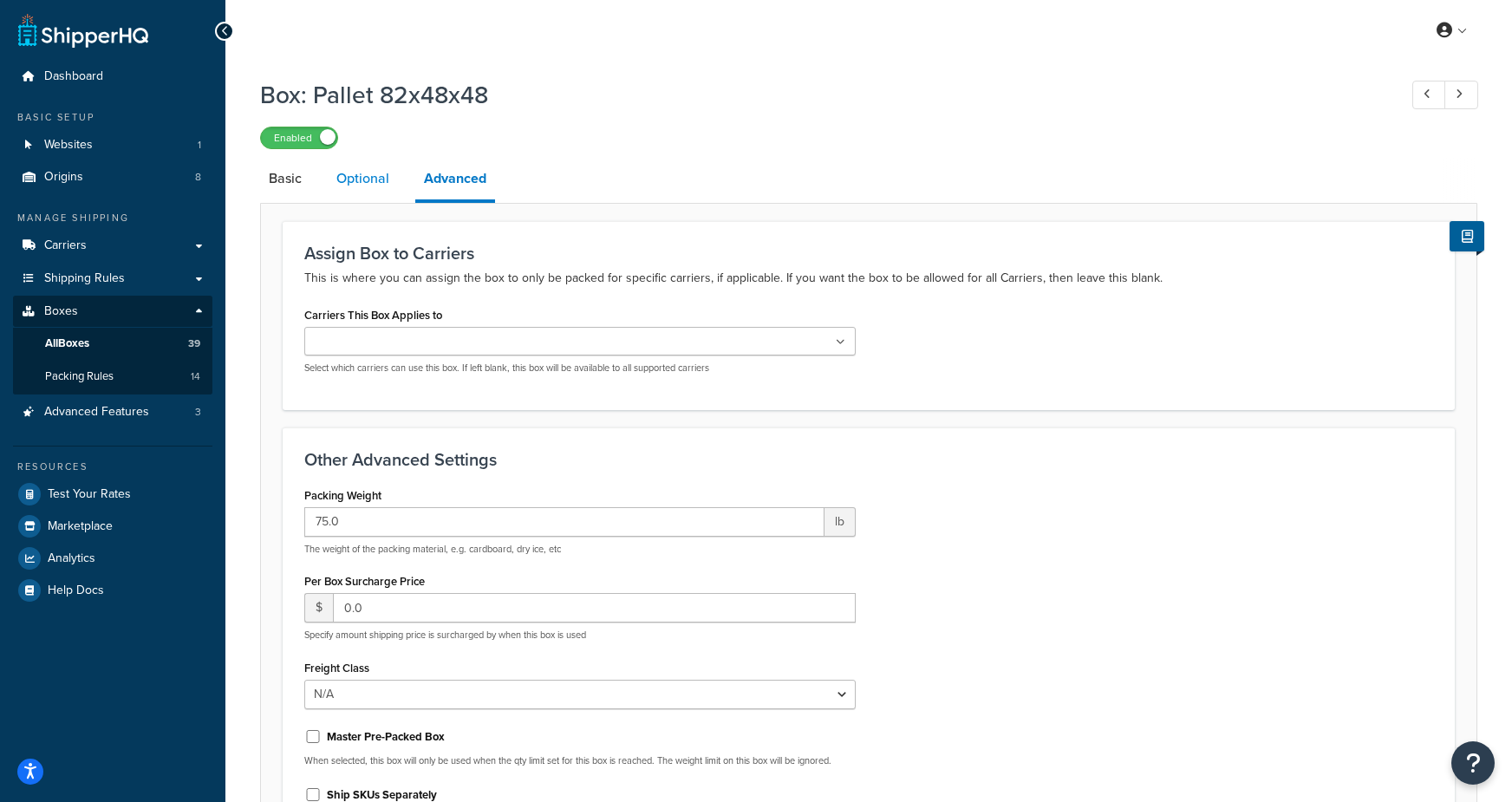
click at [359, 186] on link "Optional" at bounding box center [362, 178] width 70 height 41
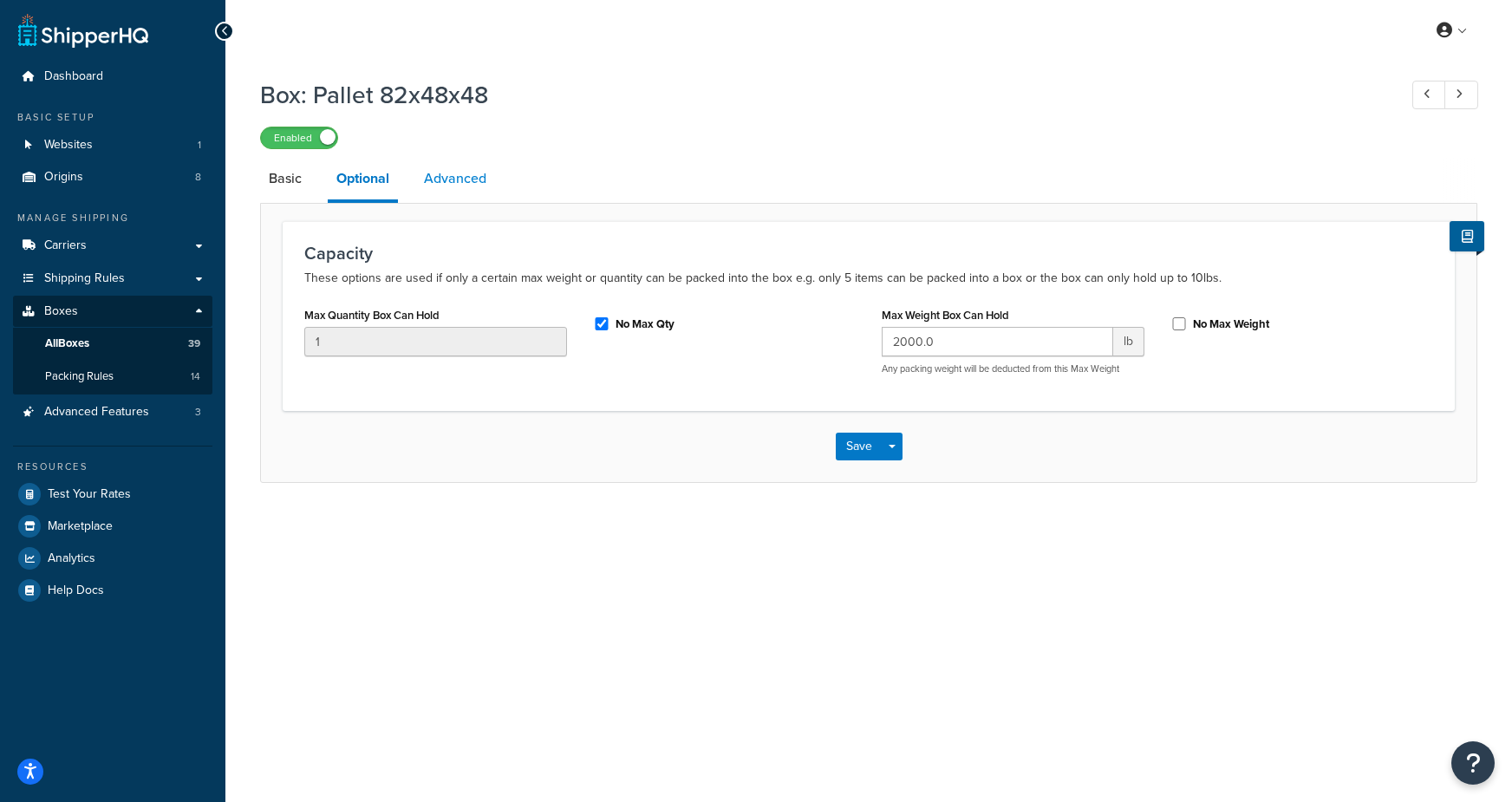
click at [461, 187] on link "Advanced" at bounding box center [455, 178] width 80 height 41
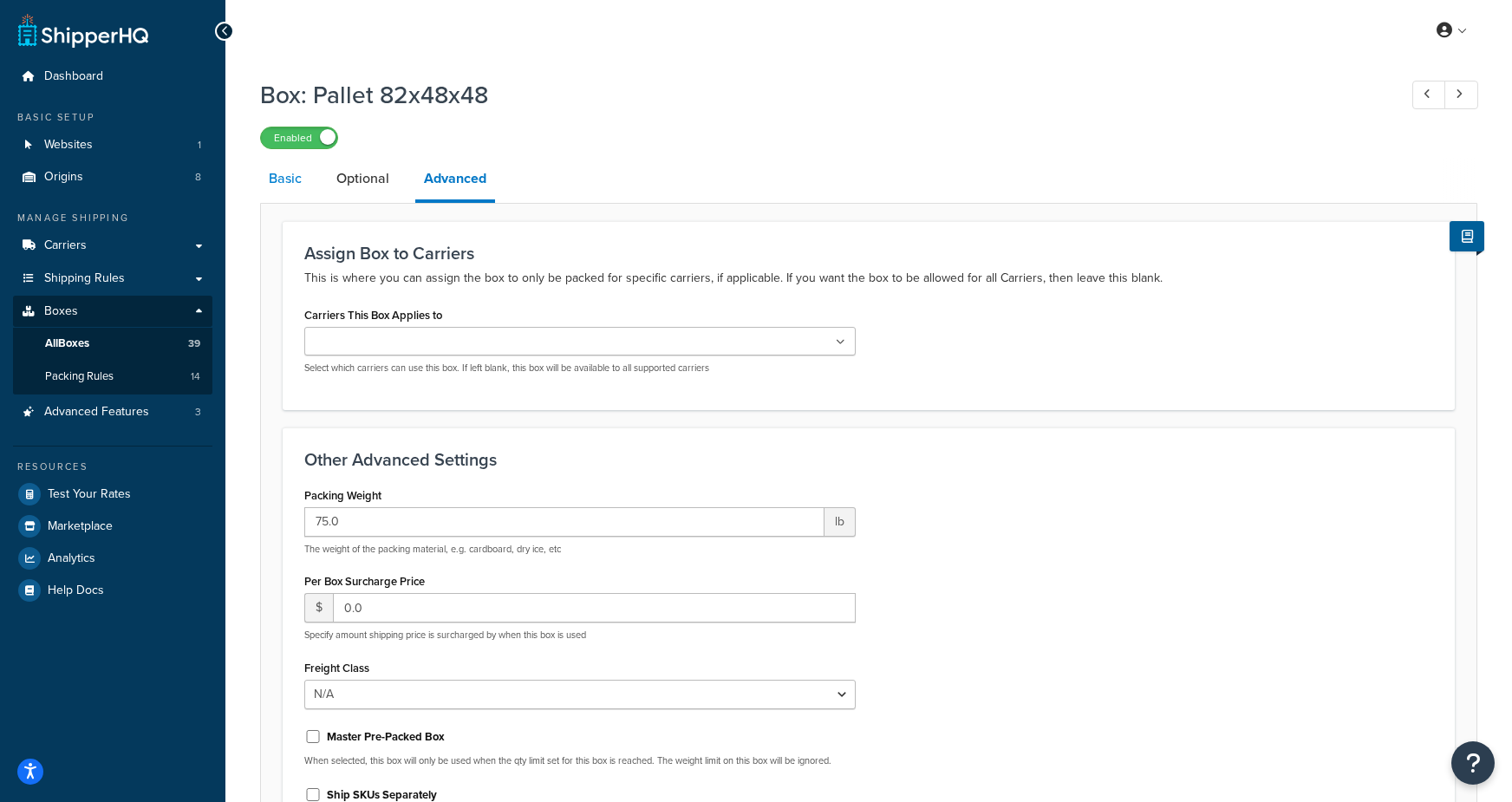
click at [273, 180] on link "Basic" at bounding box center [285, 178] width 50 height 41
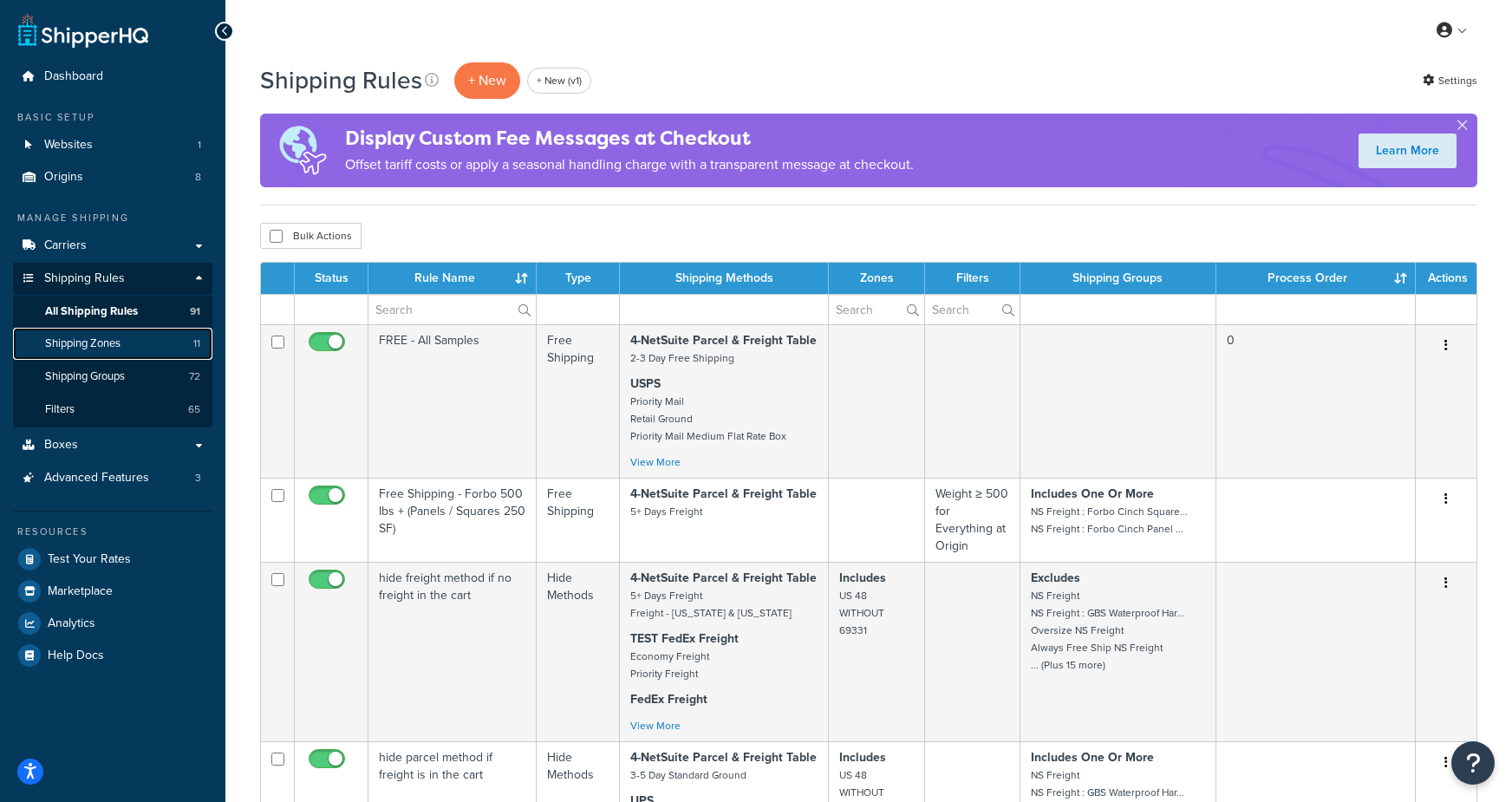
click at [103, 347] on span "Shipping Zones" at bounding box center [83, 343] width 76 height 14
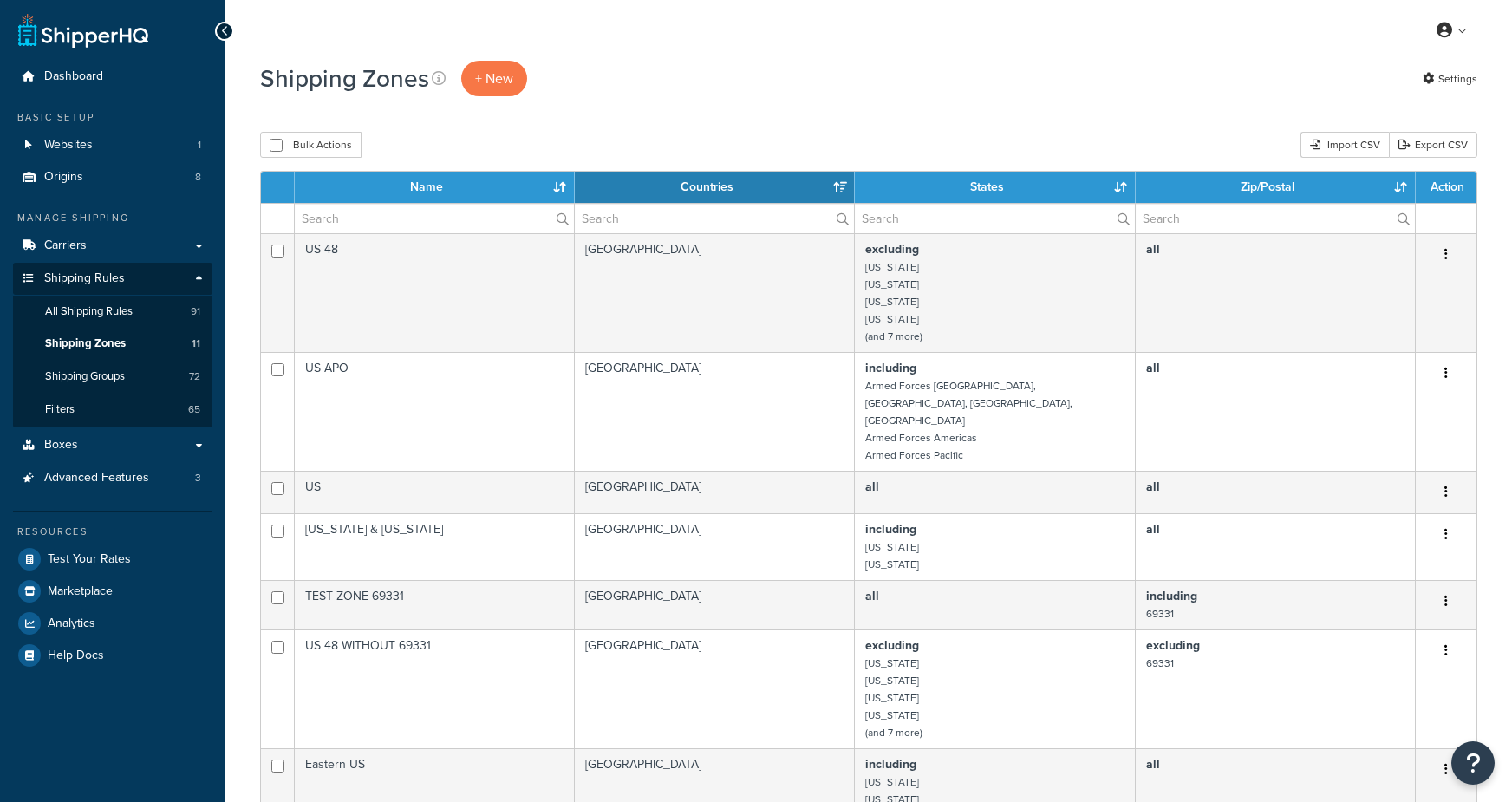
select select "15"
click at [162, 376] on link "Shipping Groups 72" at bounding box center [112, 377] width 200 height 32
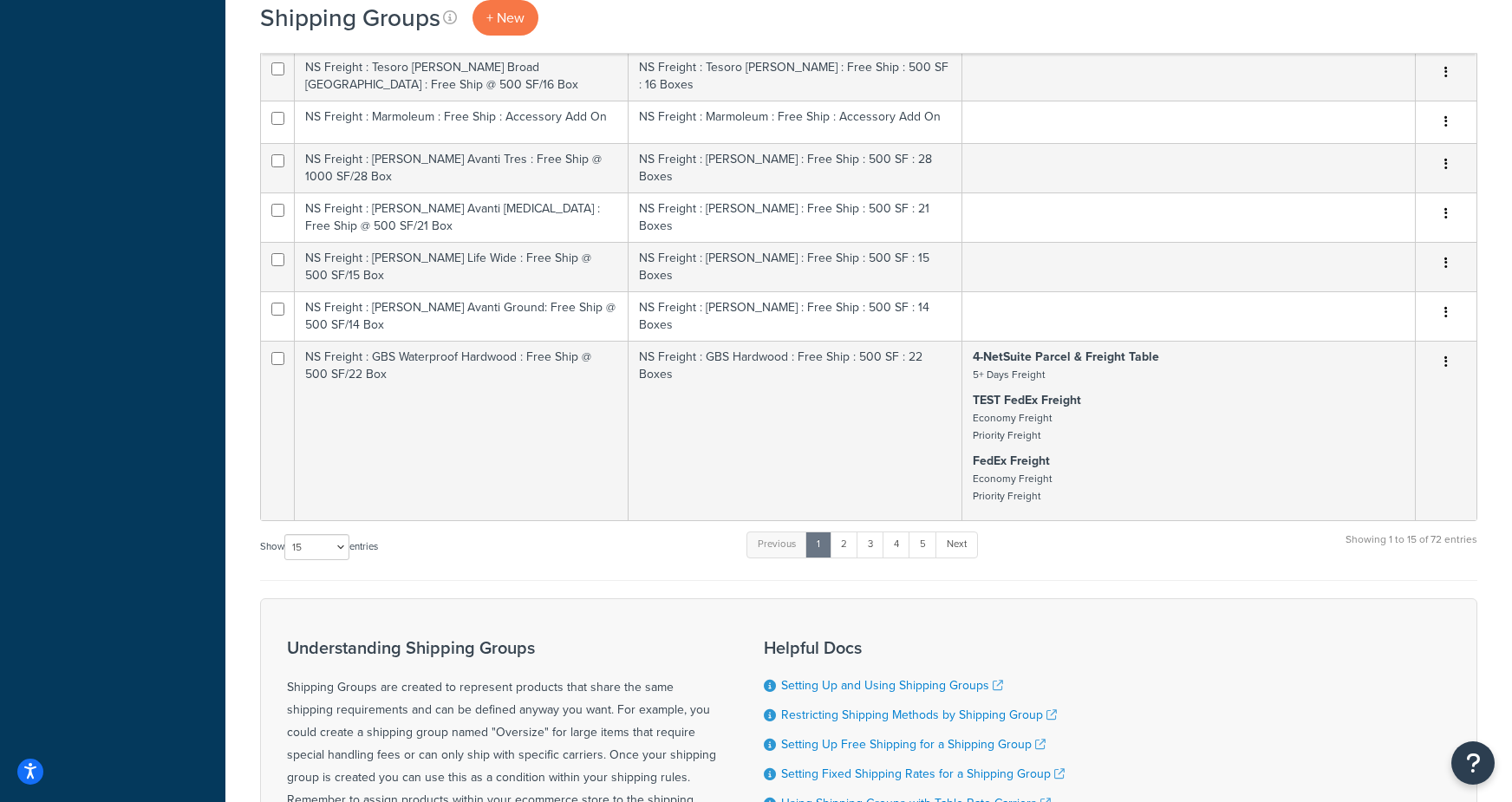
scroll to position [688, 0]
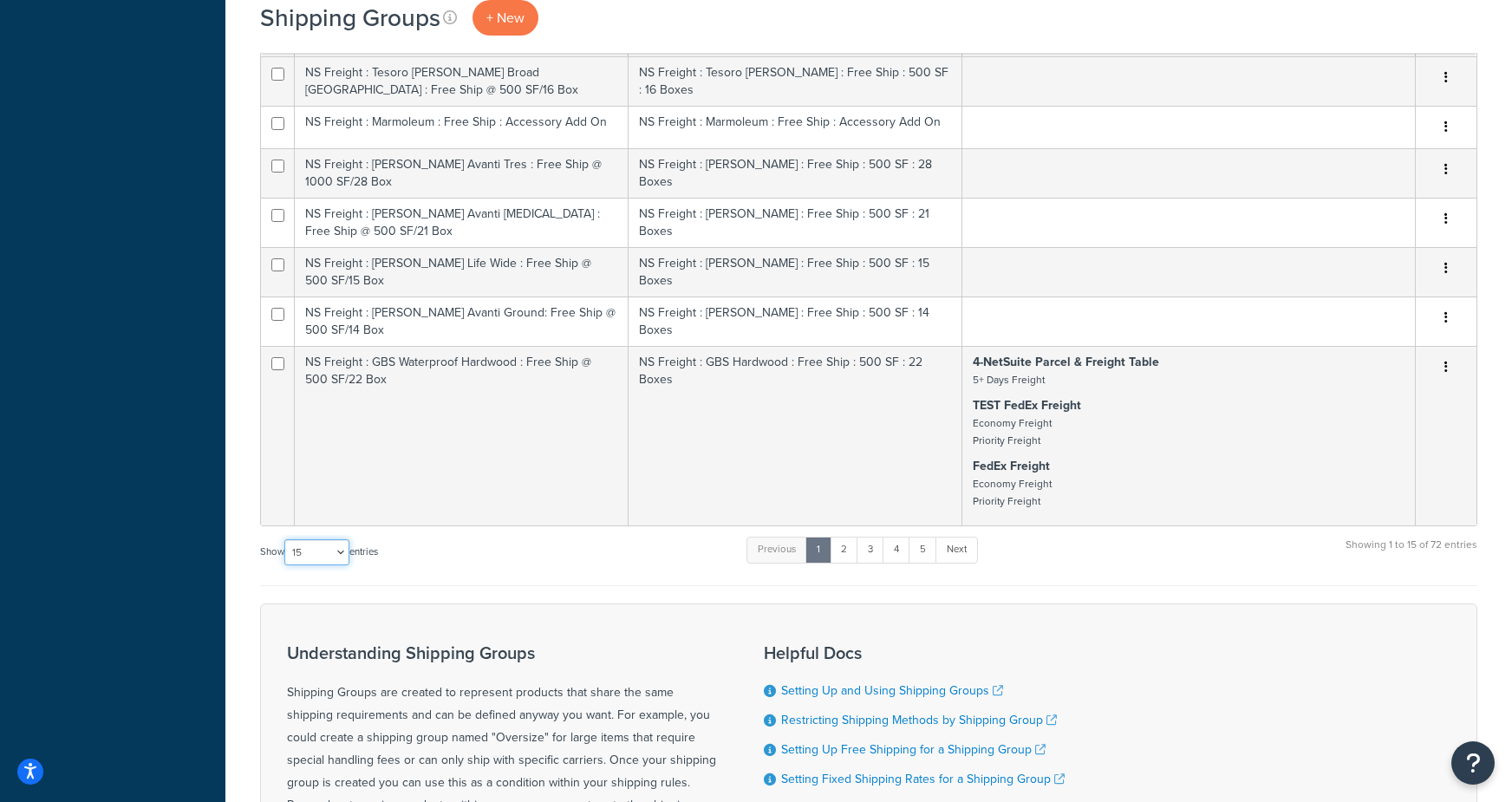
click at [314, 539] on select "10 15 25 50 100" at bounding box center [317, 552] width 65 height 26
select select "100"
click at [286, 565] on select "10 15 25 50 100" at bounding box center [317, 552] width 65 height 26
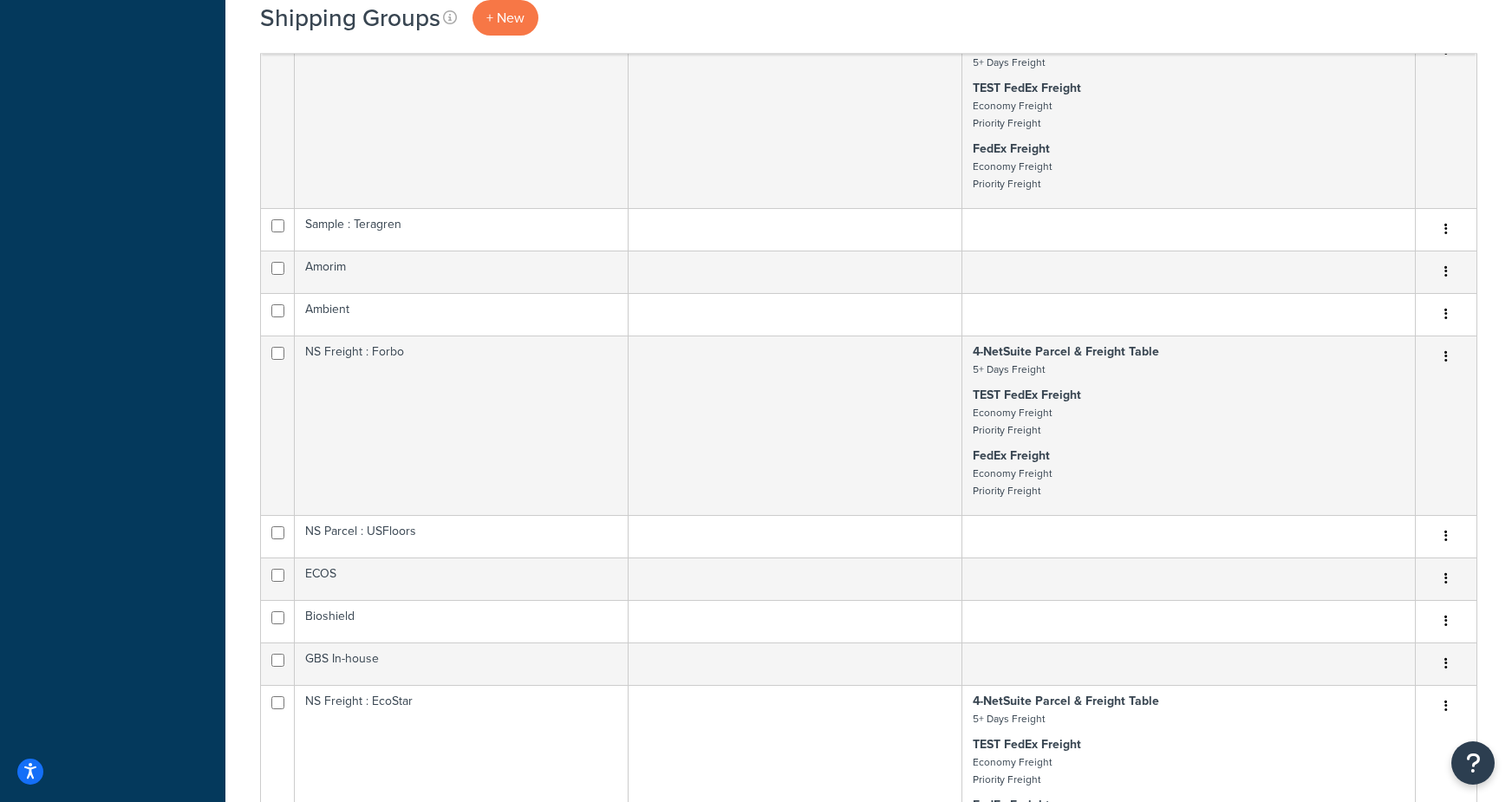
scroll to position [3562, 0]
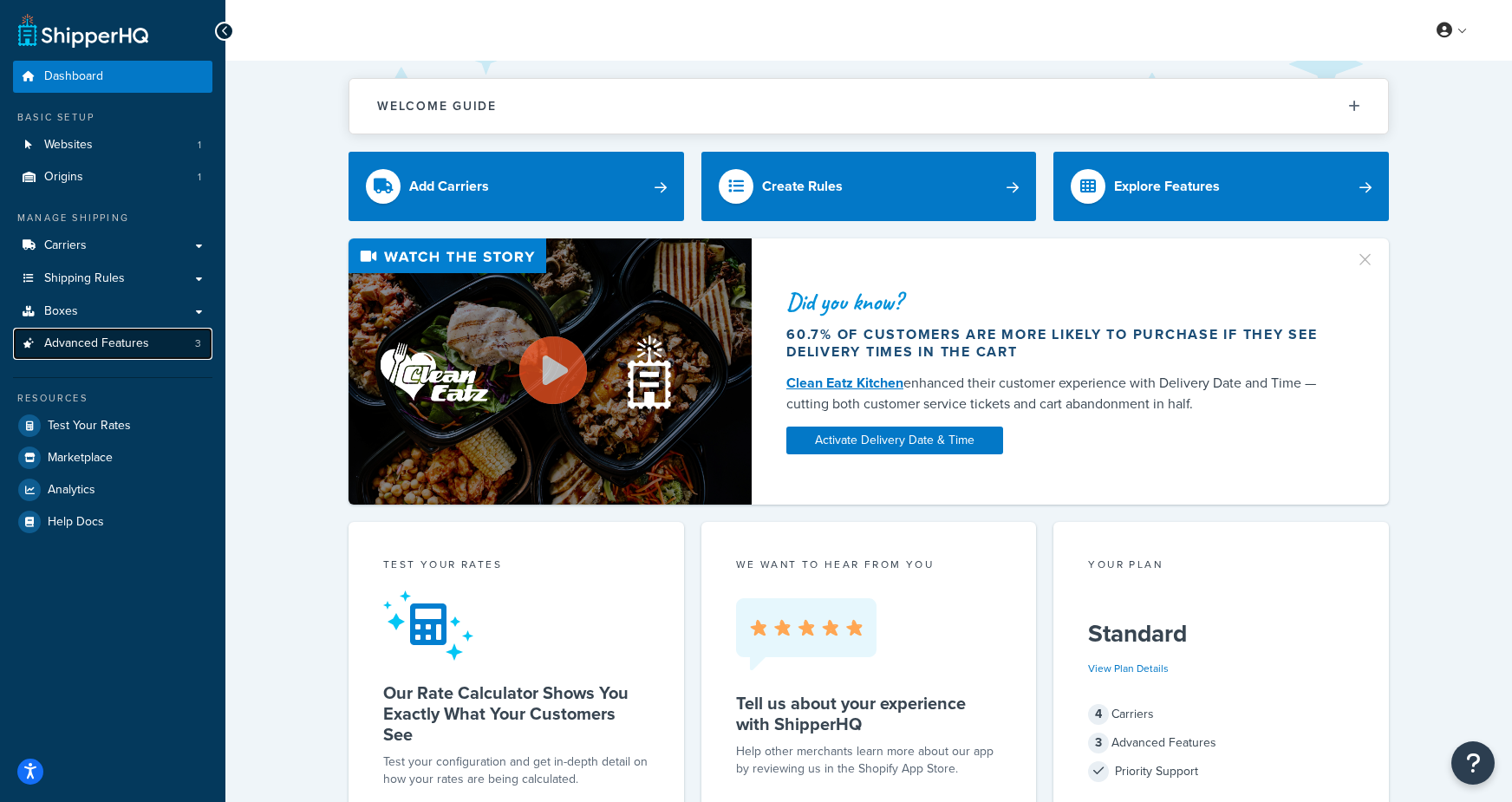
click at [94, 347] on span "Advanced Features" at bounding box center [96, 343] width 105 height 14
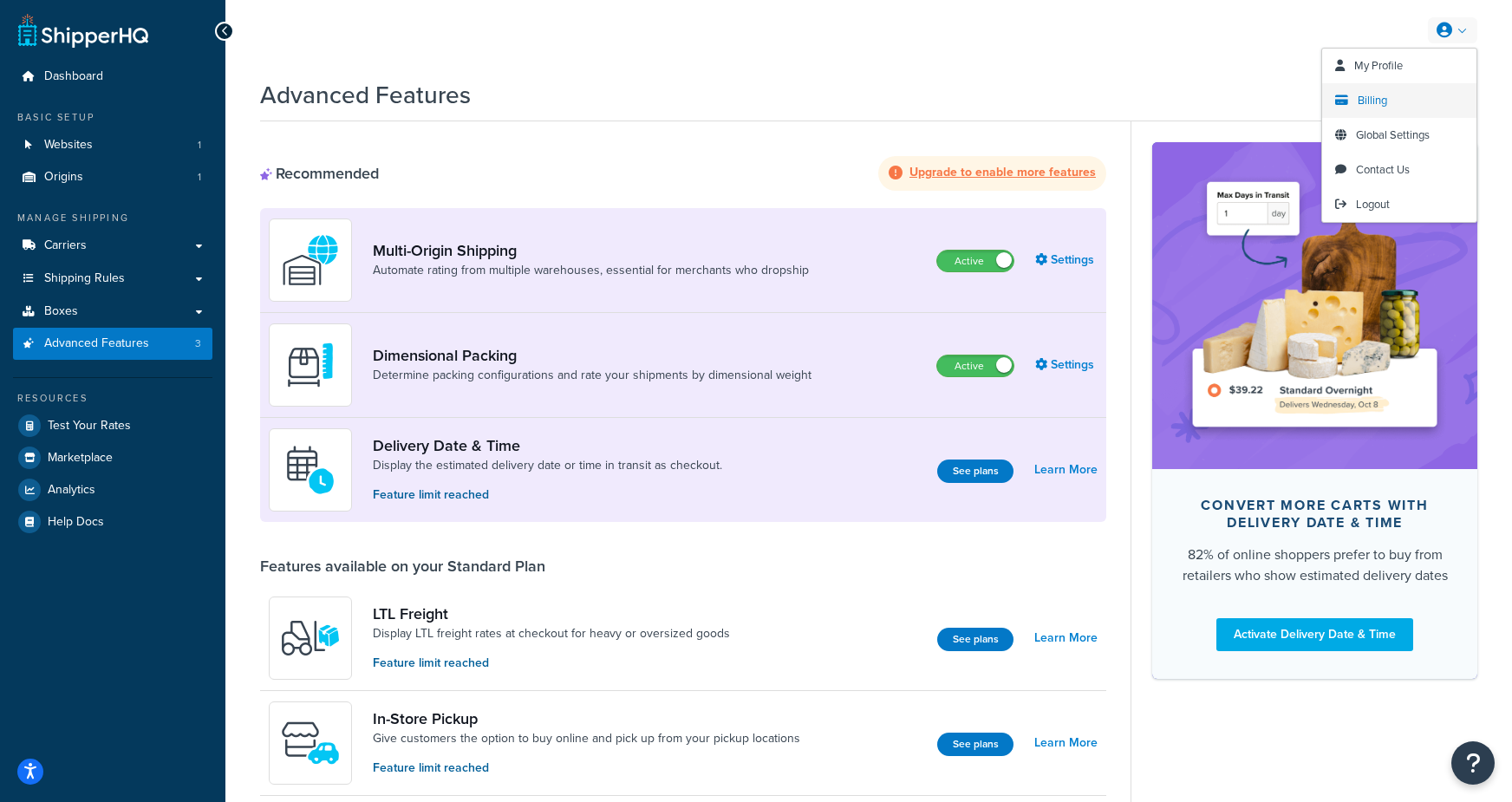
click at [1359, 102] on span "Billing" at bounding box center [1373, 100] width 30 height 16
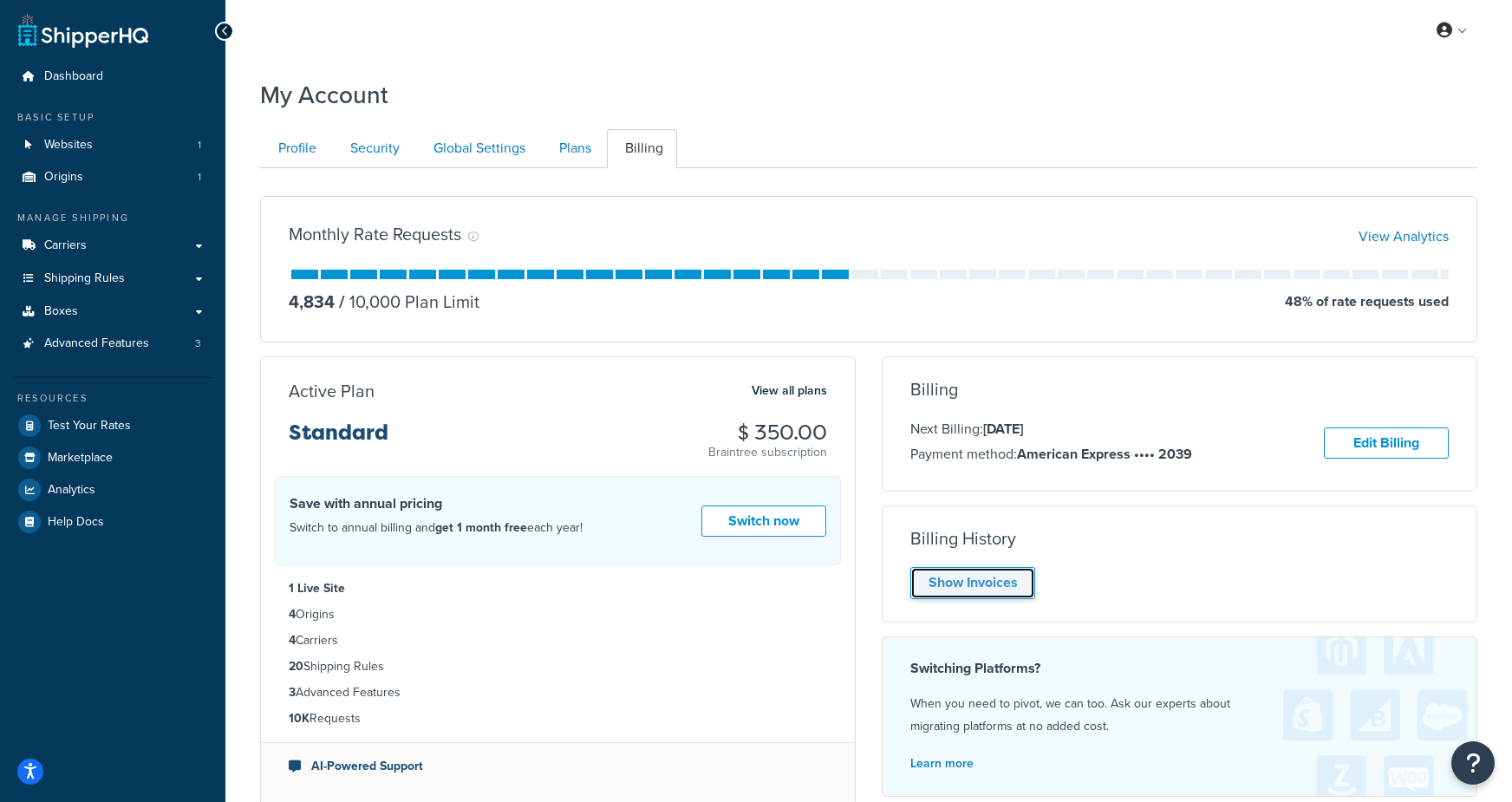
click at [1005, 585] on link "Show Invoices" at bounding box center [972, 583] width 125 height 32
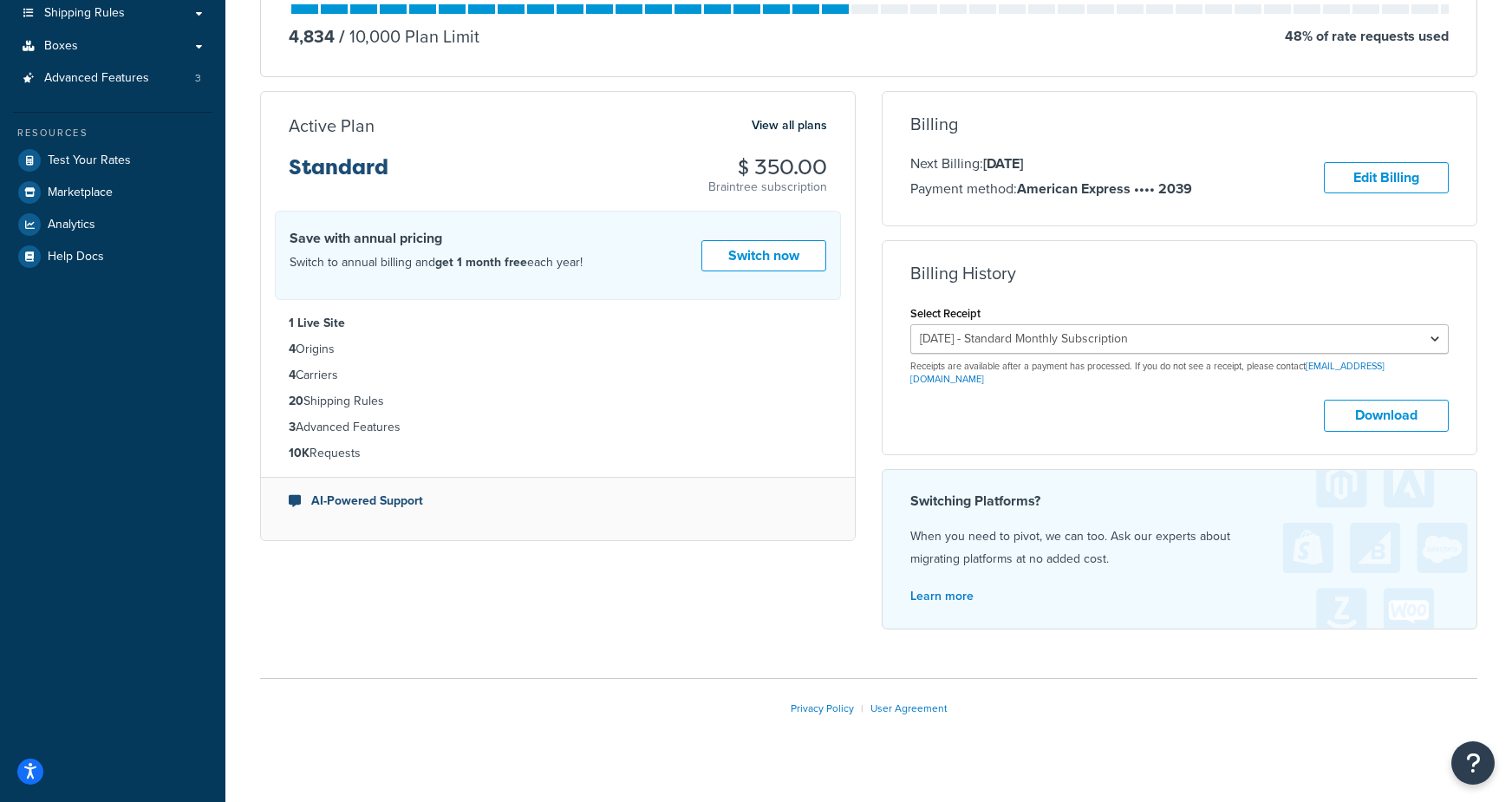
scroll to position [268, 0]
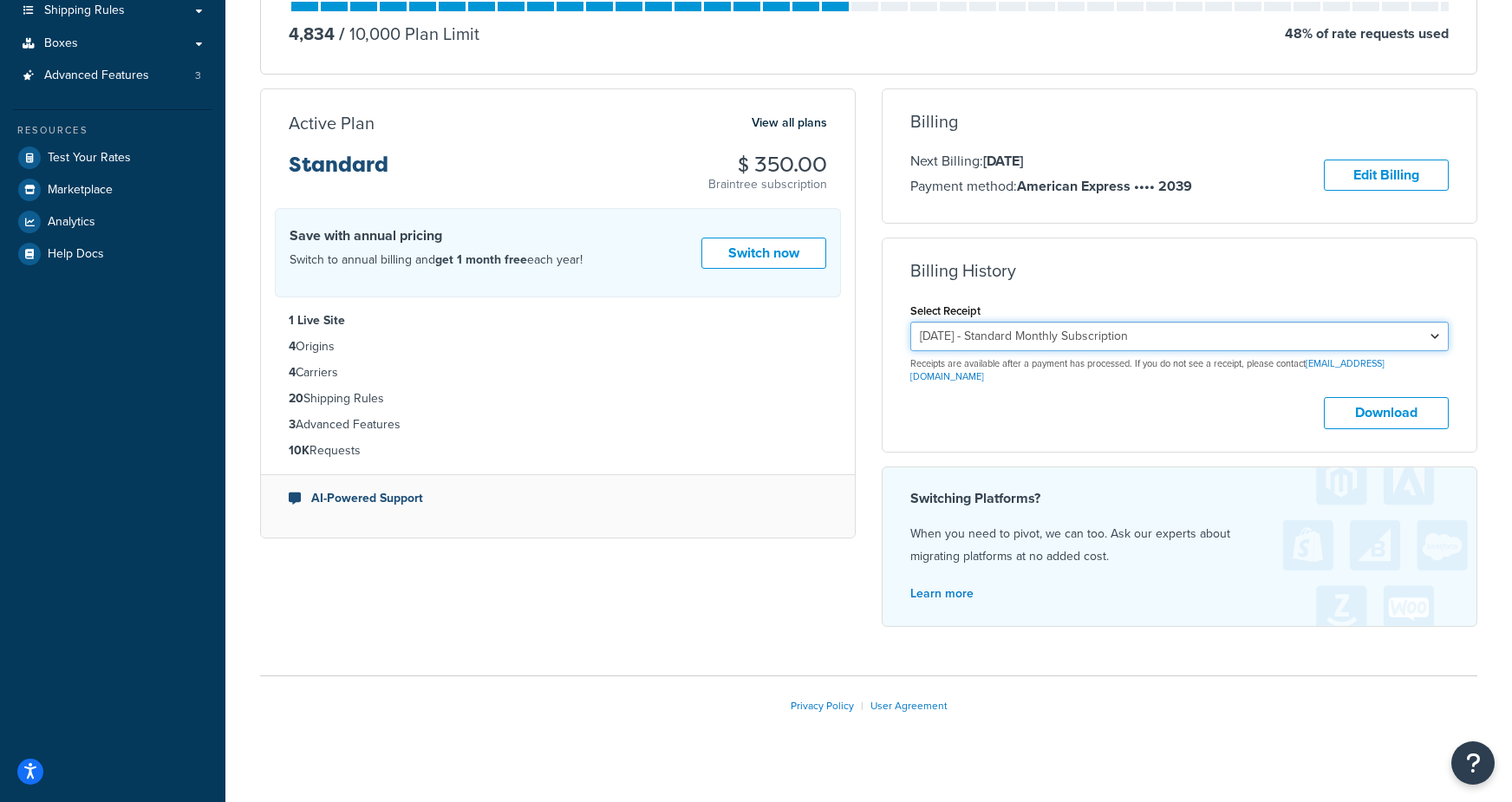
click at [1077, 341] on select "October 4, 2025 - Standard Monthly Subscription September 4, 2025 - Standard Mo…" at bounding box center [1179, 336] width 539 height 30
click at [1123, 342] on select "October 4, 2025 - Standard Monthly Subscription September 4, 2025 - Standard Mo…" at bounding box center [1179, 336] width 539 height 30
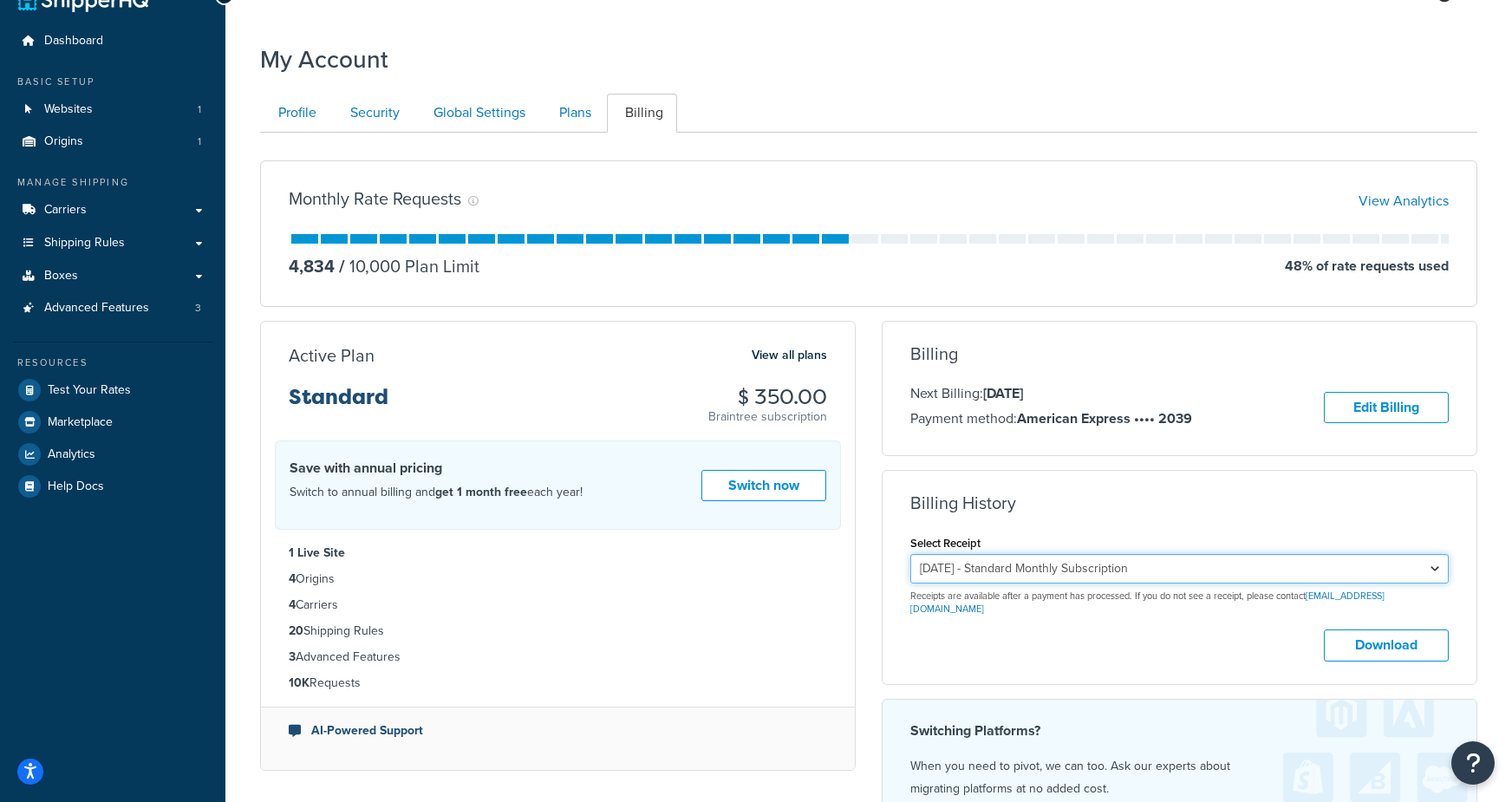
scroll to position [0, 0]
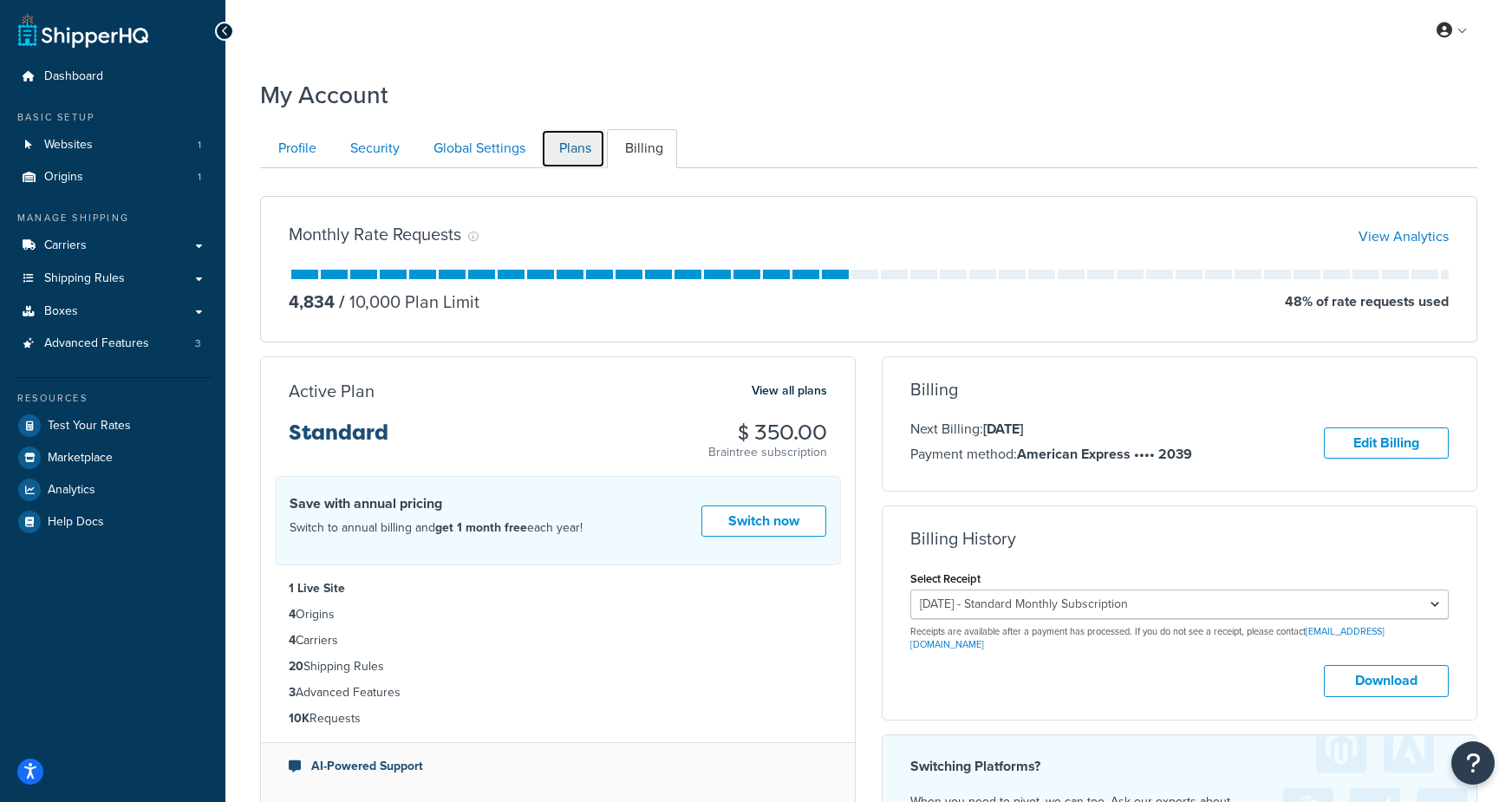
click at [559, 165] on link "Plans" at bounding box center [572, 148] width 64 height 39
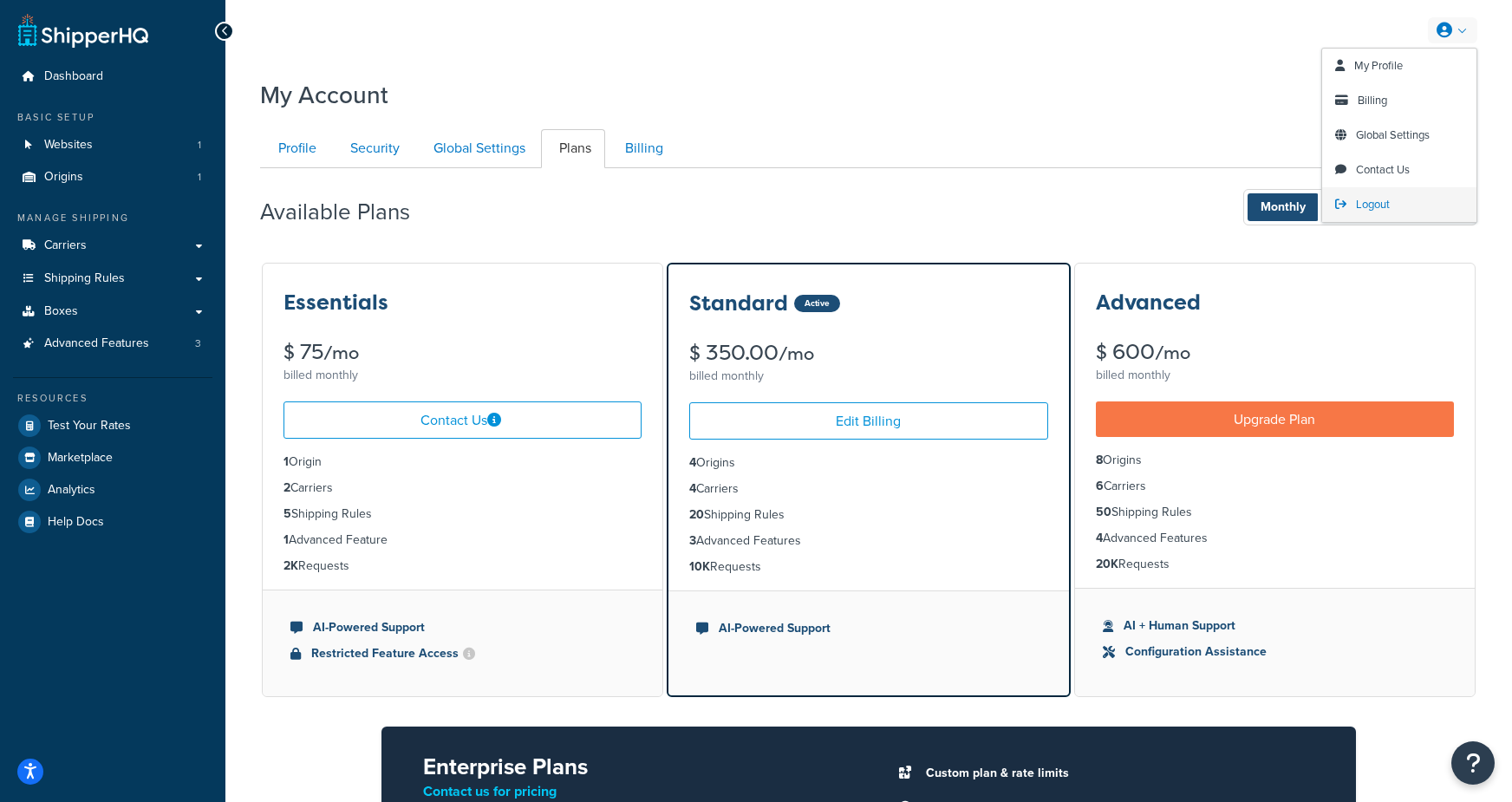
click at [1365, 203] on span "Logout" at bounding box center [1373, 204] width 34 height 16
